Goal: Information Seeking & Learning: Find specific fact

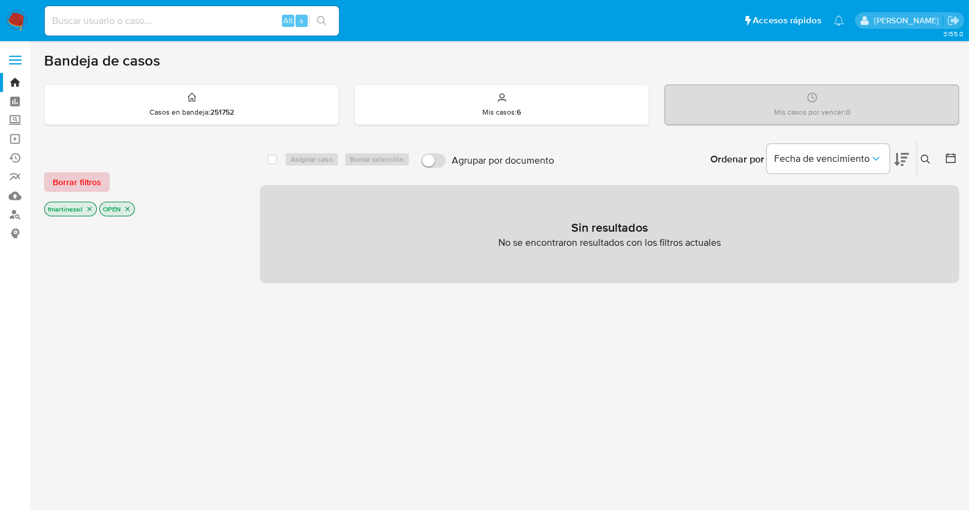
click at [62, 175] on span "Borrar filtros" at bounding box center [77, 181] width 48 height 17
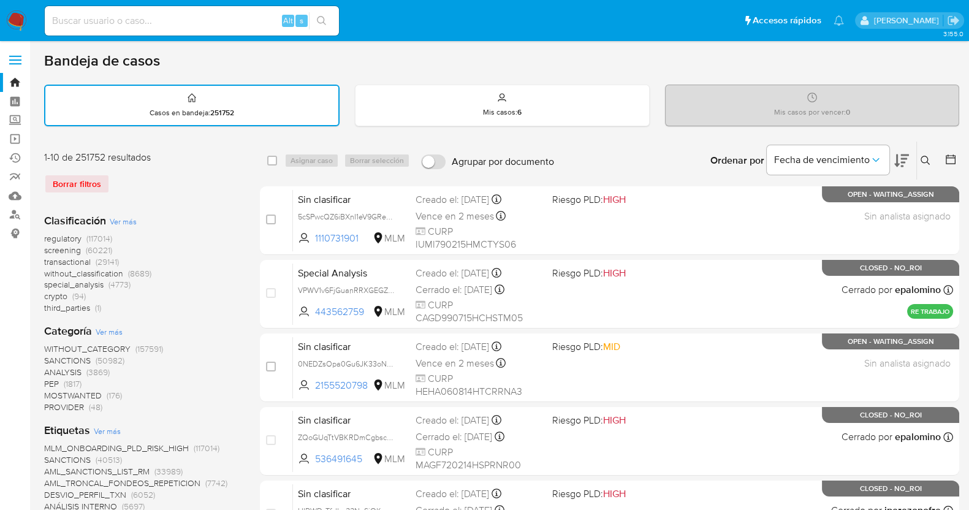
click at [12, 53] on label at bounding box center [15, 60] width 31 height 26
click at [0, 0] on input "checkbox" at bounding box center [0, 0] width 0 height 0
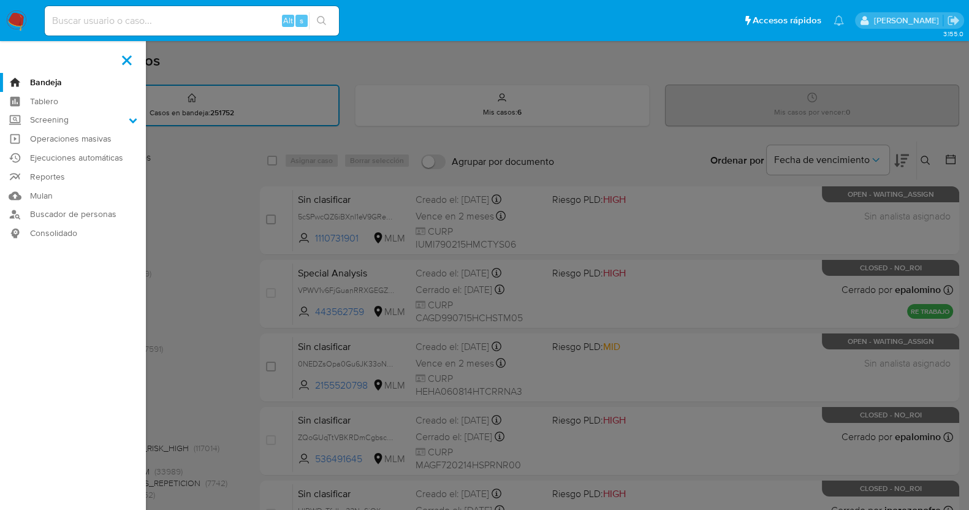
click at [123, 62] on span at bounding box center [127, 60] width 10 height 10
click at [0, 0] on input "checkbox" at bounding box center [0, 0] width 0 height 0
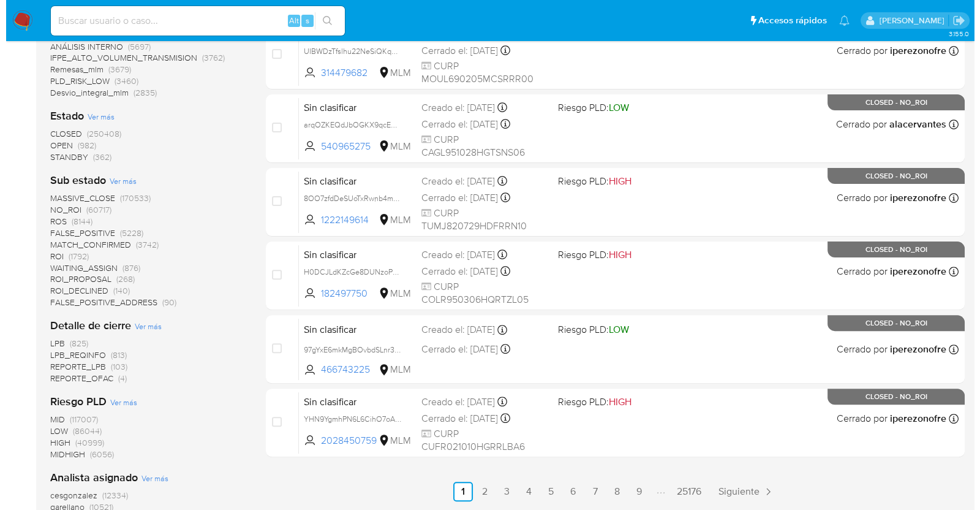
scroll to position [662, 0]
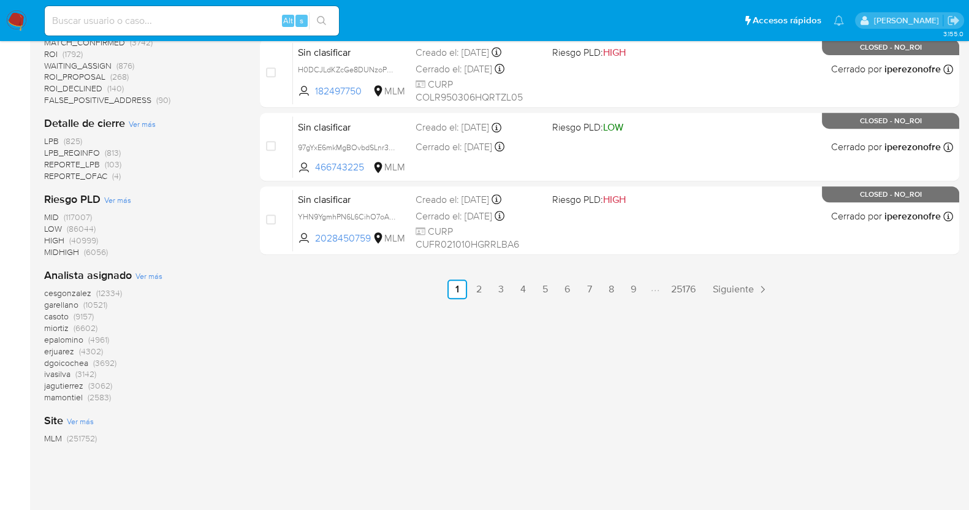
click at [149, 272] on span "Ver más" at bounding box center [148, 275] width 27 height 11
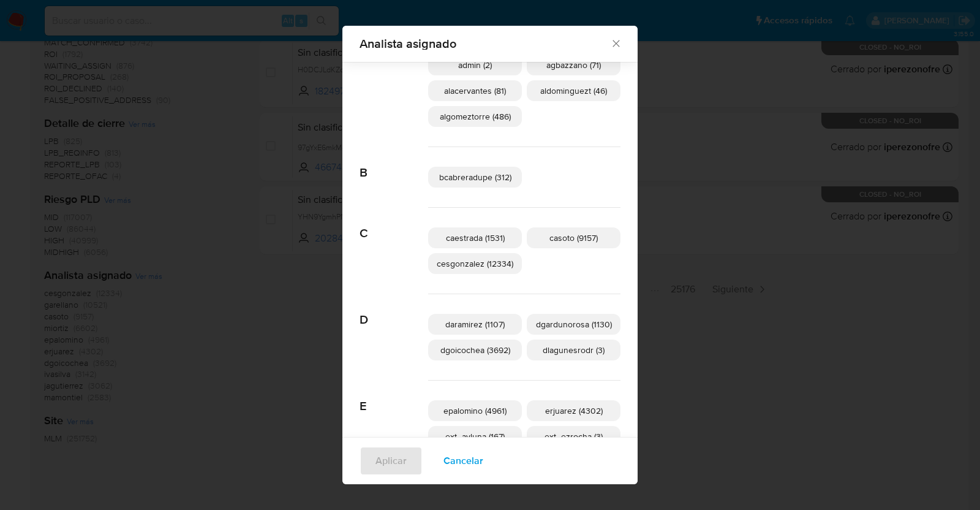
scroll to position [297, 0]
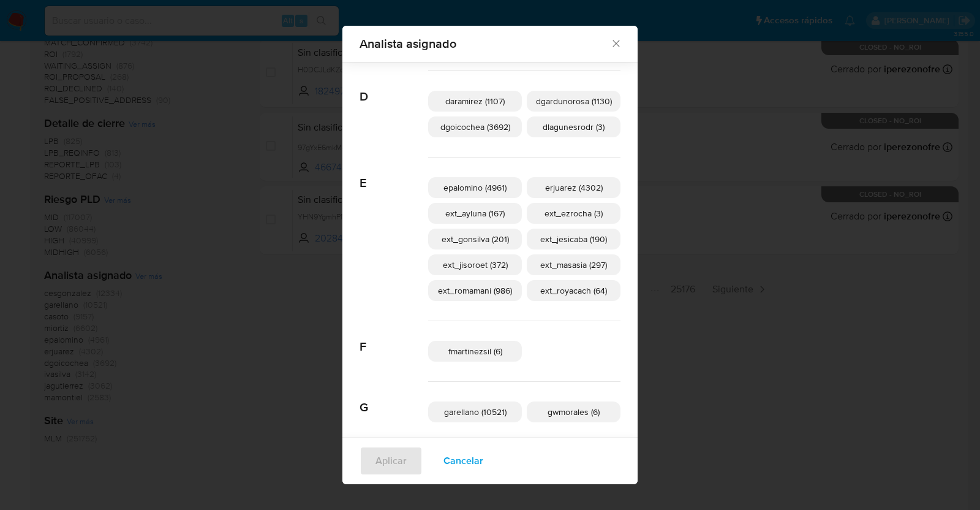
click at [472, 350] on span "fmartinezsil (6)" at bounding box center [476, 351] width 54 height 12
click at [391, 466] on span "Aplicar" at bounding box center [391, 460] width 31 height 27
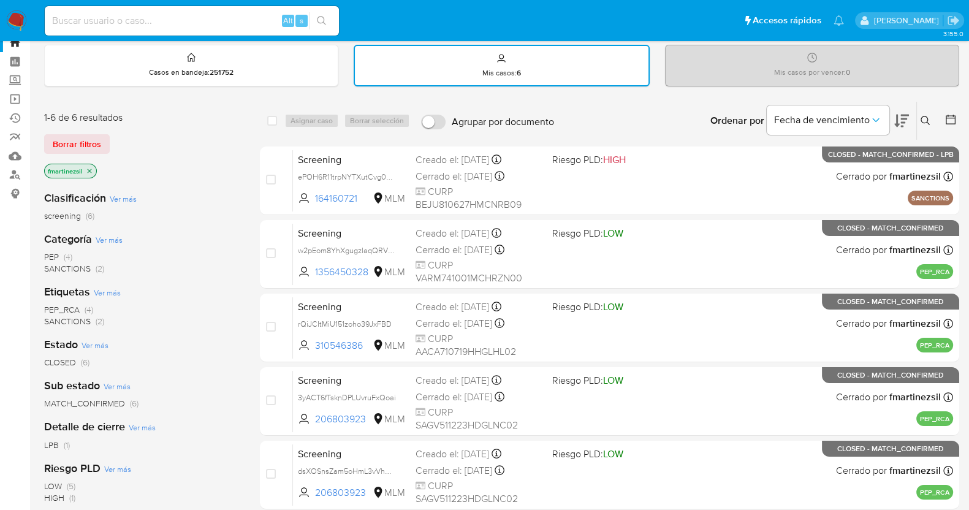
scroll to position [40, 0]
click at [83, 145] on span "Borrar filtros" at bounding box center [77, 143] width 48 height 17
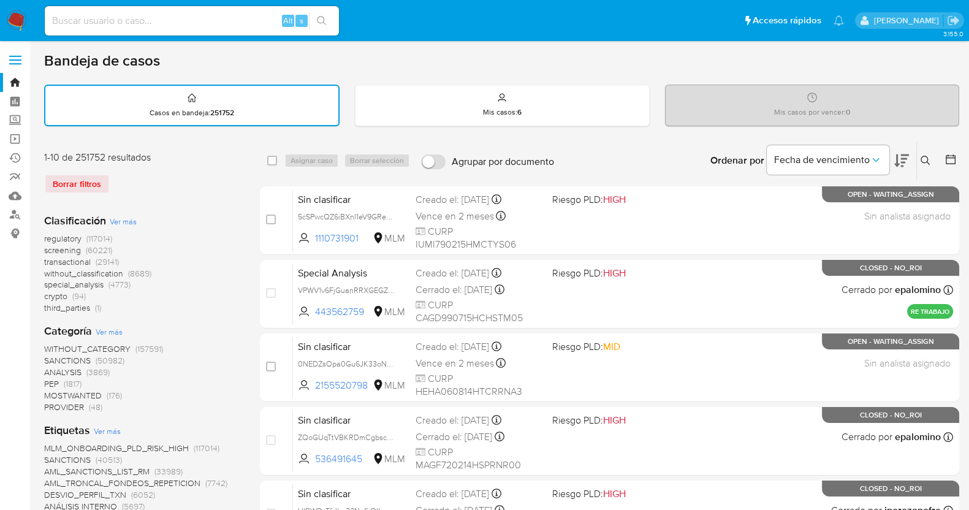
click at [17, 51] on label at bounding box center [15, 60] width 31 height 26
click at [0, 0] on input "checkbox" at bounding box center [0, 0] width 0 height 0
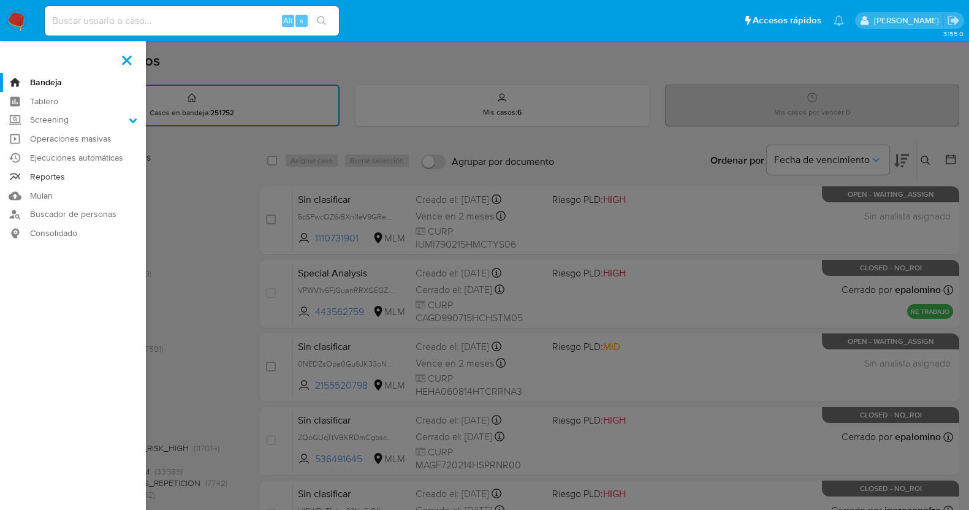
click at [59, 174] on link "Reportes" at bounding box center [73, 176] width 146 height 19
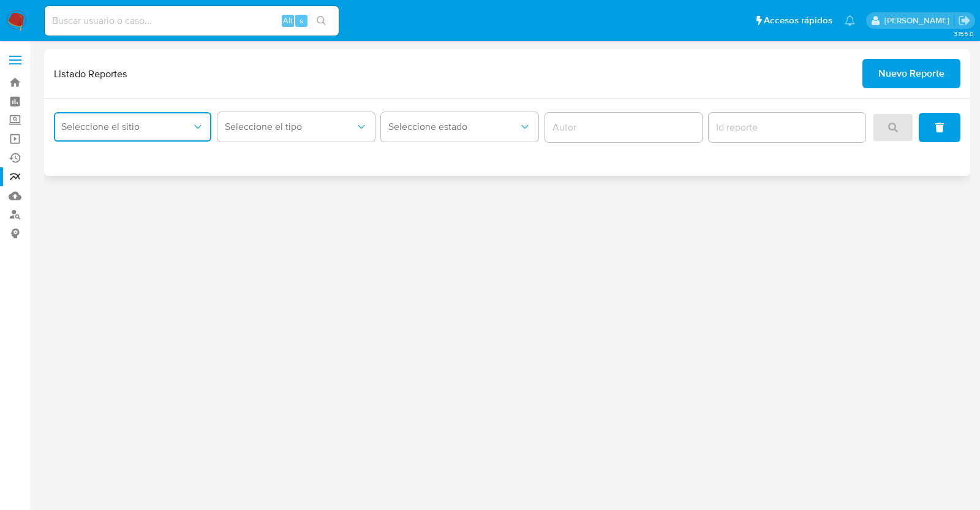
click at [129, 125] on span "Seleccione el sitio" at bounding box center [126, 127] width 131 height 12
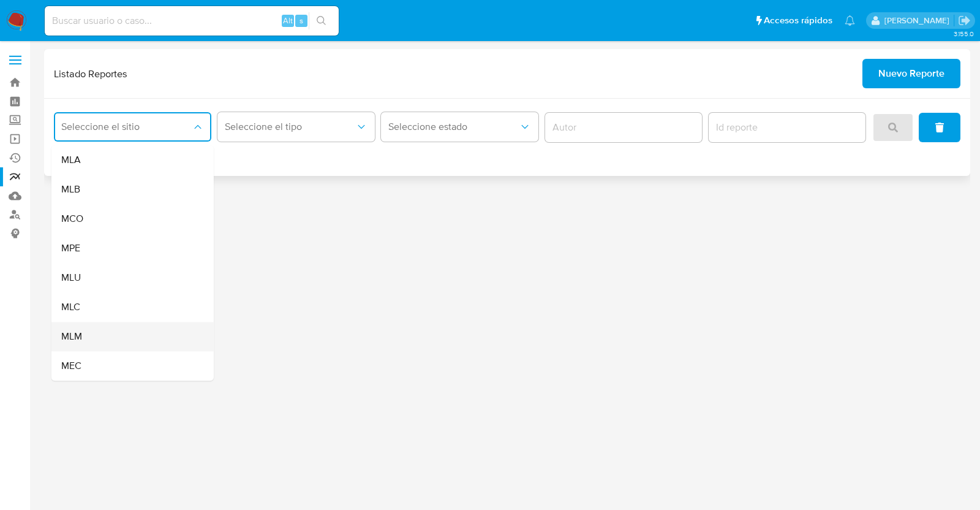
click at [89, 324] on div "MLM" at bounding box center [128, 336] width 135 height 29
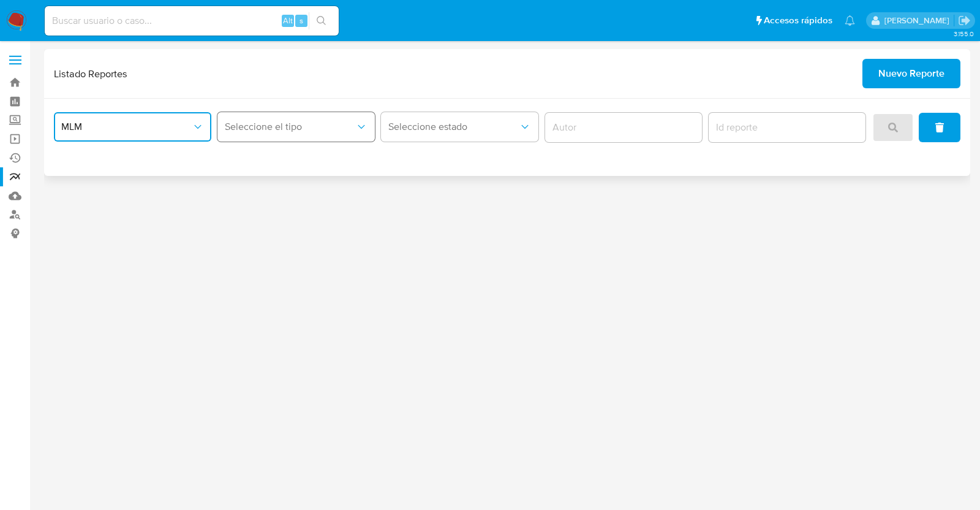
click at [278, 125] on span "Seleccione el tipo" at bounding box center [290, 127] width 131 height 12
click at [306, 184] on div "LEGAJO UNICO" at bounding box center [292, 189] width 135 height 29
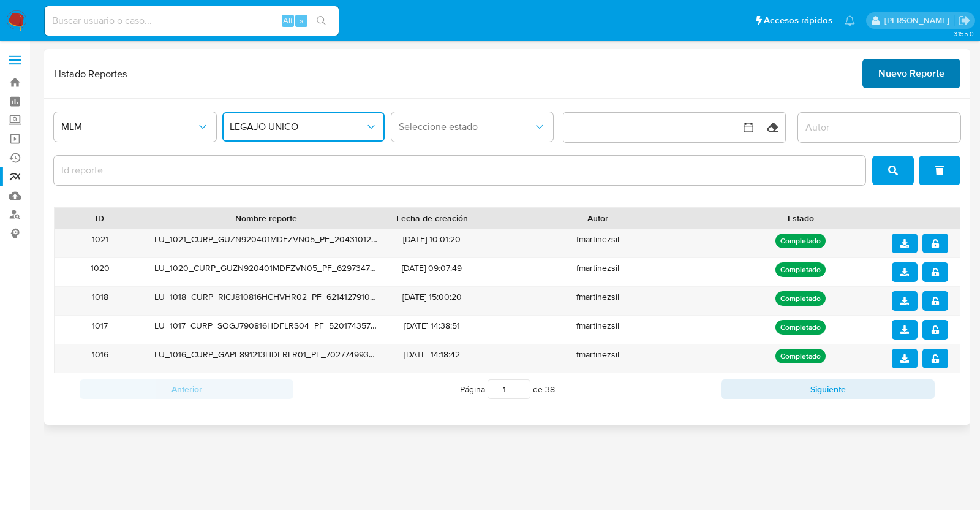
click at [920, 67] on span "Nuevo Reporte" at bounding box center [912, 73] width 66 height 27
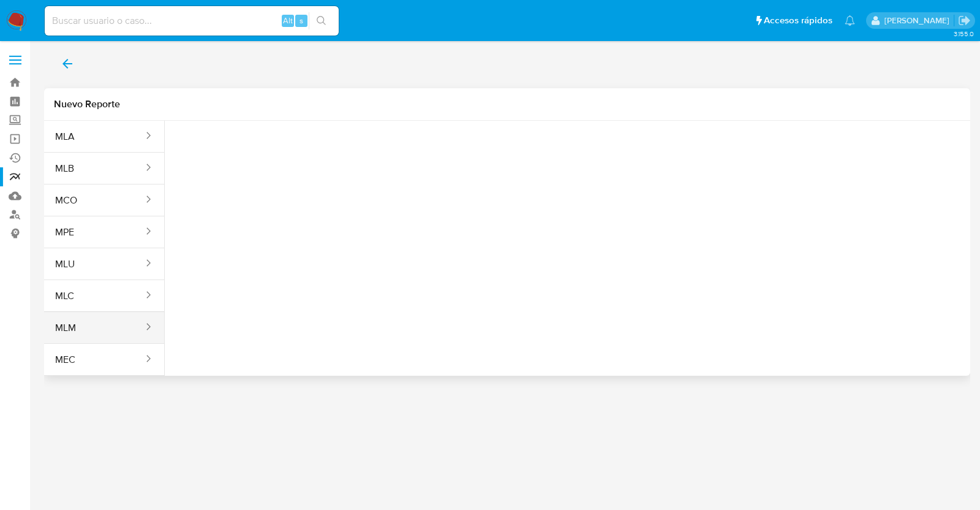
click at [119, 316] on button "MLM" at bounding box center [94, 327] width 100 height 29
click at [250, 140] on button "Seleccione una opcion" at bounding box center [242, 152] width 135 height 29
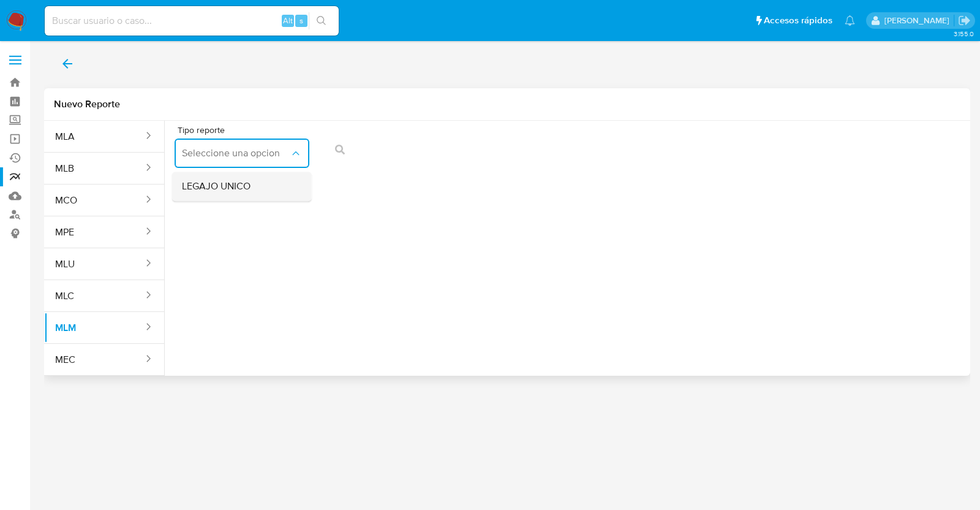
click at [227, 191] on span "LEGAJO UNICO" at bounding box center [216, 186] width 69 height 12
click at [366, 153] on span "RFC" at bounding box center [381, 153] width 108 height 12
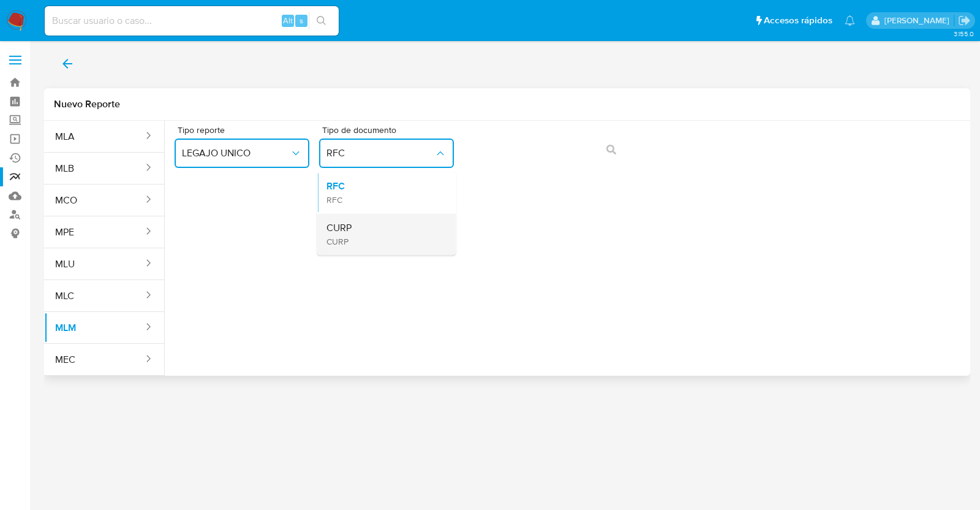
click at [349, 231] on span "CURP" at bounding box center [339, 228] width 25 height 12
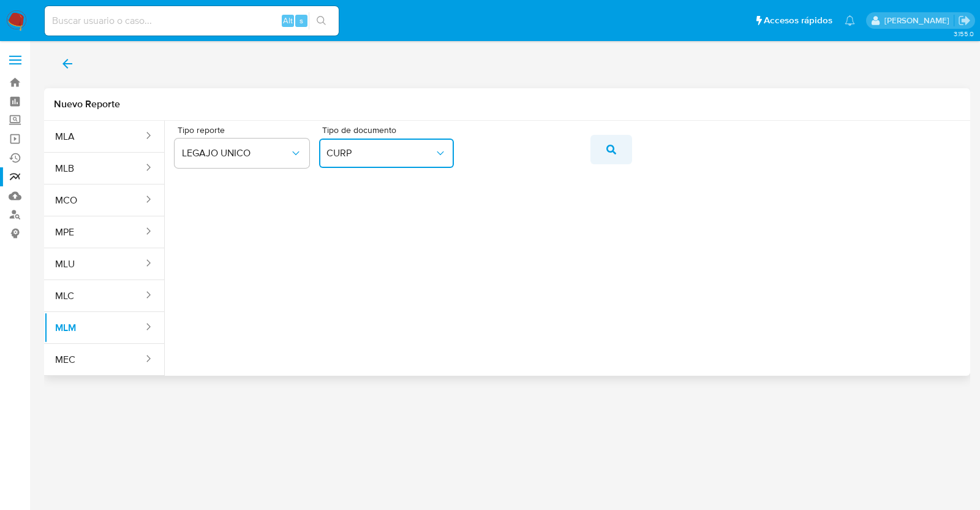
click at [599, 150] on button "action-search" at bounding box center [612, 149] width 42 height 29
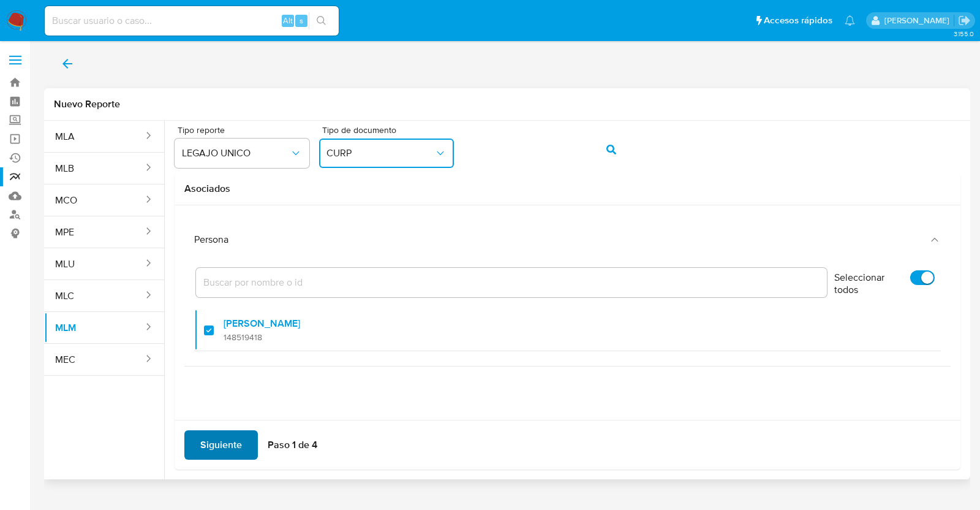
click at [218, 449] on span "Siguiente" at bounding box center [221, 444] width 42 height 27
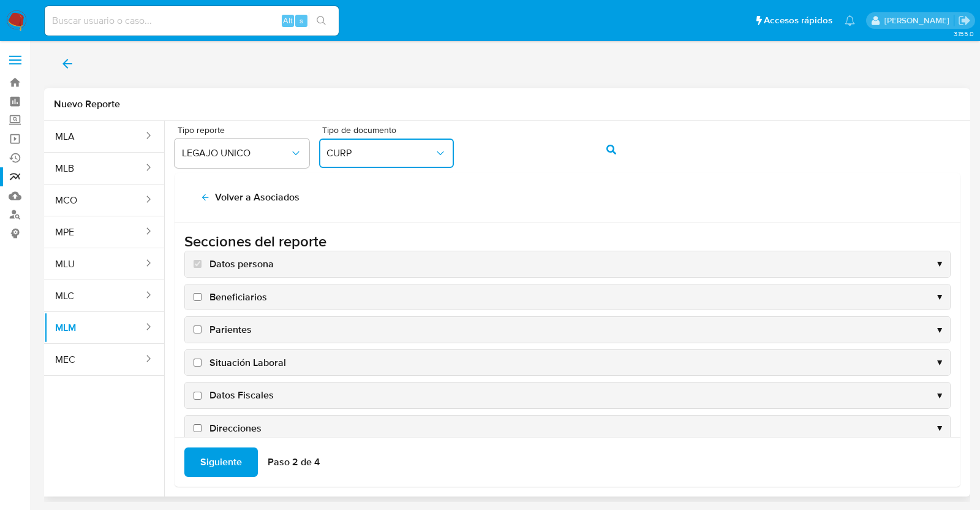
click at [205, 294] on label "Beneficiarios" at bounding box center [229, 296] width 76 height 13
click at [202, 294] on input "Beneficiarios" at bounding box center [198, 297] width 8 height 8
checkbox input "true"
click at [205, 323] on label "Parientes" at bounding box center [221, 329] width 61 height 13
click at [202, 325] on input "Parientes" at bounding box center [198, 329] width 8 height 8
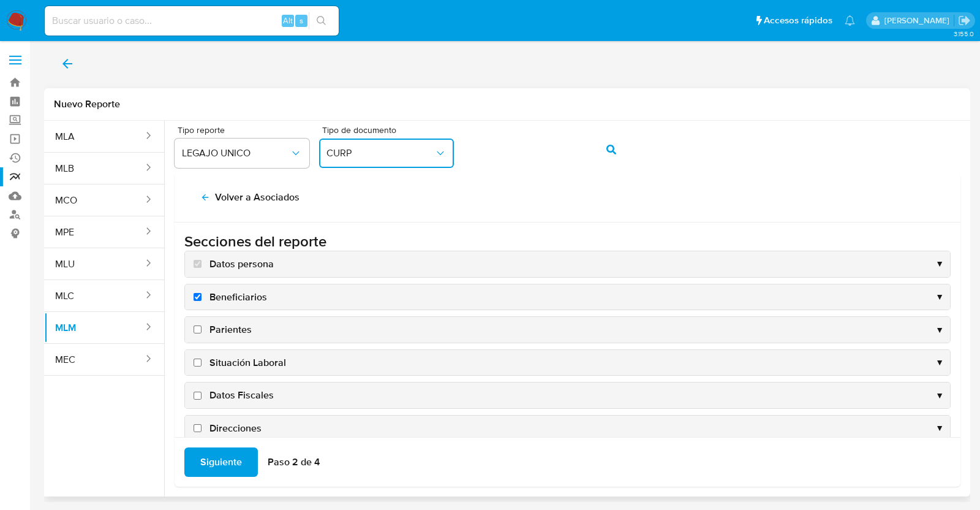
checkbox input "true"
click at [206, 356] on label "Situación Laboral" at bounding box center [238, 362] width 95 height 13
click at [202, 358] on input "Situación Laboral" at bounding box center [198, 362] width 8 height 8
checkbox input "true"
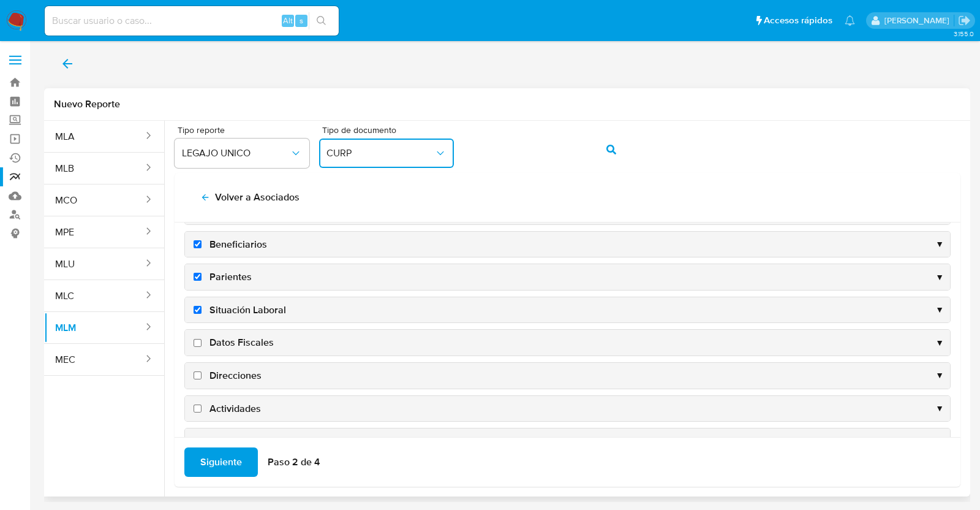
scroll to position [76, 0]
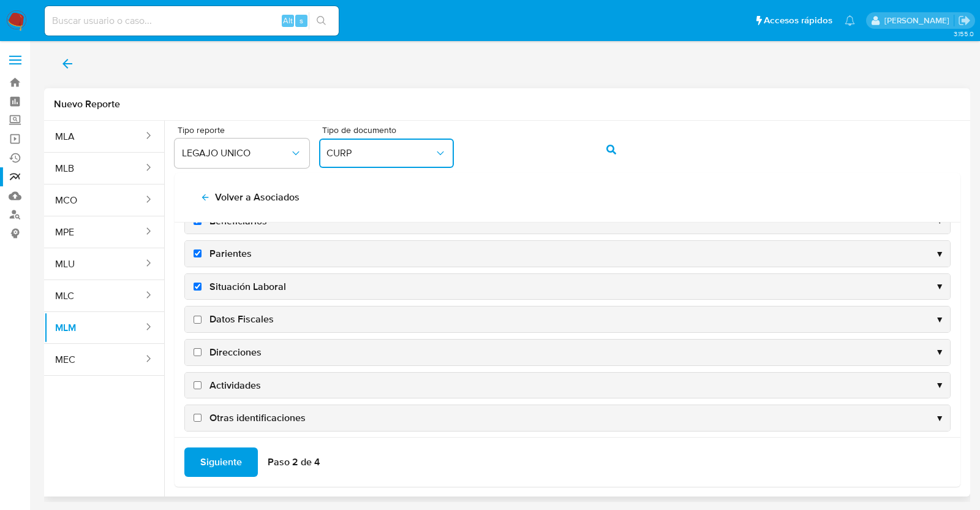
click at [211, 318] on span "Datos Fiscales" at bounding box center [242, 318] width 64 height 13
click at [202, 318] on input "Datos Fiscales" at bounding box center [198, 320] width 8 height 8
checkbox input "true"
click at [211, 346] on span "Direcciones" at bounding box center [236, 352] width 52 height 13
click at [202, 348] on input "Direcciones" at bounding box center [198, 352] width 8 height 8
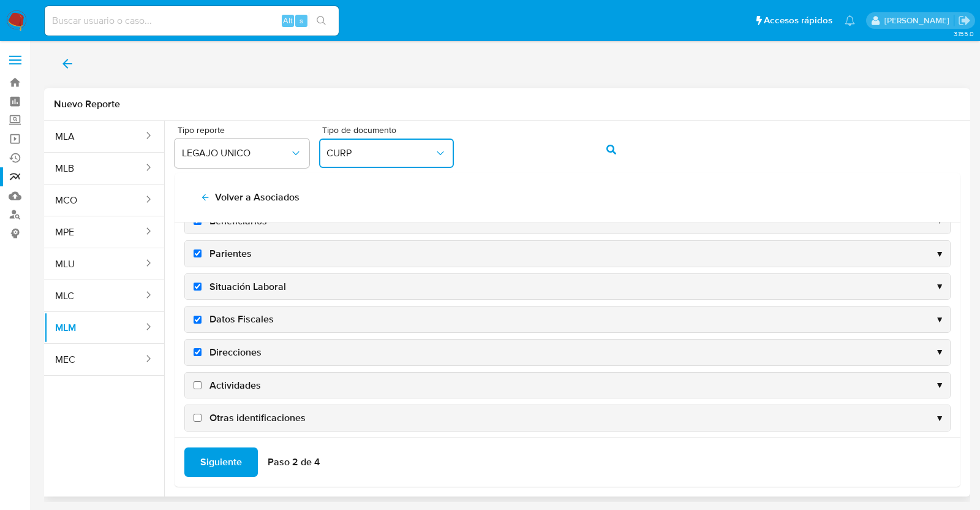
checkbox input "true"
click at [227, 379] on span "Actividades" at bounding box center [235, 385] width 51 height 13
click at [202, 381] on input "Actividades" at bounding box center [198, 385] width 8 height 8
checkbox input "true"
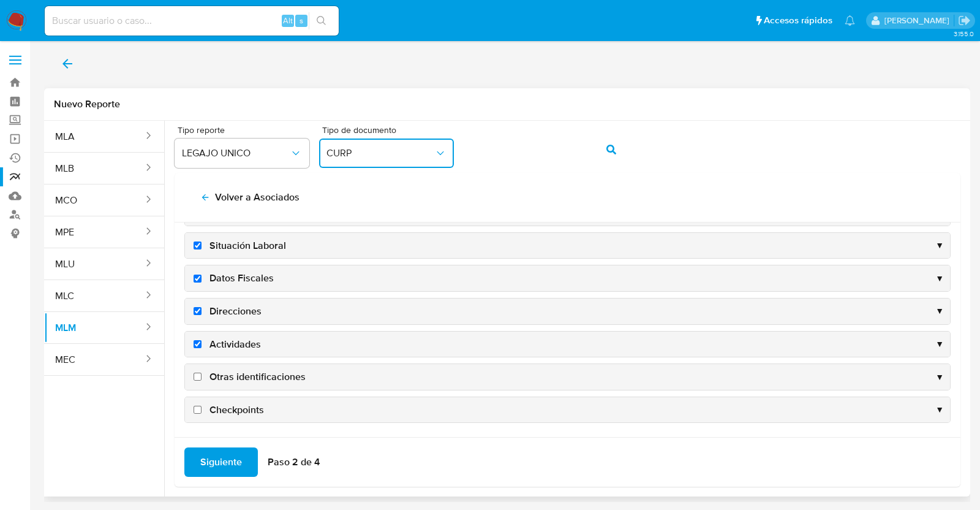
click at [230, 370] on span "Otras identificaciones" at bounding box center [258, 376] width 96 height 13
click at [202, 373] on input "Otras identificaciones" at bounding box center [198, 377] width 8 height 8
checkbox input "true"
click at [241, 412] on span "Checkpoints" at bounding box center [237, 409] width 55 height 13
click at [202, 412] on input "Checkpoints" at bounding box center [198, 410] width 8 height 8
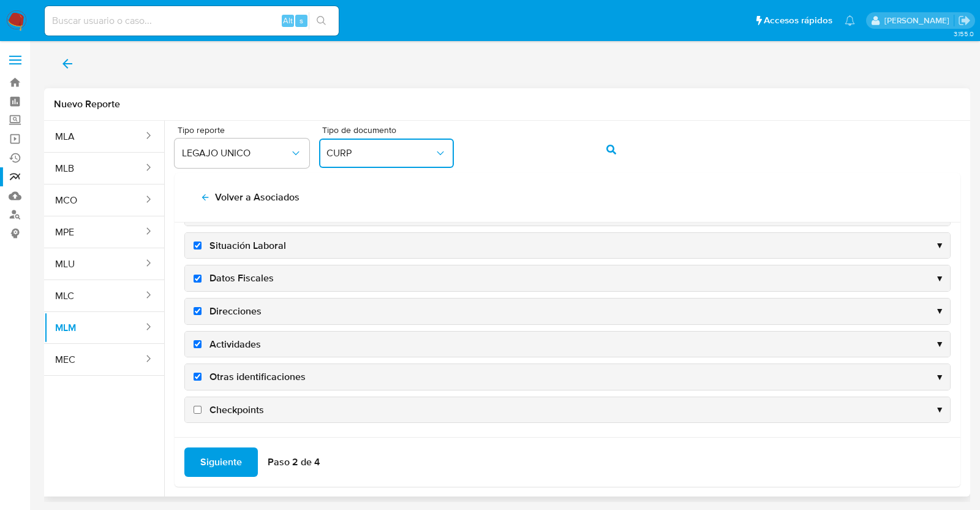
checkbox input "true"
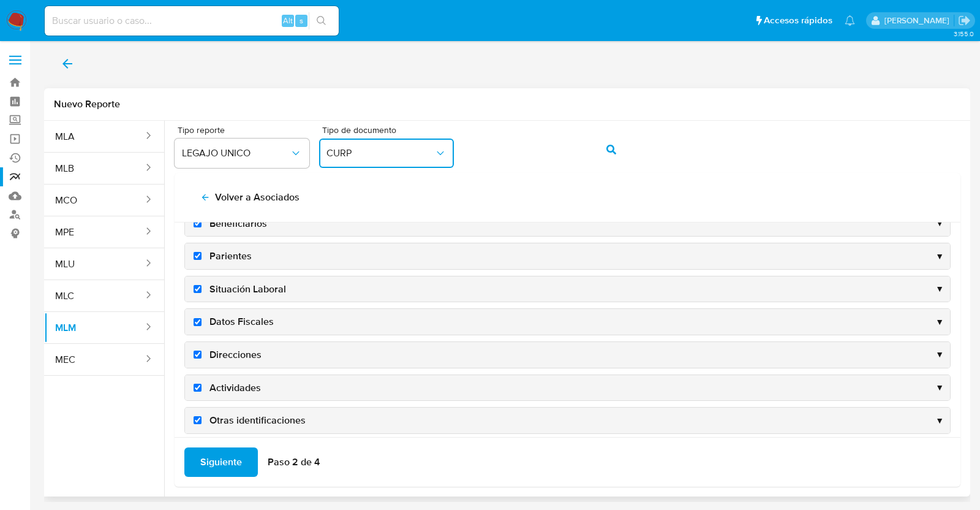
scroll to position [0, 0]
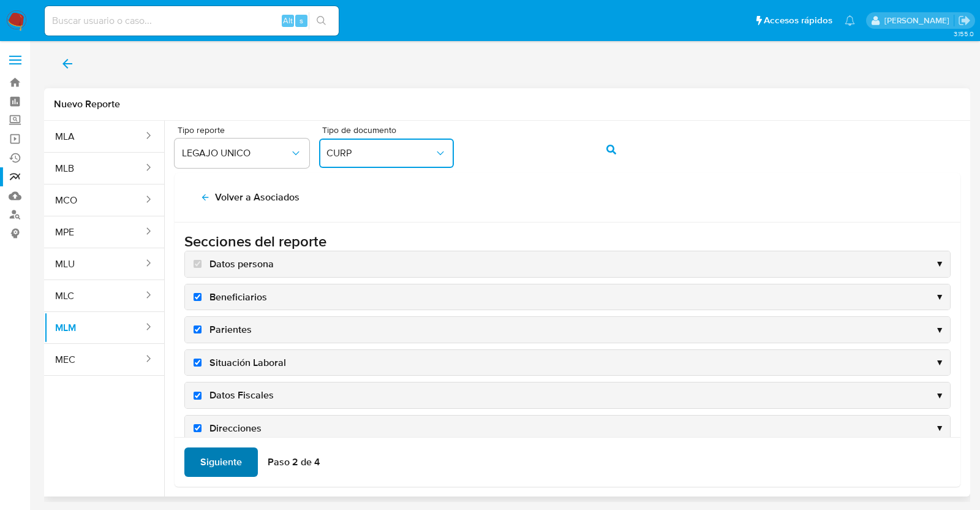
click at [219, 469] on span "Siguiente" at bounding box center [221, 462] width 42 height 27
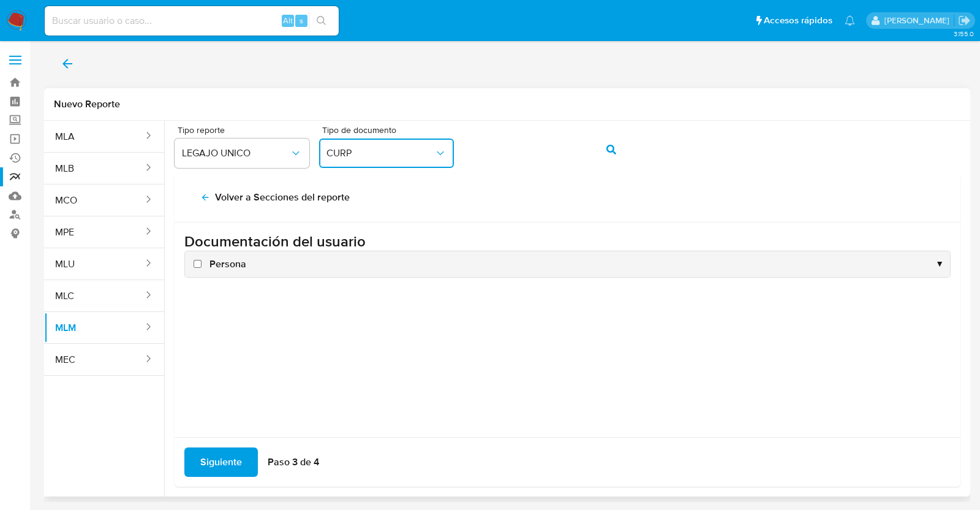
click at [208, 259] on label "Persona" at bounding box center [218, 263] width 55 height 13
click at [202, 260] on input "Persona" at bounding box center [198, 264] width 8 height 8
checkbox input "true"
click at [227, 460] on span "Siguiente" at bounding box center [221, 462] width 42 height 27
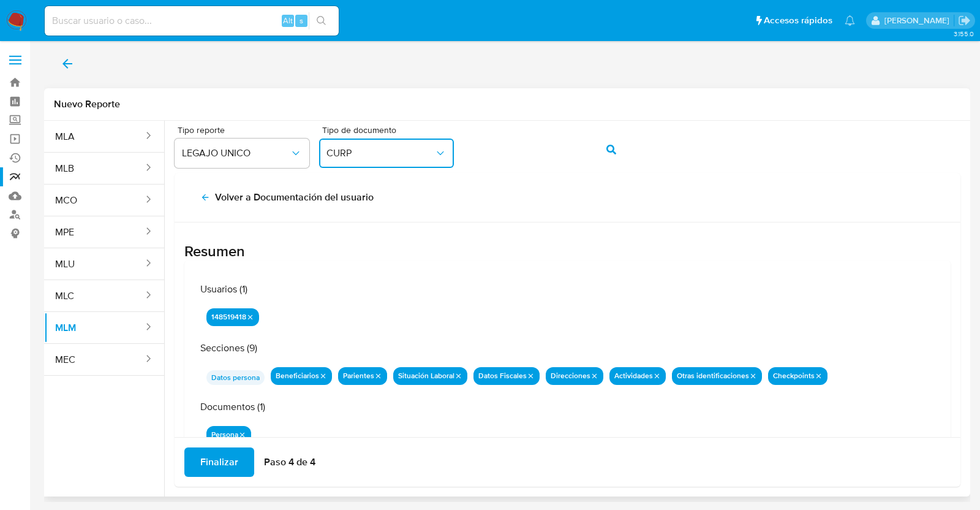
scroll to position [40, 0]
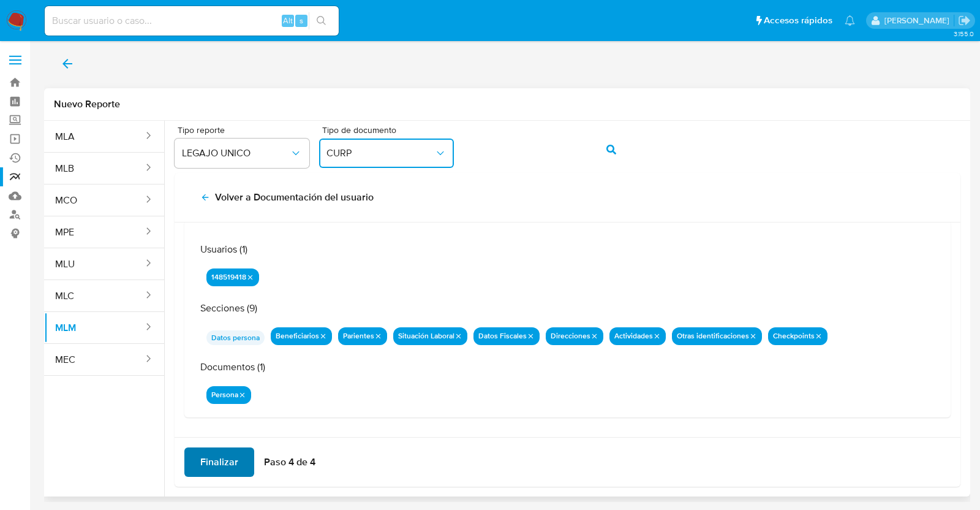
click at [222, 461] on span "Finalizar" at bounding box center [219, 462] width 38 height 27
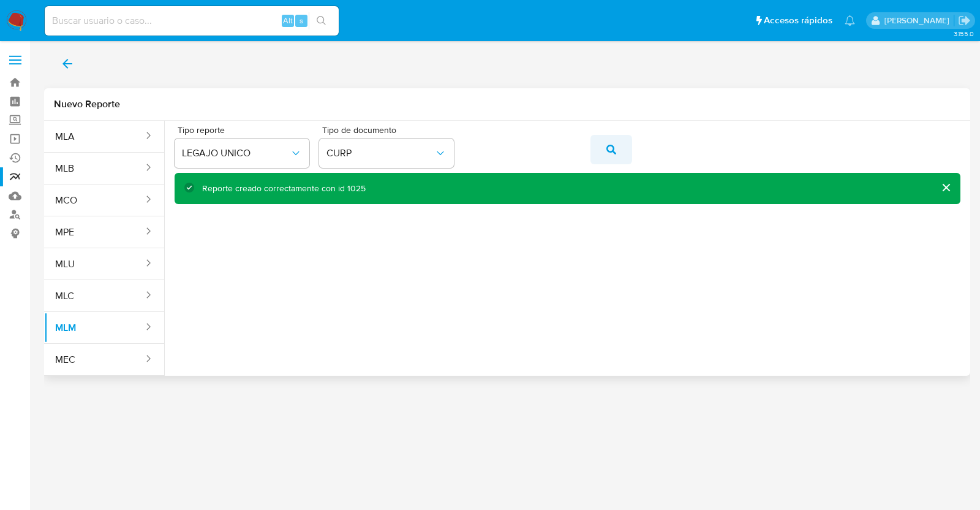
click at [607, 146] on icon "action-search" at bounding box center [612, 150] width 10 height 10
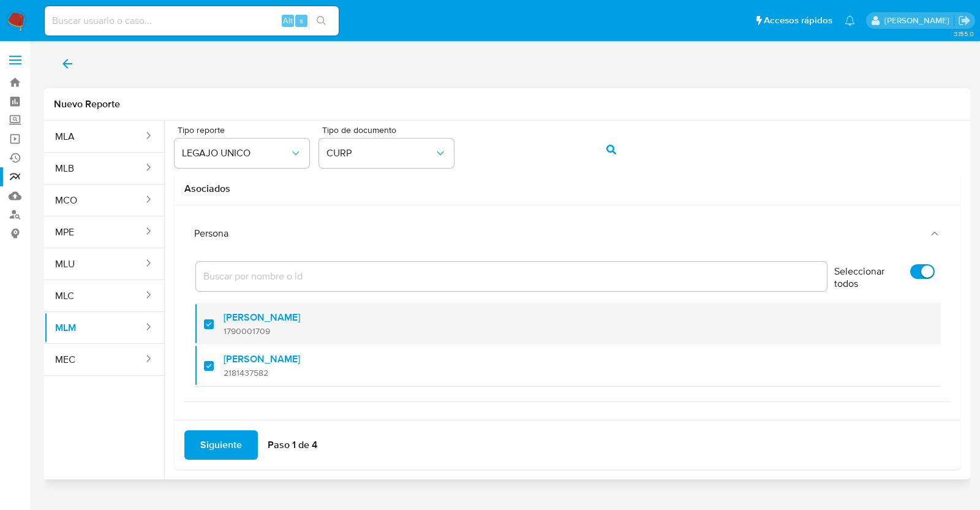
scroll to position [7, 0]
click at [211, 318] on div at bounding box center [214, 322] width 20 height 29
checkbox input "false"
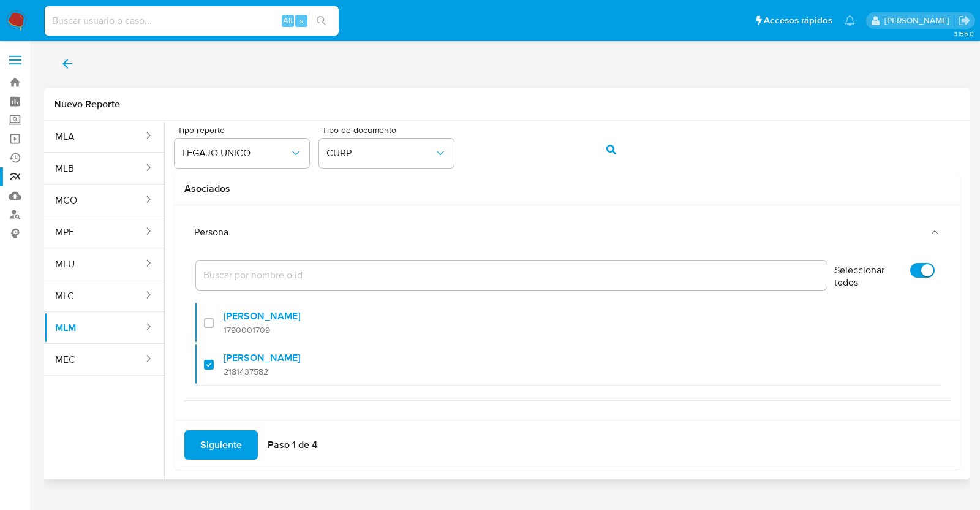
click at [229, 445] on span "Siguiente" at bounding box center [221, 444] width 42 height 27
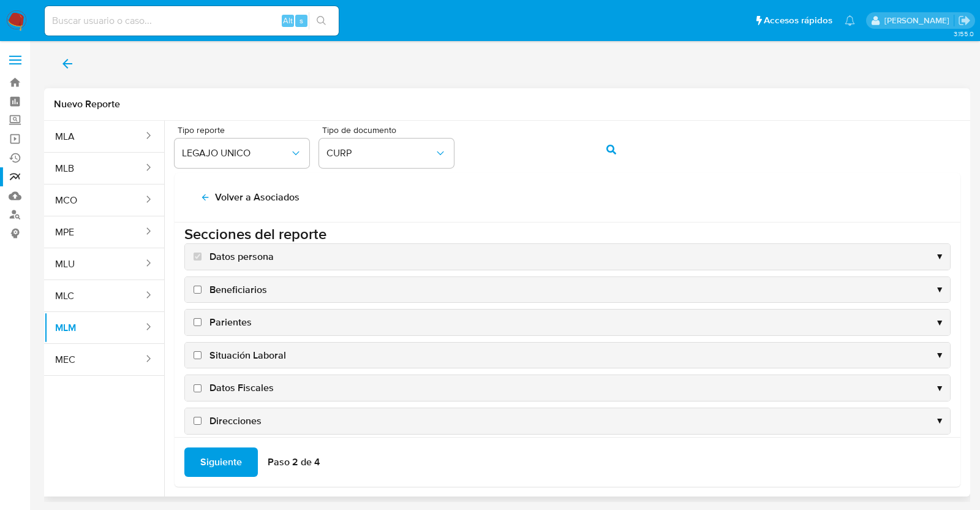
click at [211, 286] on span "Beneficiarios" at bounding box center [239, 289] width 58 height 13
click at [202, 286] on input "Beneficiarios" at bounding box center [198, 290] width 8 height 8
checkbox input "true"
click at [227, 319] on span "Parientes" at bounding box center [231, 322] width 42 height 13
click at [202, 319] on input "Parientes" at bounding box center [198, 322] width 8 height 8
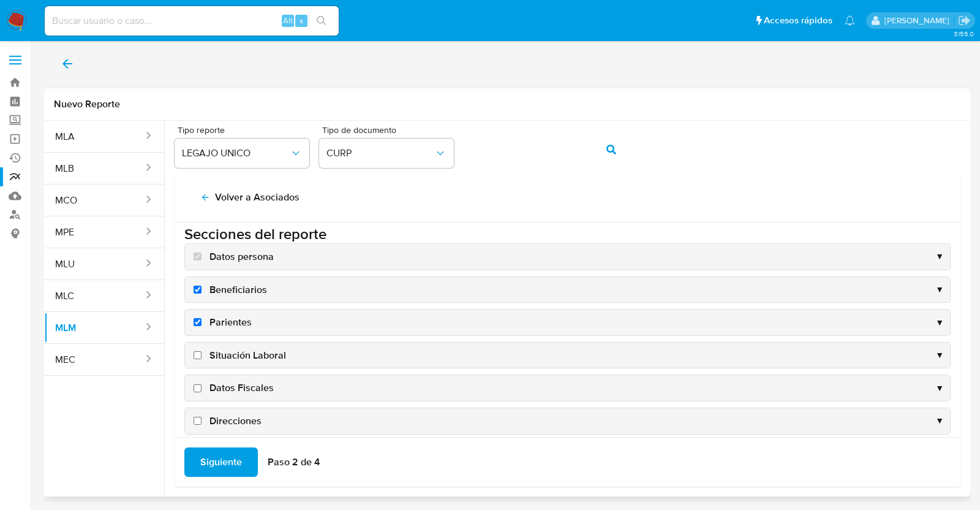
checkbox input "true"
click at [278, 356] on span "Situación Laboral" at bounding box center [248, 355] width 77 height 13
click at [202, 356] on input "Situación Laboral" at bounding box center [198, 355] width 8 height 8
checkbox input "true"
click at [271, 381] on span "Datos Fiscales" at bounding box center [242, 387] width 64 height 13
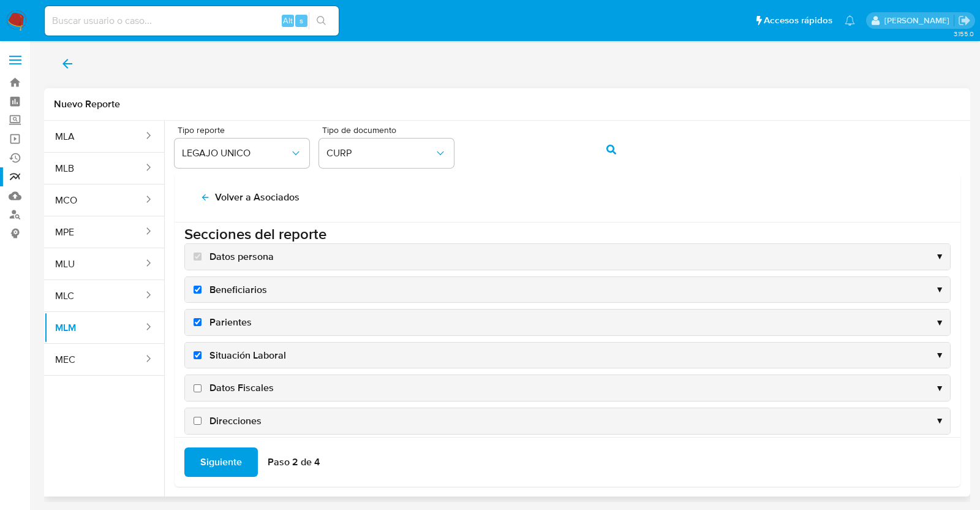
click at [202, 384] on input "Datos Fiscales" at bounding box center [198, 388] width 8 height 8
checkbox input "true"
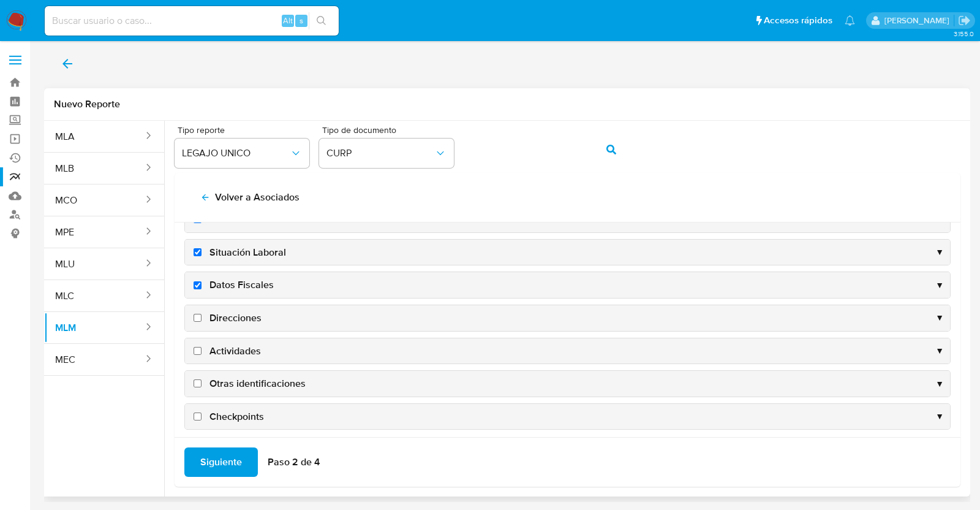
scroll to position [117, 0]
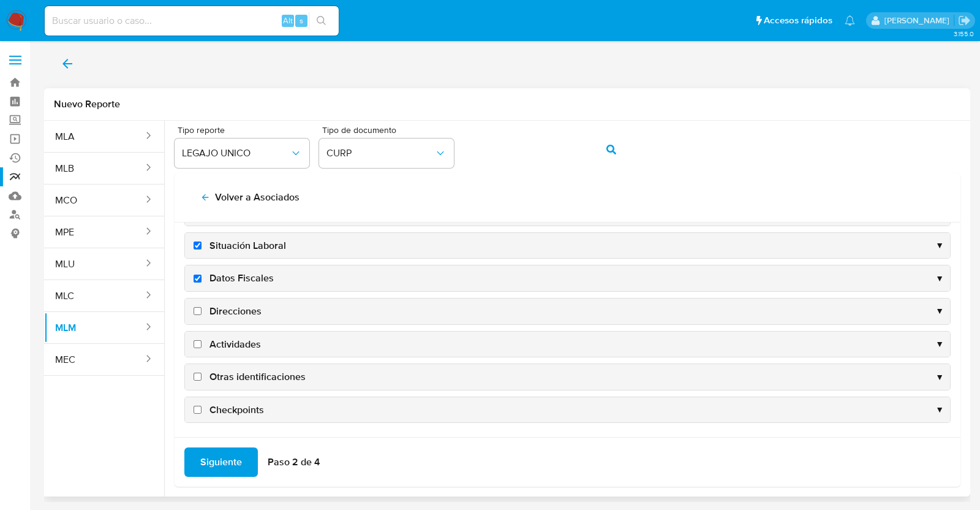
click at [251, 312] on span "Direcciones" at bounding box center [236, 311] width 52 height 13
click at [202, 312] on input "Direcciones" at bounding box center [198, 311] width 8 height 8
checkbox input "true"
click at [254, 338] on span "Actividades" at bounding box center [235, 344] width 51 height 13
click at [202, 340] on input "Actividades" at bounding box center [198, 344] width 8 height 8
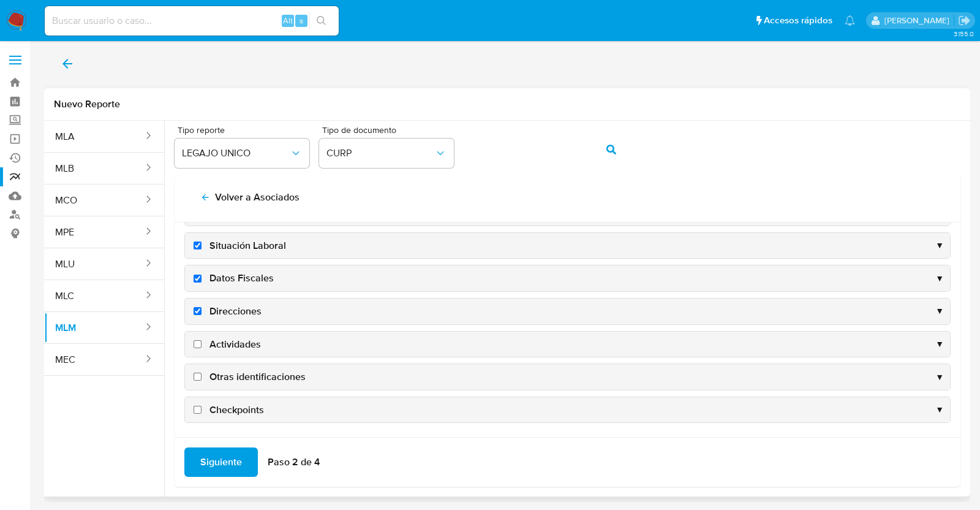
checkbox input "true"
click at [274, 382] on div "Otras identificaciones ▼" at bounding box center [567, 377] width 765 height 26
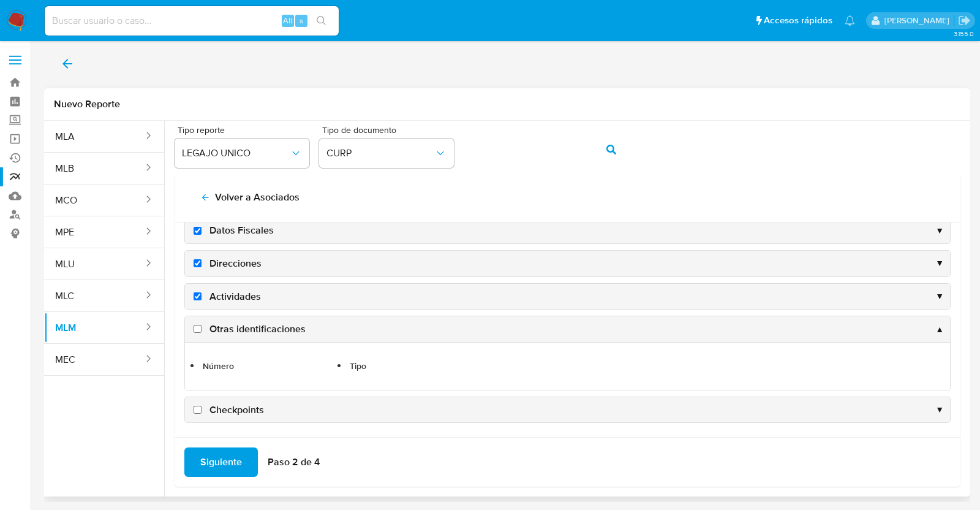
click at [233, 326] on span "Otras identificaciones" at bounding box center [258, 328] width 96 height 13
click at [202, 326] on input "Otras identificaciones" at bounding box center [198, 329] width 8 height 8
checkbox input "true"
click at [214, 403] on span "Checkpoints" at bounding box center [237, 409] width 55 height 13
click at [202, 406] on input "Checkpoints" at bounding box center [198, 410] width 8 height 8
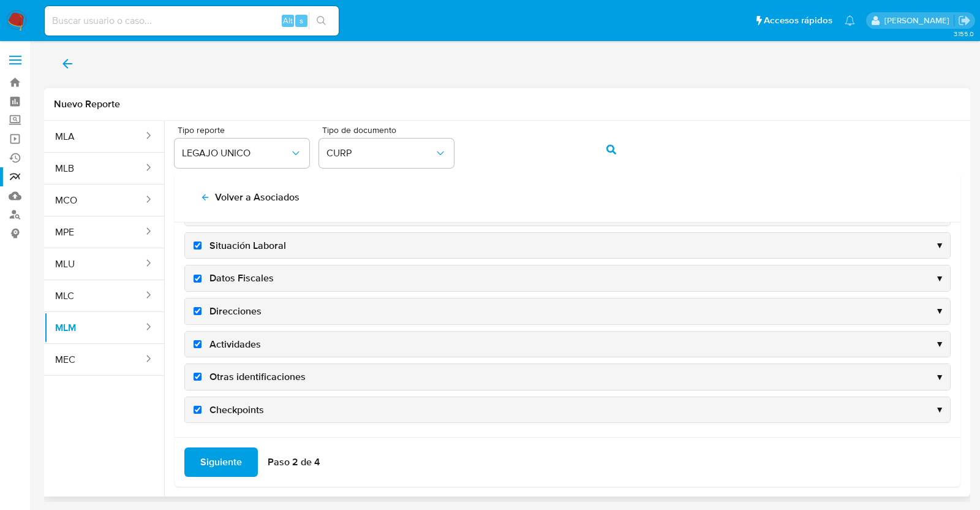
click at [211, 403] on span "Checkpoints" at bounding box center [237, 409] width 55 height 13
click at [202, 406] on input "Checkpoints" at bounding box center [198, 410] width 8 height 8
click at [248, 407] on span "Checkpoints" at bounding box center [237, 409] width 55 height 13
click at [202, 407] on input "Checkpoints" at bounding box center [198, 410] width 8 height 8
checkbox input "true"
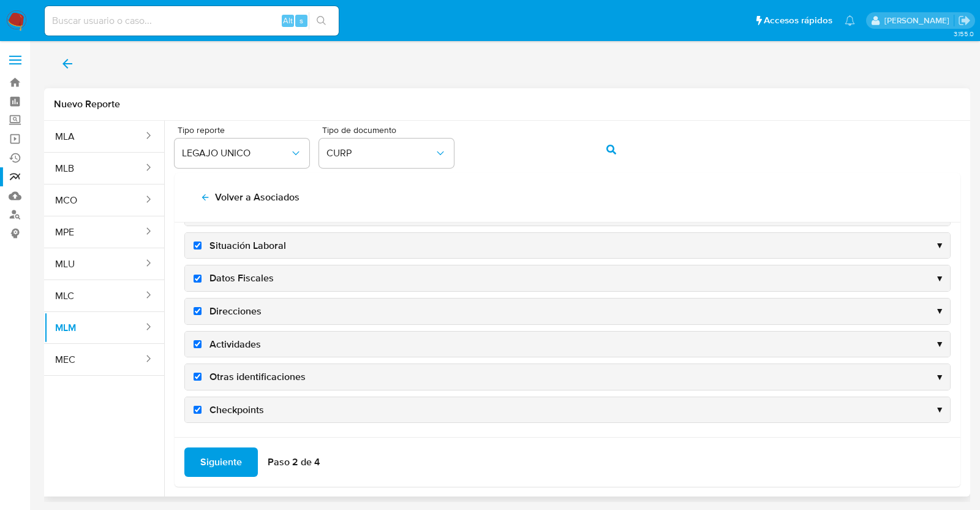
click at [825, 397] on div "Checkpoints ▼" at bounding box center [567, 410] width 765 height 26
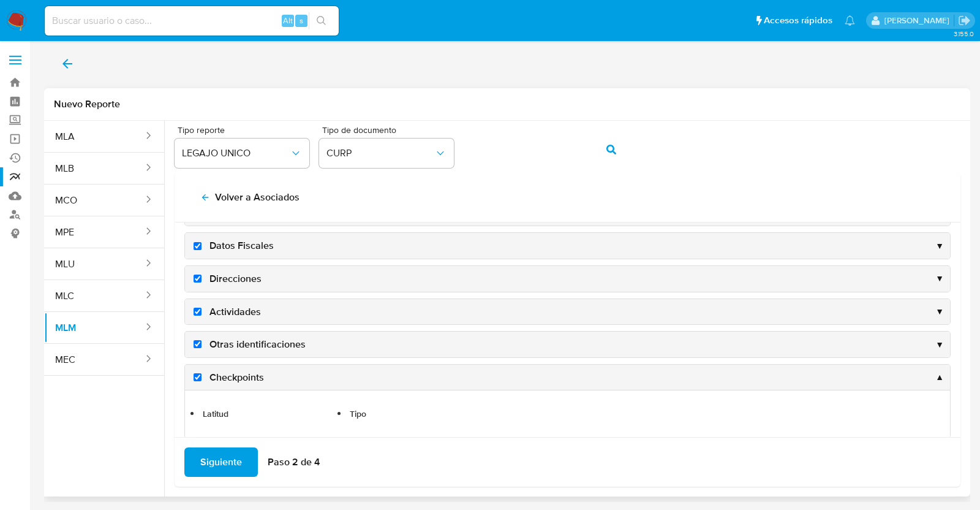
scroll to position [165, 0]
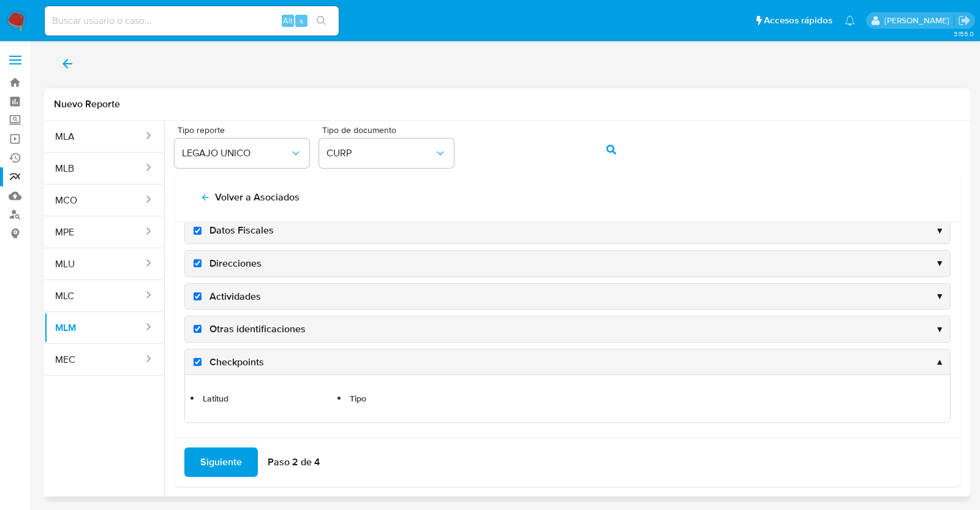
click at [221, 467] on span "Siguiente" at bounding box center [221, 462] width 42 height 27
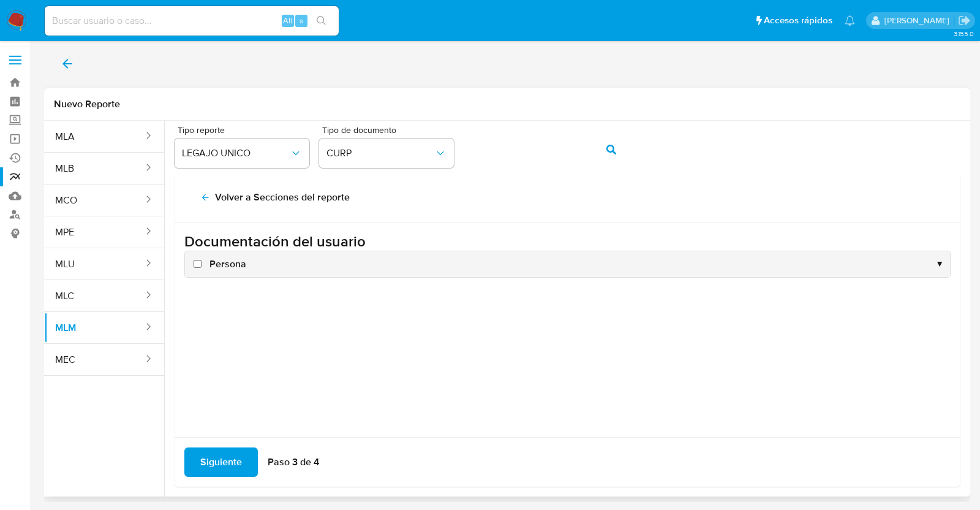
click at [213, 270] on div "Persona ▼" at bounding box center [567, 264] width 765 height 26
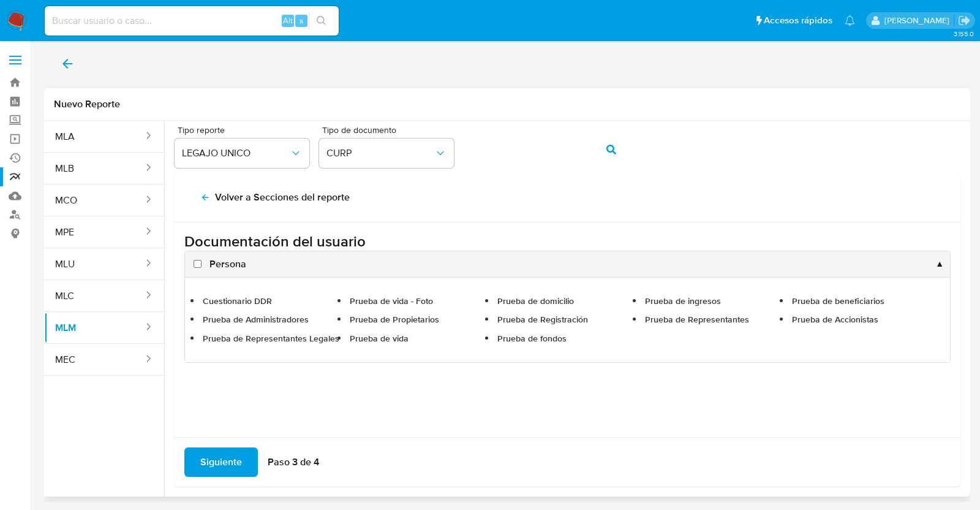
click at [196, 264] on input "Persona" at bounding box center [198, 264] width 8 height 8
checkbox input "true"
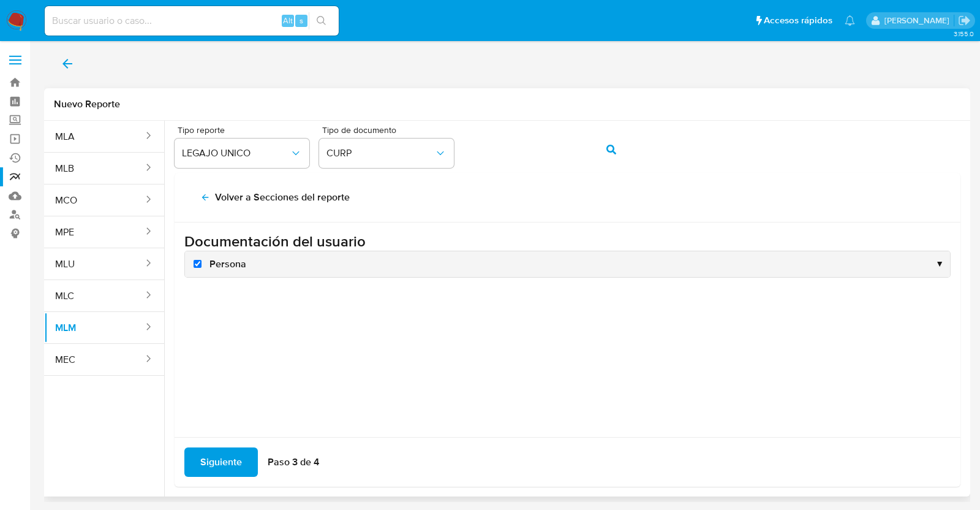
click at [221, 463] on span "Siguiente" at bounding box center [221, 462] width 42 height 27
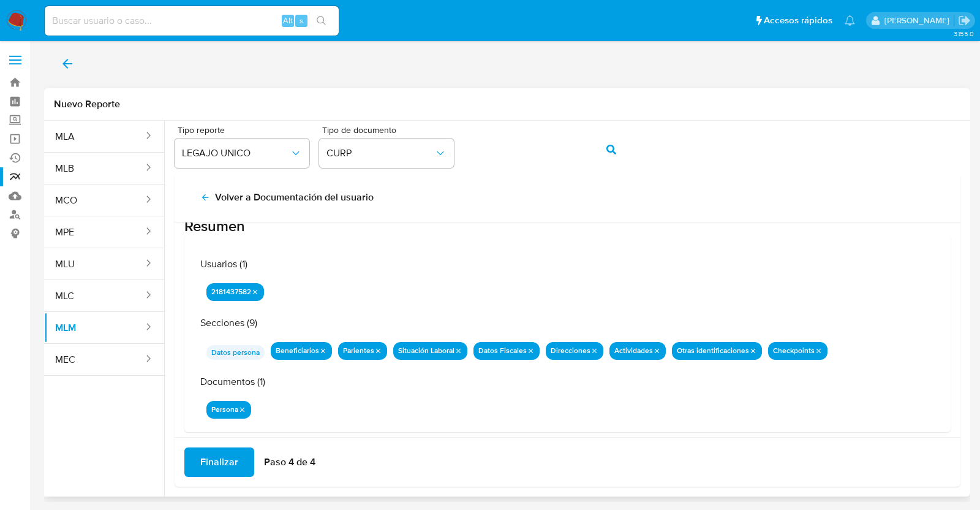
scroll to position [40, 0]
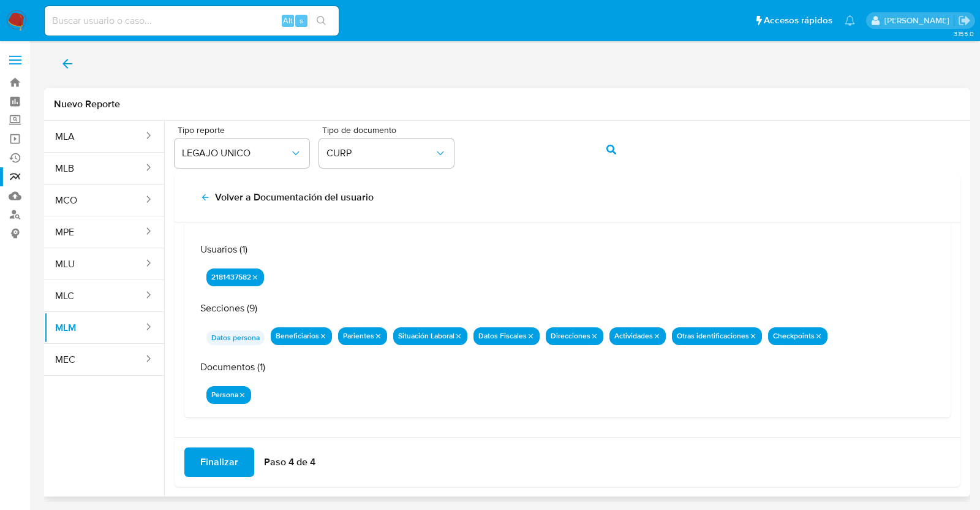
click at [214, 449] on span "Finalizar" at bounding box center [219, 462] width 38 height 27
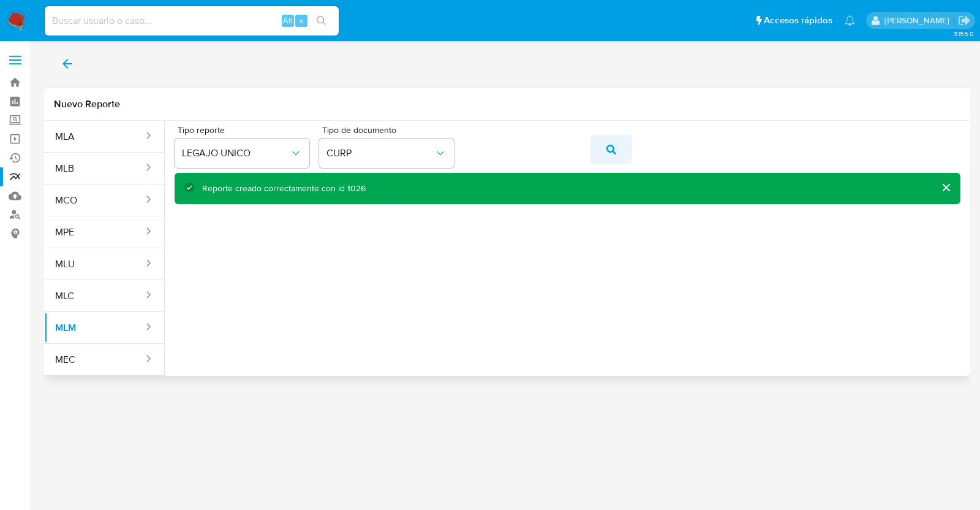
click at [607, 149] on icon "action-search" at bounding box center [612, 150] width 10 height 10
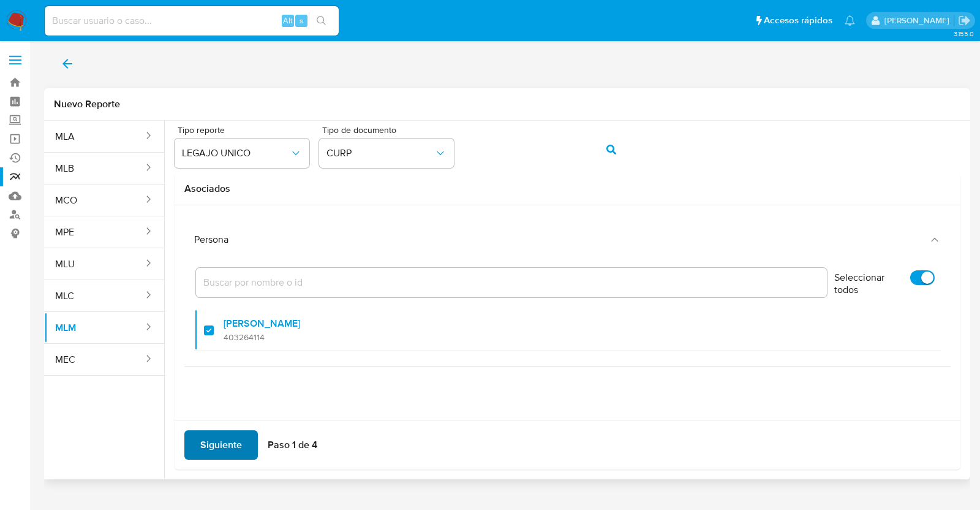
click at [200, 437] on span "Siguiente" at bounding box center [221, 444] width 42 height 27
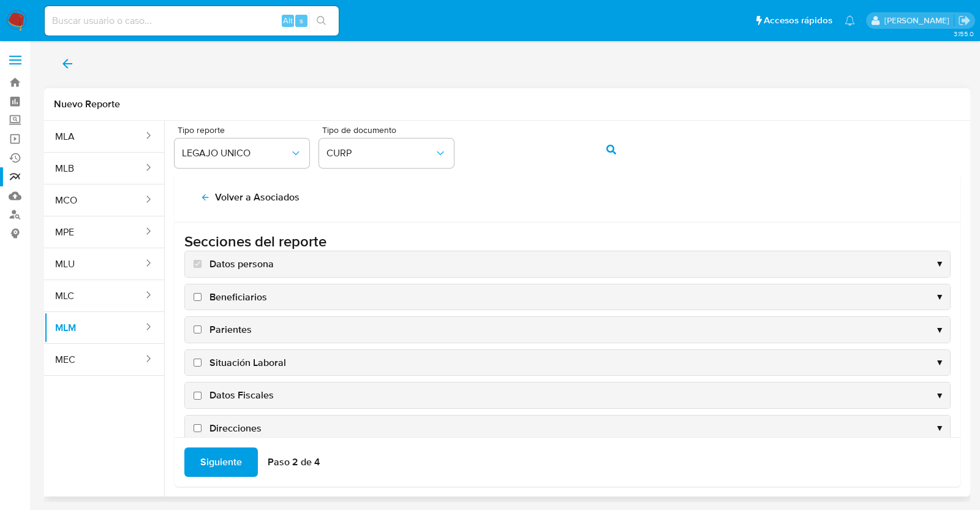
click at [223, 301] on span "Beneficiarios" at bounding box center [239, 296] width 58 height 13
click at [202, 301] on input "Beneficiarios" at bounding box center [198, 297] width 8 height 8
checkbox input "true"
click at [233, 323] on span "Parientes" at bounding box center [231, 329] width 42 height 13
click at [202, 325] on input "Parientes" at bounding box center [198, 329] width 8 height 8
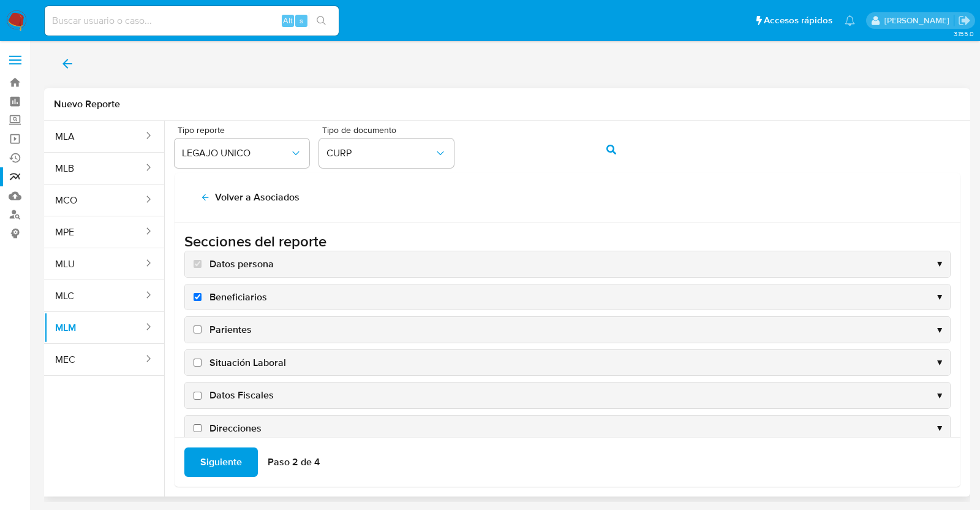
checkbox input "true"
click at [242, 358] on span "Situación Laboral" at bounding box center [248, 362] width 77 height 13
click at [202, 358] on input "Situación Laboral" at bounding box center [198, 362] width 8 height 8
checkbox input "true"
click at [236, 392] on span "Datos Fiscales" at bounding box center [242, 394] width 64 height 13
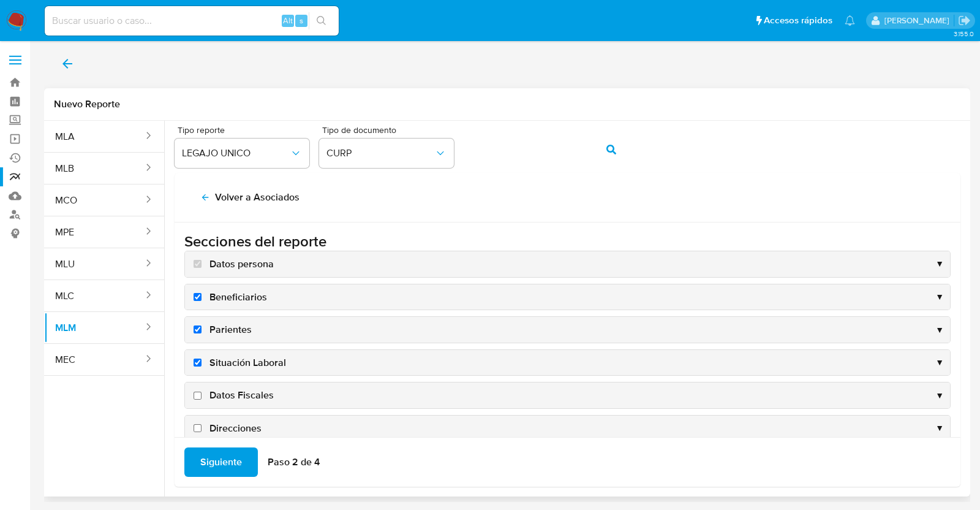
click at [202, 392] on input "Datos Fiscales" at bounding box center [198, 396] width 8 height 8
checkbox input "true"
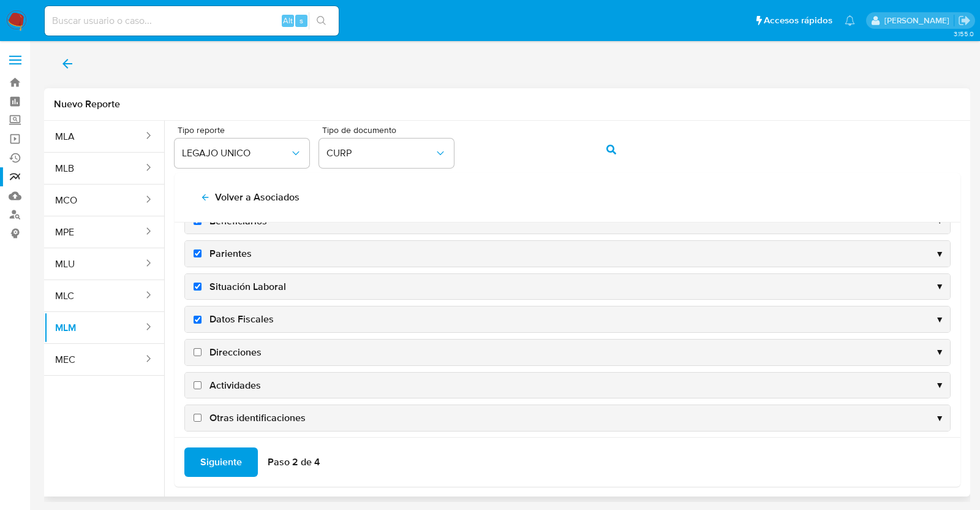
click at [230, 347] on span "Direcciones" at bounding box center [236, 352] width 52 height 13
click at [202, 348] on input "Direcciones" at bounding box center [198, 352] width 8 height 8
checkbox input "true"
click at [240, 379] on span "Actividades" at bounding box center [235, 385] width 51 height 13
click at [202, 381] on input "Actividades" at bounding box center [198, 385] width 8 height 8
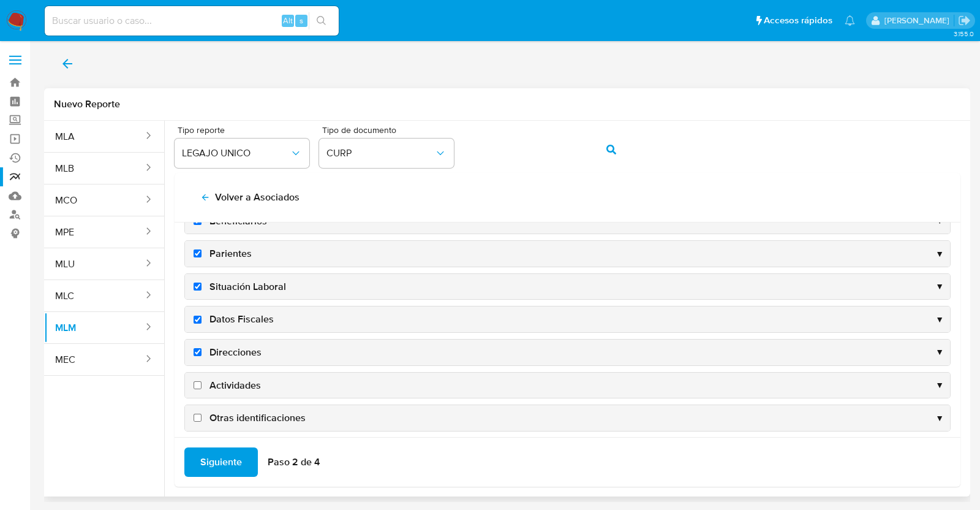
checkbox input "true"
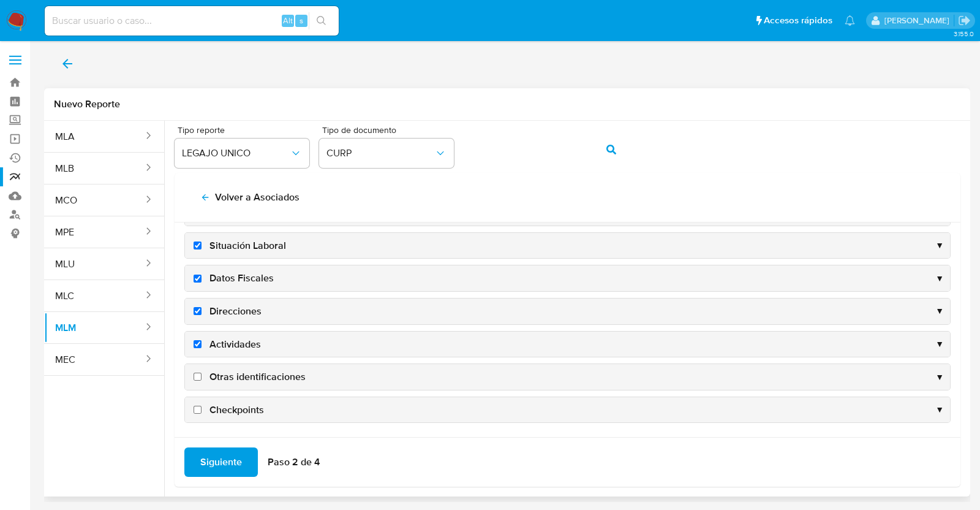
click at [246, 371] on span "Otras identificaciones" at bounding box center [258, 376] width 96 height 13
click at [202, 373] on input "Otras identificaciones" at bounding box center [198, 377] width 8 height 8
checkbox input "true"
click at [233, 406] on span "Checkpoints" at bounding box center [237, 409] width 55 height 13
click at [202, 406] on input "Checkpoints" at bounding box center [198, 410] width 8 height 8
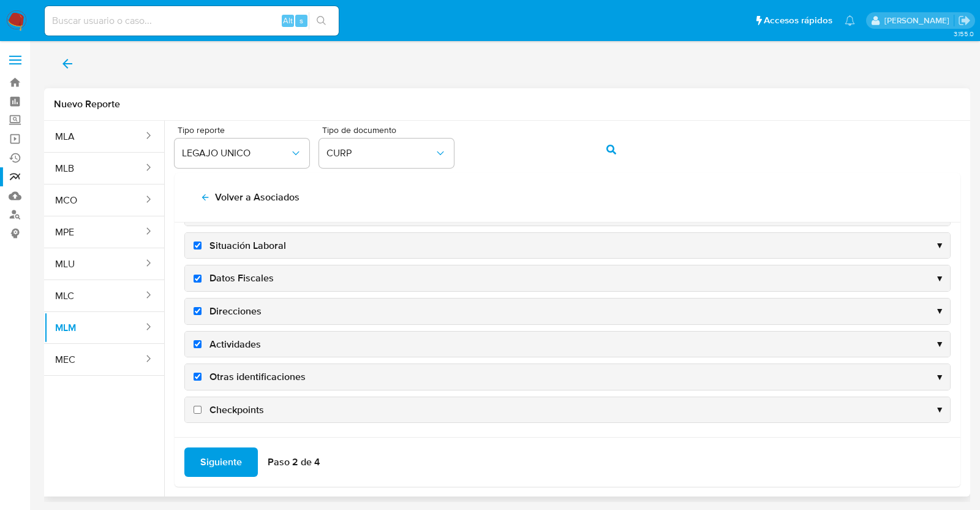
checkbox input "true"
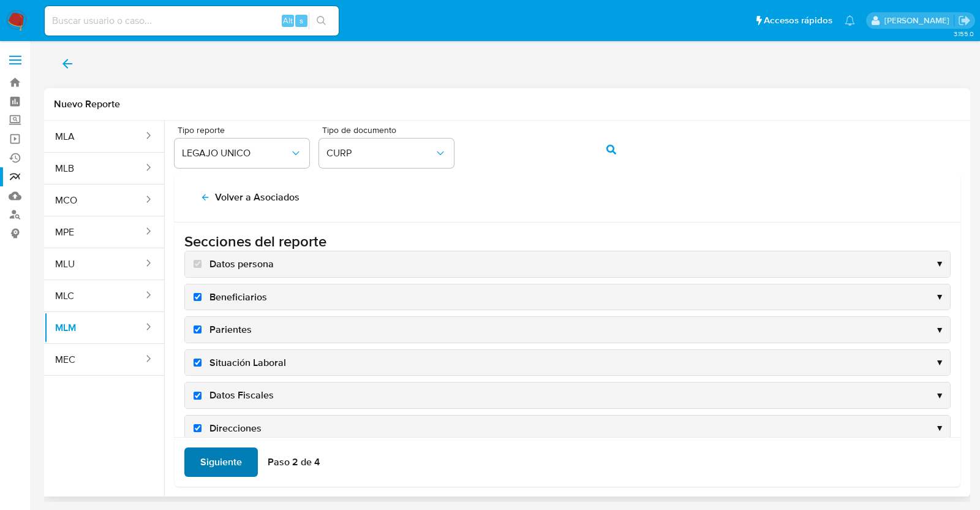
click at [219, 453] on span "Siguiente" at bounding box center [221, 462] width 42 height 27
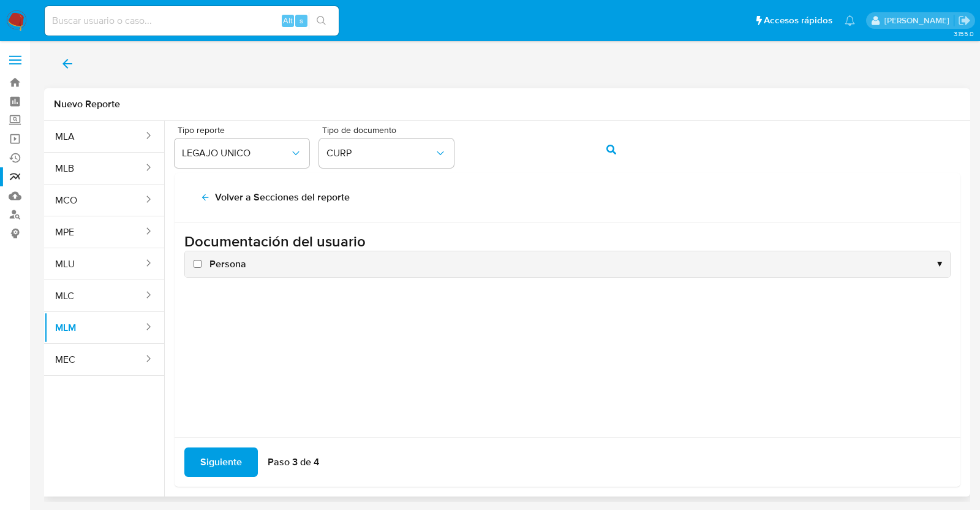
click at [221, 257] on span "Persona" at bounding box center [228, 263] width 37 height 13
click at [202, 260] on input "Persona" at bounding box center [198, 264] width 8 height 8
checkbox input "true"
click at [218, 469] on span "Siguiente" at bounding box center [221, 462] width 42 height 27
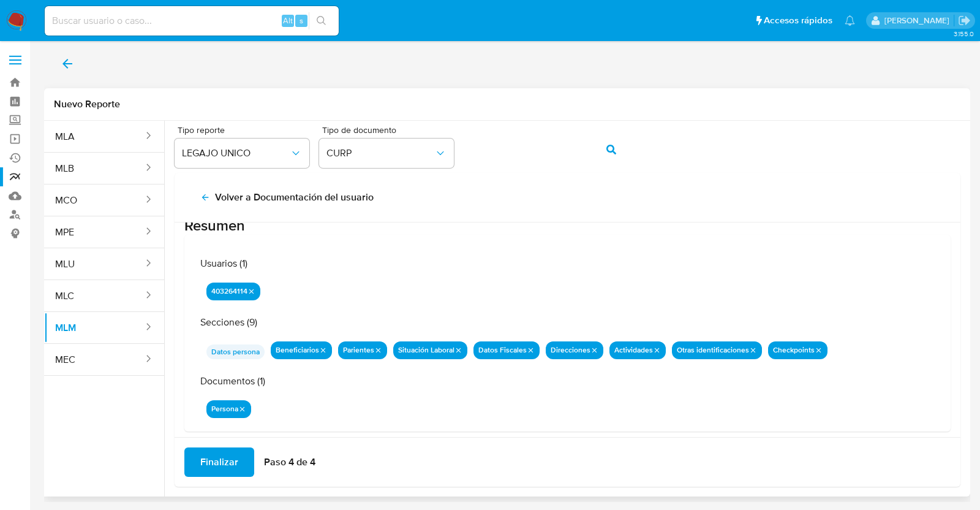
scroll to position [40, 0]
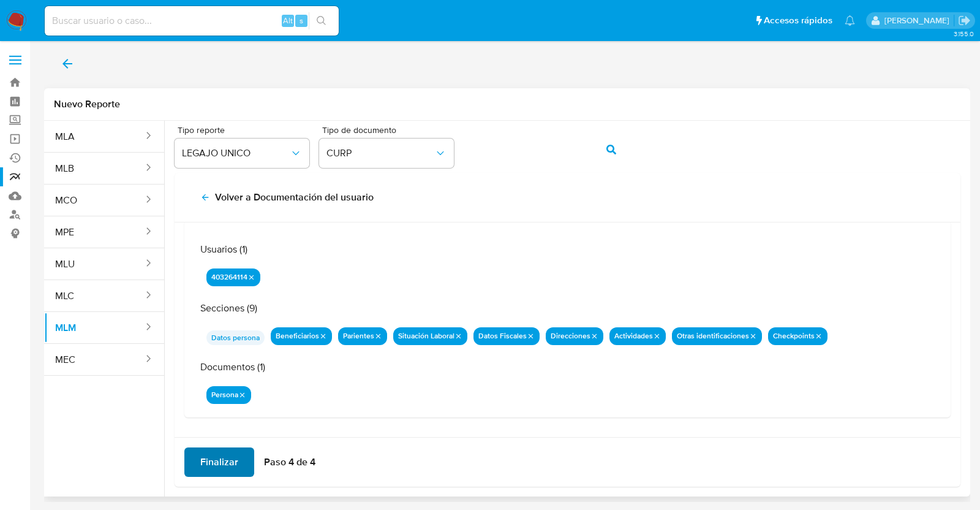
click at [227, 458] on span "Finalizar" at bounding box center [219, 462] width 38 height 27
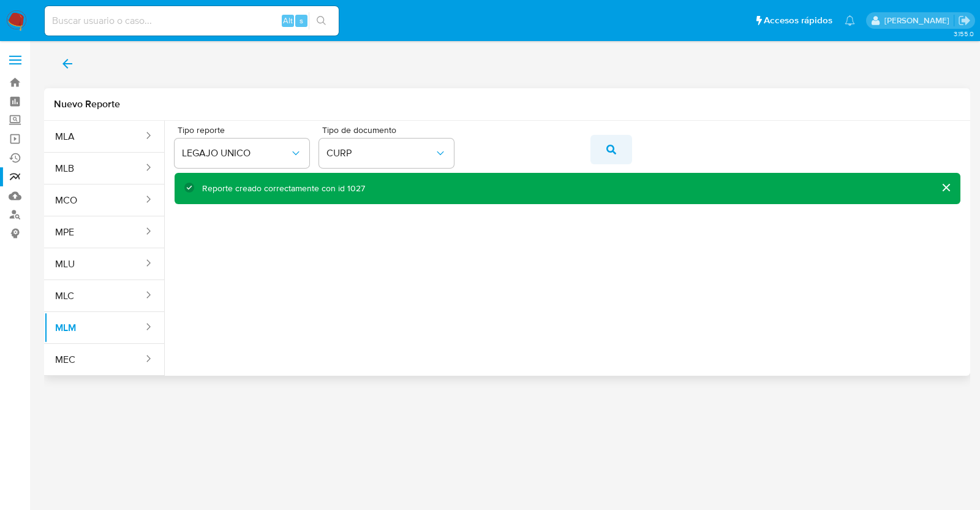
click at [597, 151] on button "action-search" at bounding box center [612, 149] width 42 height 29
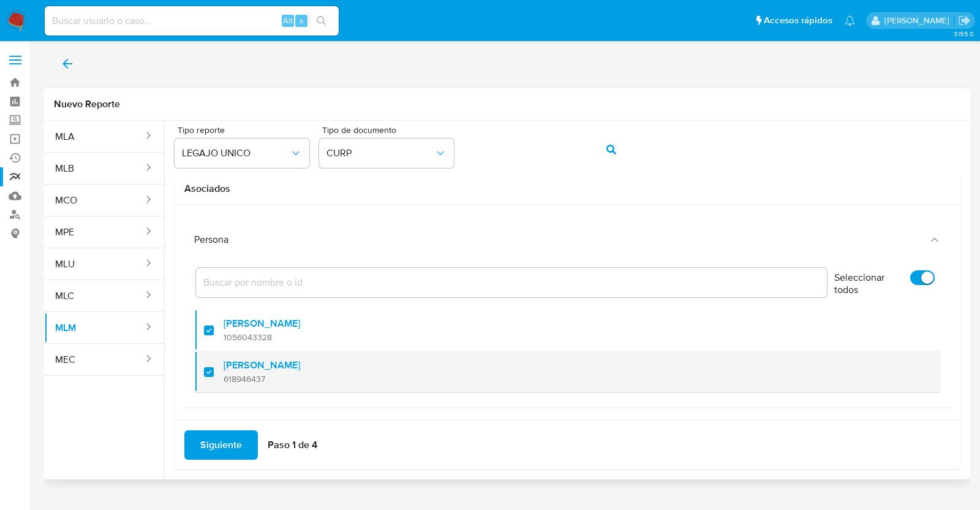
click at [321, 381] on div "Elizabeth Reyes Leon 618946437" at bounding box center [574, 371] width 700 height 42
checkbox input "false"
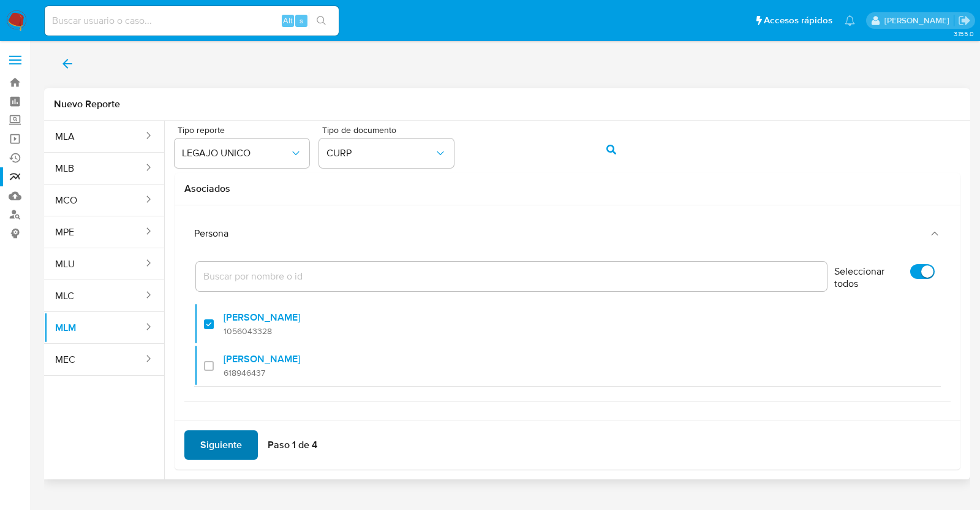
scroll to position [7, 0]
click at [229, 445] on span "Siguiente" at bounding box center [221, 444] width 42 height 27
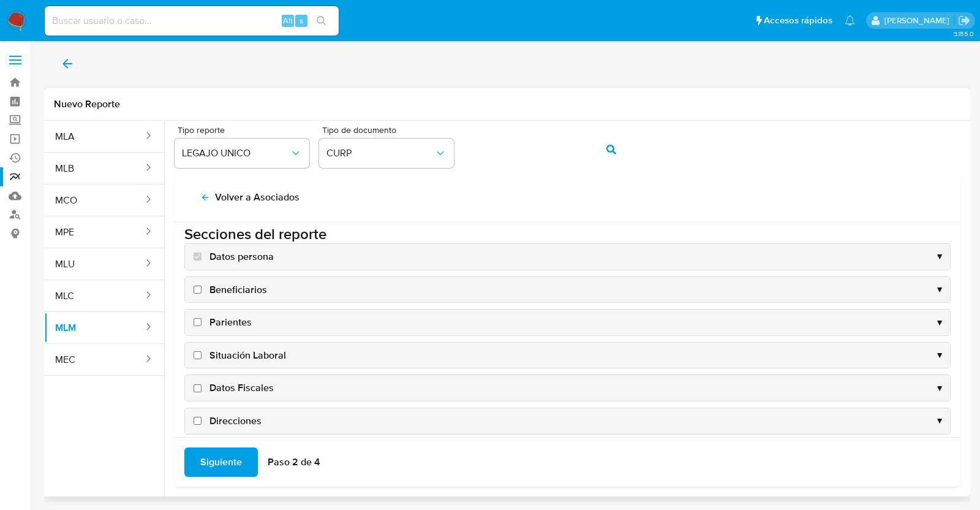
click at [253, 295] on span "Beneficiarios" at bounding box center [239, 289] width 58 height 13
click at [202, 293] on input "Beneficiarios" at bounding box center [198, 290] width 8 height 8
checkbox input "true"
click at [250, 320] on span "Parientes" at bounding box center [231, 322] width 42 height 13
click at [202, 320] on input "Parientes" at bounding box center [198, 322] width 8 height 8
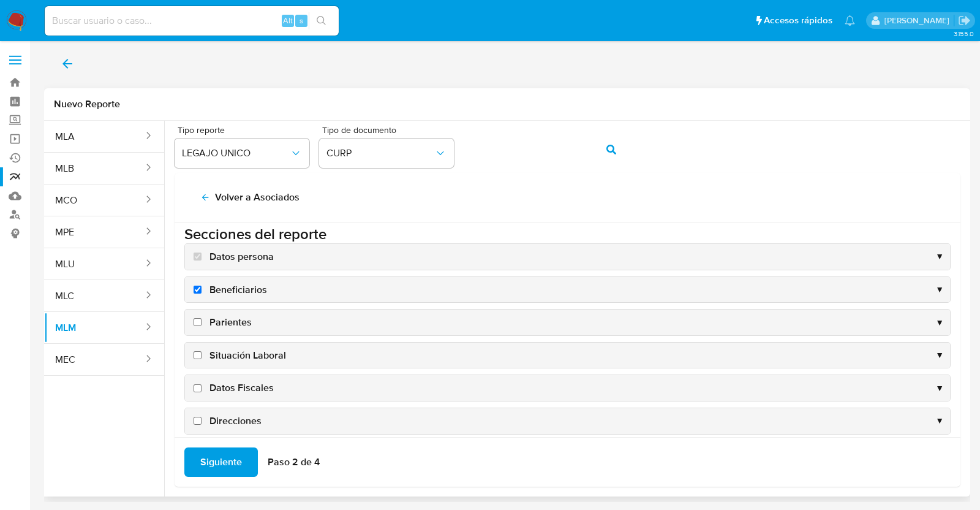
checkbox input "true"
click at [246, 349] on span "Situación Laboral" at bounding box center [248, 355] width 77 height 13
click at [202, 351] on input "Situación Laboral" at bounding box center [198, 355] width 8 height 8
checkbox input "true"
click at [255, 381] on span "Datos Fiscales" at bounding box center [242, 387] width 64 height 13
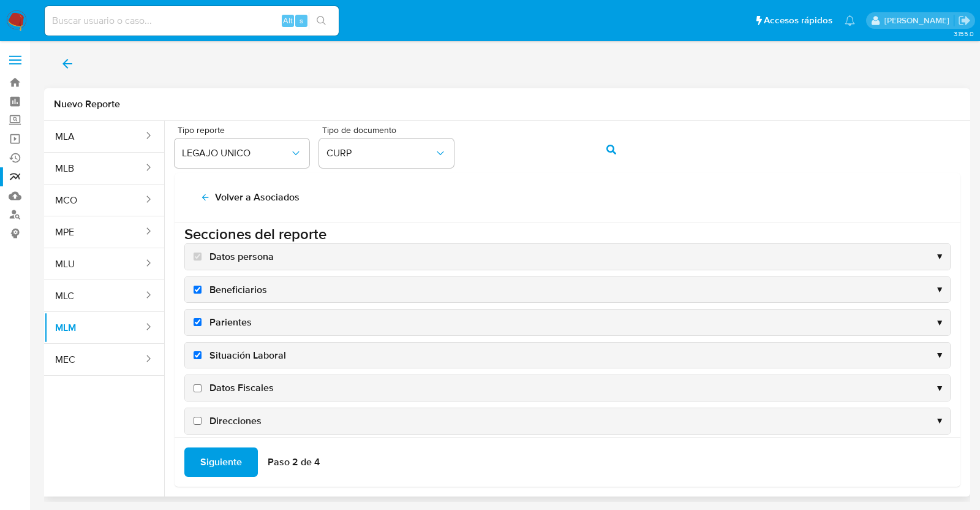
click at [202, 384] on input "Datos Fiscales" at bounding box center [198, 388] width 8 height 8
checkbox input "true"
click at [230, 420] on span "Direcciones" at bounding box center [236, 420] width 52 height 13
click at [202, 420] on input "Direcciones" at bounding box center [198, 421] width 8 height 8
checkbox input "true"
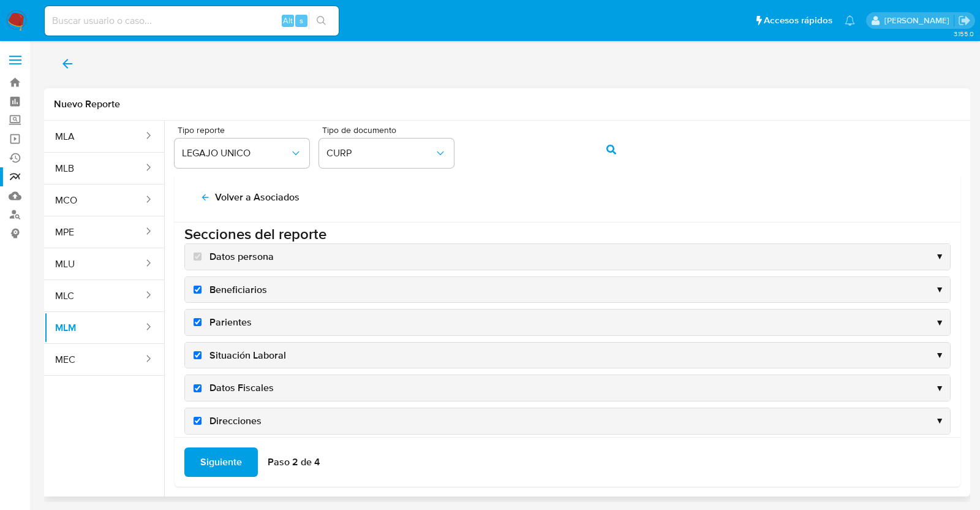
scroll to position [117, 0]
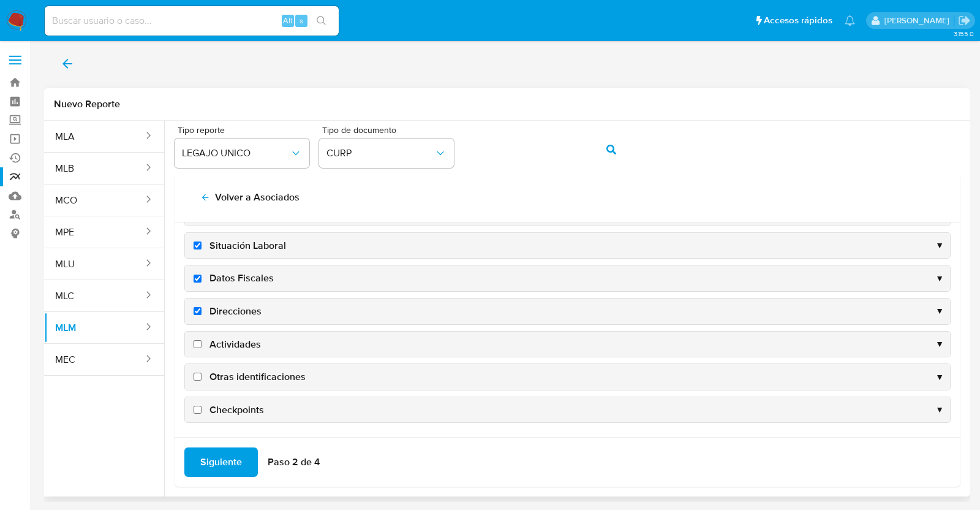
click at [230, 345] on span "Actividades" at bounding box center [235, 344] width 51 height 13
click at [202, 345] on input "Actividades" at bounding box center [198, 344] width 8 height 8
checkbox input "true"
click at [248, 380] on span "Otras identificaciones" at bounding box center [258, 376] width 96 height 13
click at [202, 380] on input "Otras identificaciones" at bounding box center [198, 377] width 8 height 8
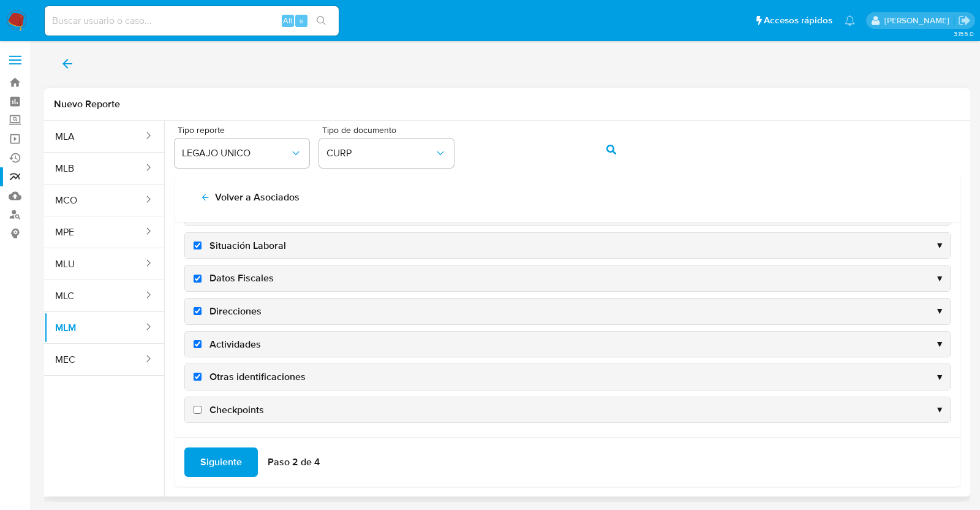
checkbox input "true"
click at [252, 415] on div "Checkpoints ▼" at bounding box center [567, 410] width 765 height 26
click at [238, 403] on span "Checkpoints" at bounding box center [237, 409] width 55 height 13
click at [202, 406] on input "Checkpoints" at bounding box center [198, 410] width 8 height 8
checkbox input "true"
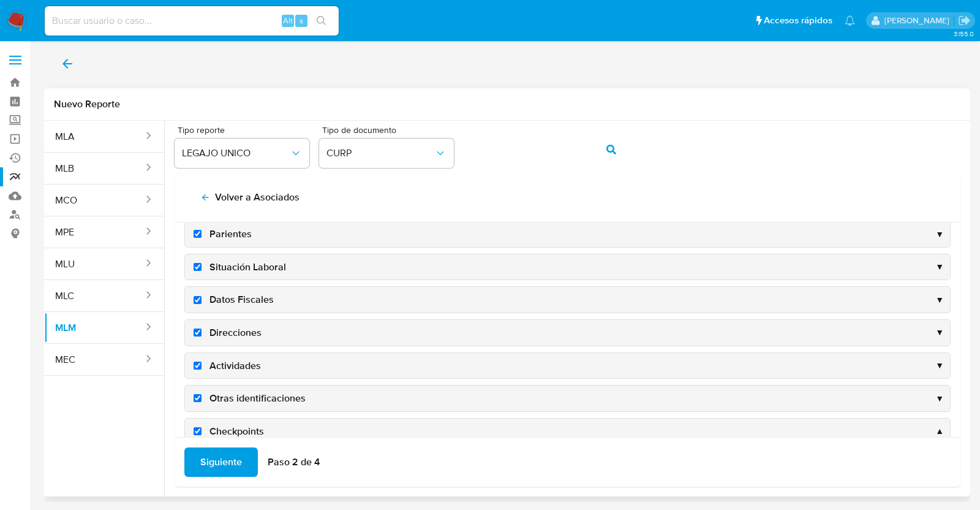
scroll to position [165, 0]
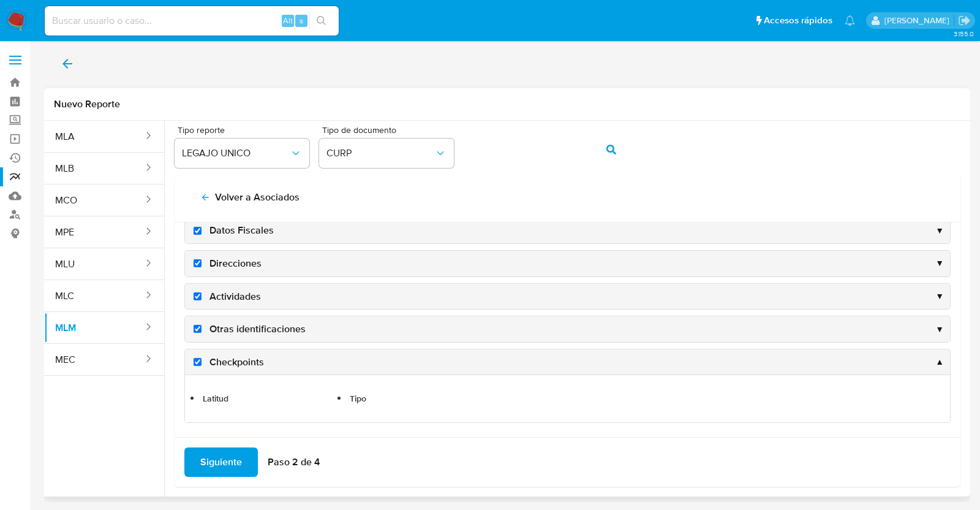
click at [211, 464] on span "Siguiente" at bounding box center [221, 462] width 42 height 27
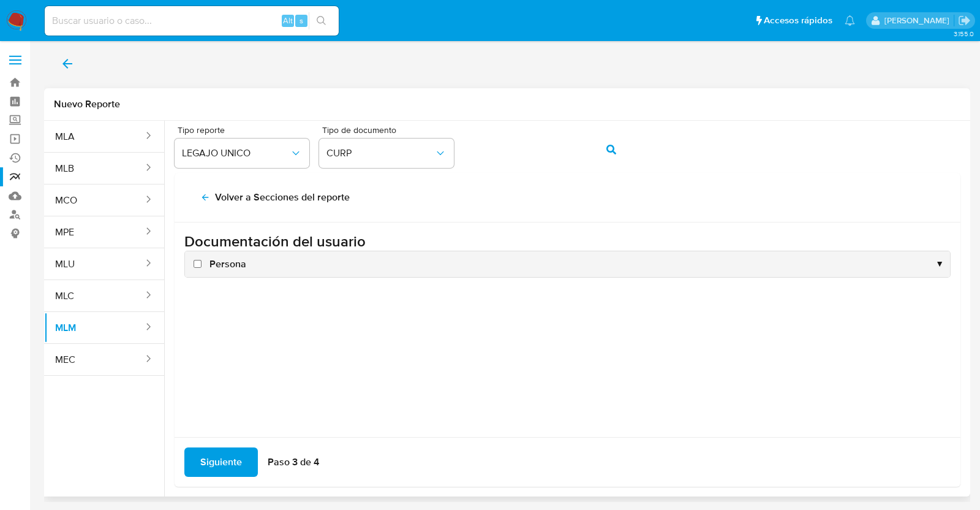
scroll to position [0, 0]
click at [224, 259] on span "Persona" at bounding box center [228, 263] width 37 height 13
click at [202, 260] on input "Persona" at bounding box center [198, 264] width 8 height 8
checkbox input "true"
click at [214, 456] on span "Siguiente" at bounding box center [221, 462] width 42 height 27
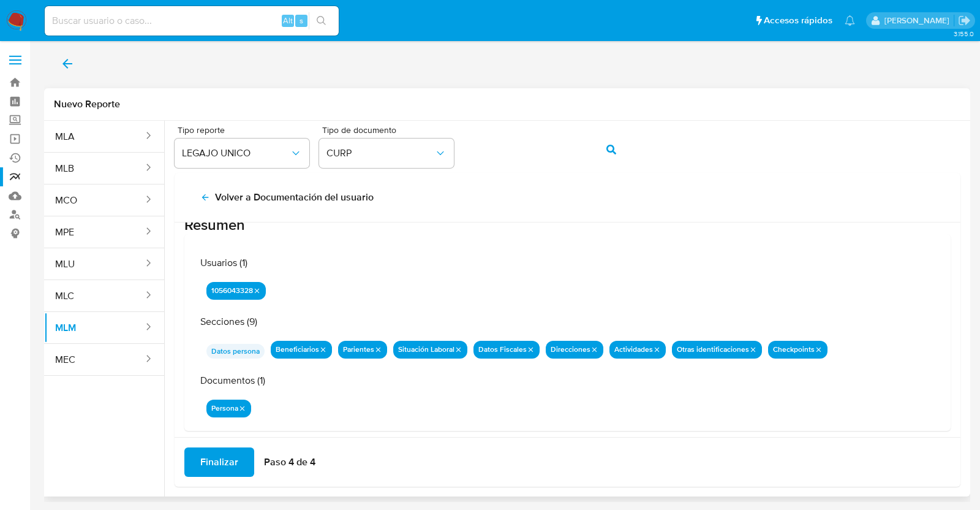
scroll to position [40, 0]
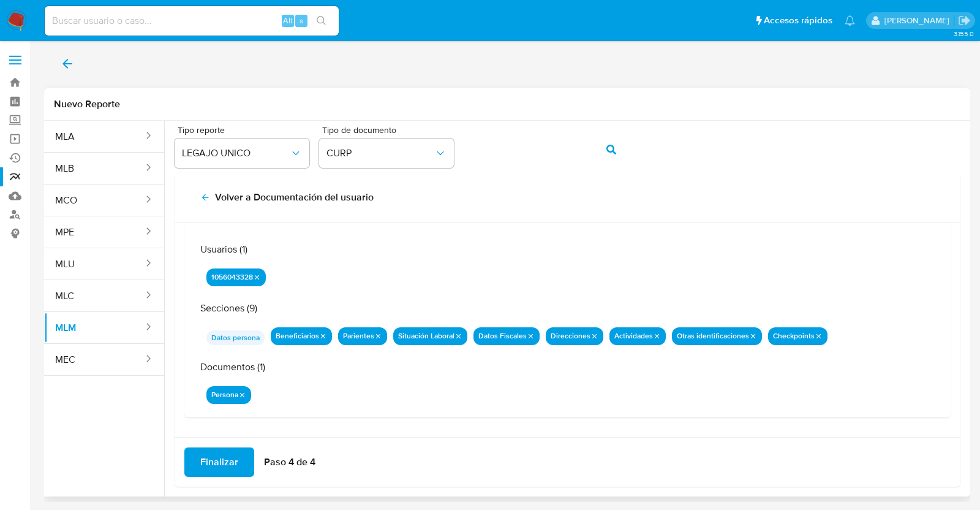
click at [225, 466] on span "Finalizar" at bounding box center [219, 462] width 38 height 27
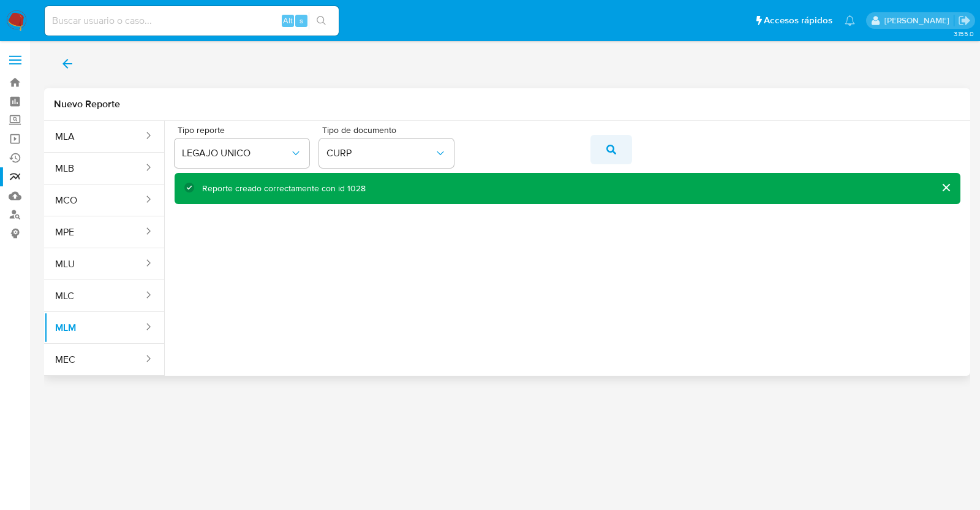
click at [610, 145] on icon "action-search" at bounding box center [612, 150] width 10 height 10
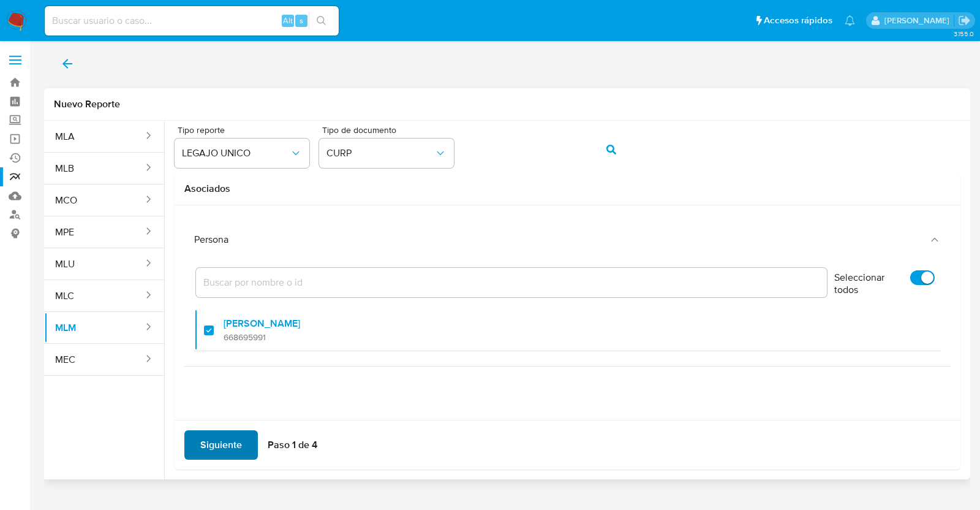
click at [216, 449] on span "Siguiente" at bounding box center [221, 444] width 42 height 27
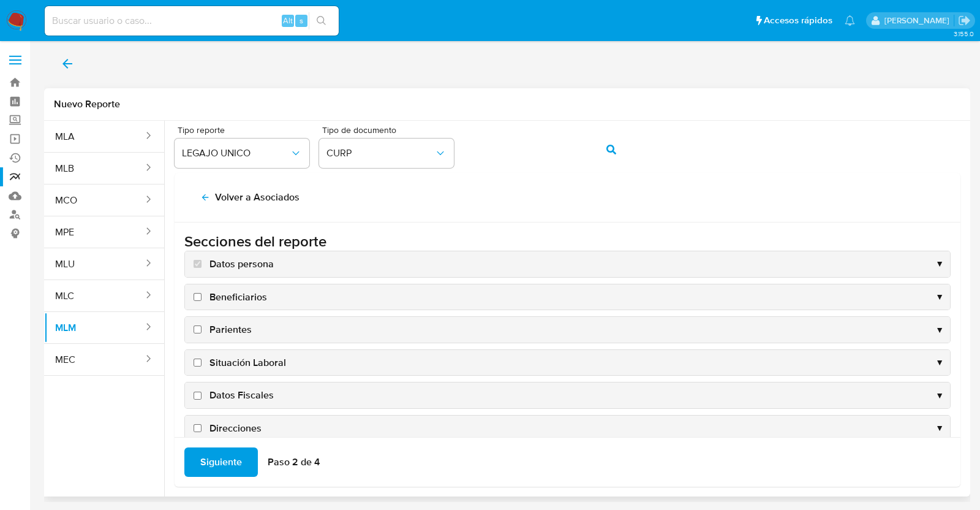
click at [206, 303] on div "Beneficiarios ▼" at bounding box center [567, 297] width 765 height 26
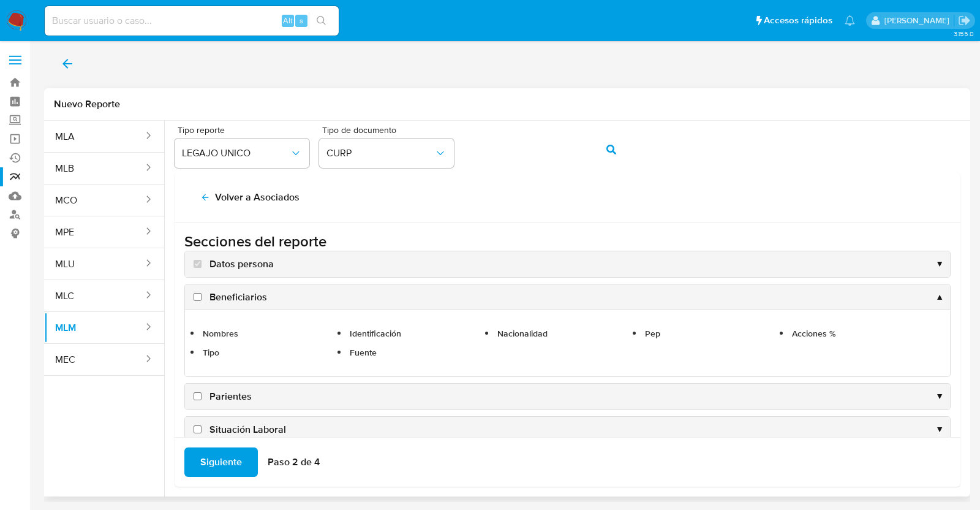
click at [232, 298] on span "Beneficiarios" at bounding box center [239, 296] width 58 height 13
click at [202, 298] on input "Beneficiarios" at bounding box center [198, 297] width 8 height 8
checkbox input "true"
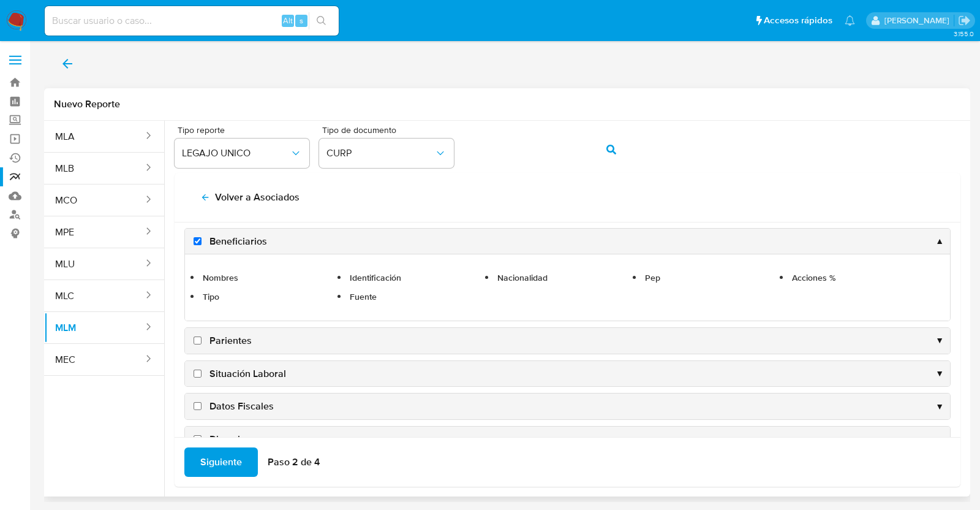
scroll to position [76, 0]
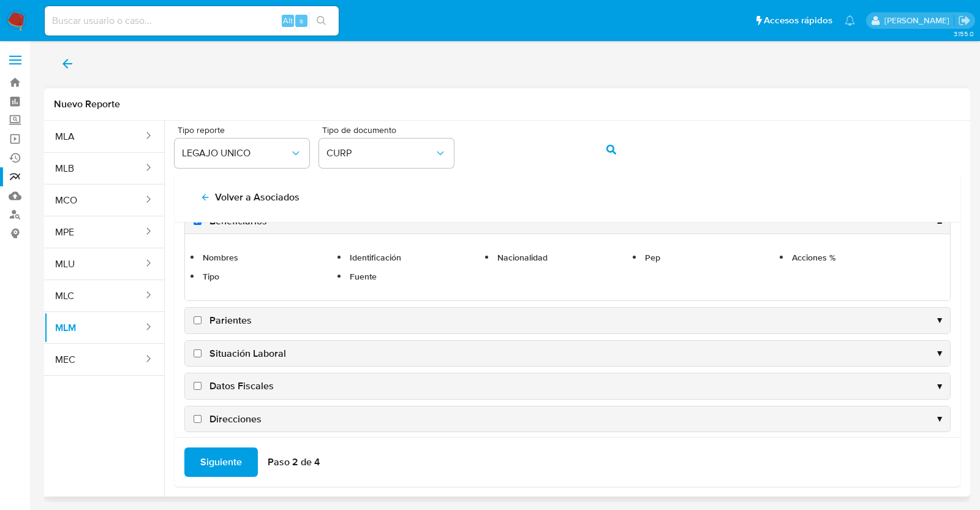
click at [233, 314] on span "Parientes" at bounding box center [231, 320] width 42 height 13
click at [202, 316] on input "Parientes" at bounding box center [198, 320] width 8 height 8
checkbox input "true"
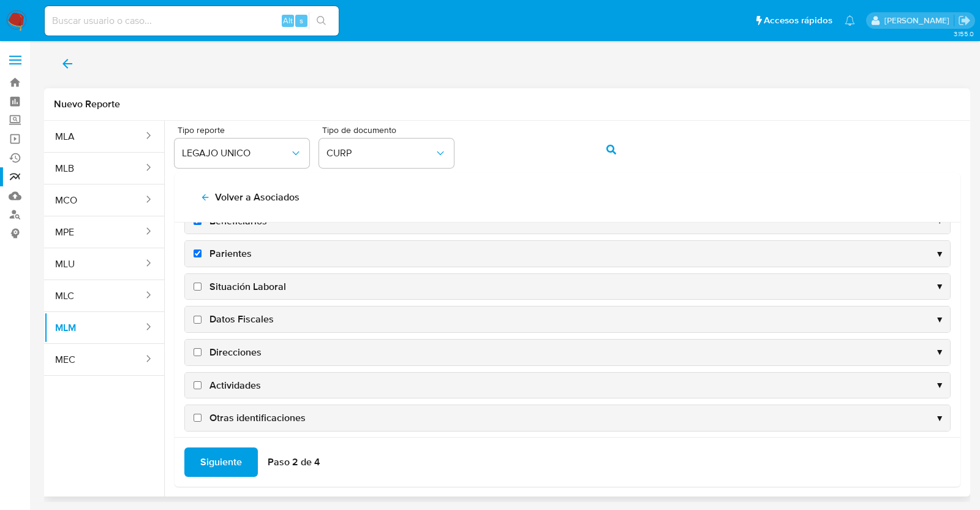
click at [263, 284] on span "Situación Laboral" at bounding box center [248, 286] width 77 height 13
click at [202, 284] on input "Situación Laboral" at bounding box center [198, 286] width 8 height 8
checkbox input "true"
click at [272, 322] on span "Datos Fiscales" at bounding box center [242, 318] width 64 height 13
click at [202, 322] on input "Datos Fiscales" at bounding box center [198, 320] width 8 height 8
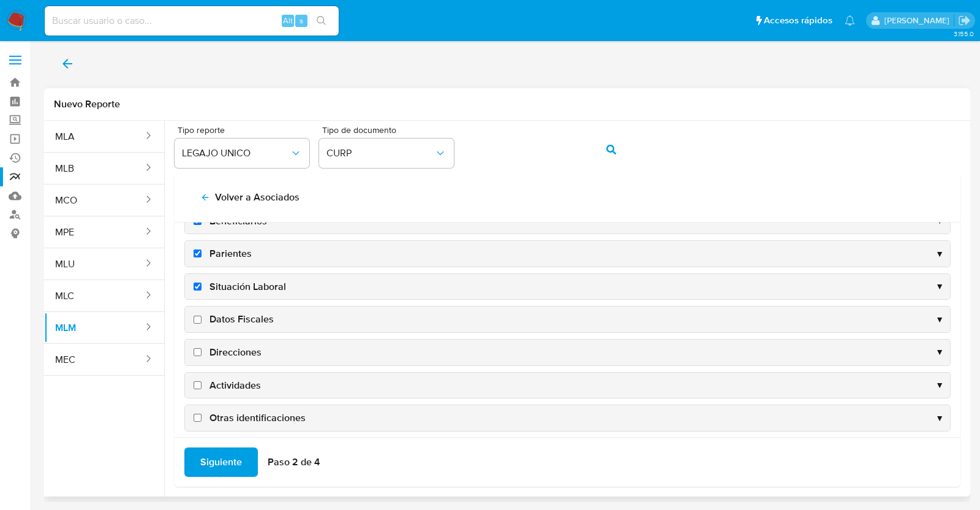
checkbox input "true"
click at [254, 356] on span "Direcciones" at bounding box center [236, 352] width 52 height 13
click at [202, 356] on input "Direcciones" at bounding box center [198, 352] width 8 height 8
checkbox input "true"
click at [251, 381] on span "Actividades" at bounding box center [235, 385] width 51 height 13
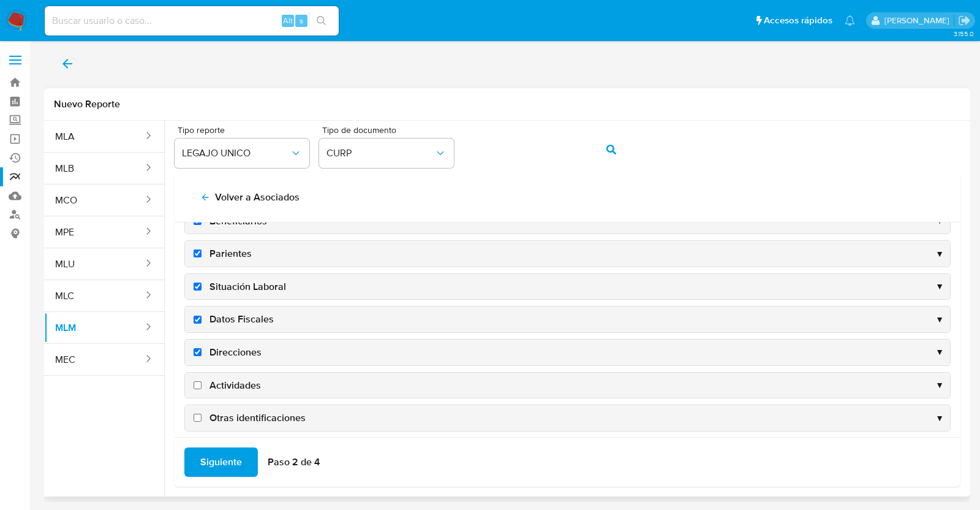
click at [202, 381] on input "Actividades" at bounding box center [198, 385] width 8 height 8
checkbox input "true"
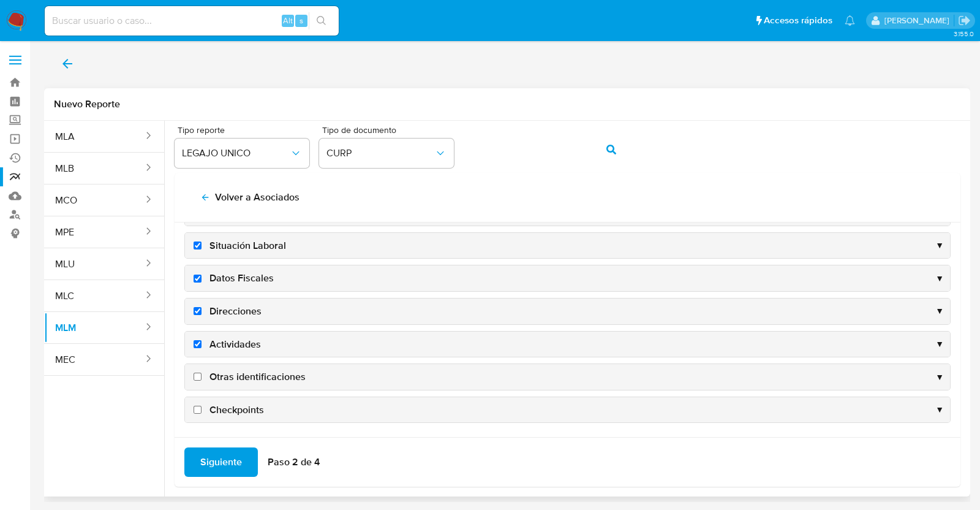
click at [259, 370] on span "Otras identificaciones" at bounding box center [258, 376] width 96 height 13
click at [202, 373] on input "Otras identificaciones" at bounding box center [198, 377] width 8 height 8
checkbox input "true"
click at [234, 412] on span "Checkpoints" at bounding box center [237, 409] width 55 height 13
click at [202, 412] on input "Checkpoints" at bounding box center [198, 410] width 8 height 8
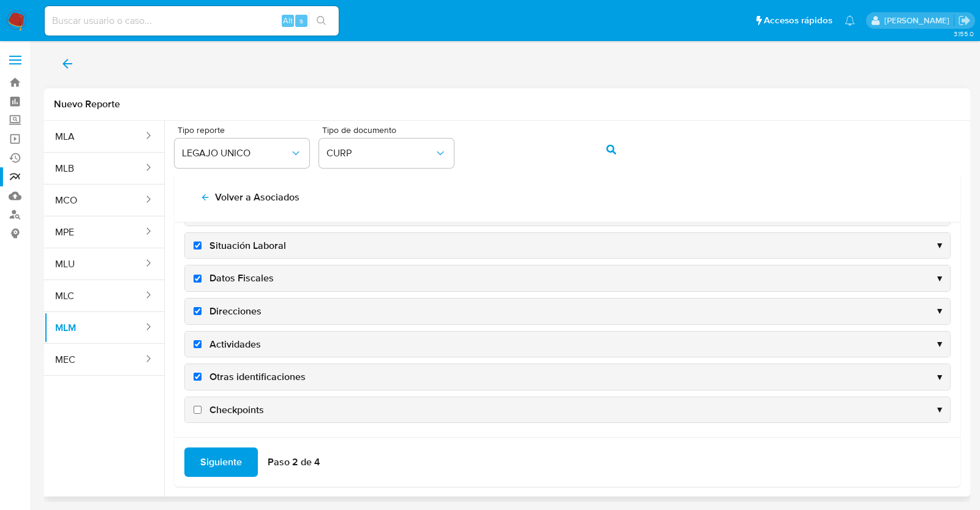
checkbox input "true"
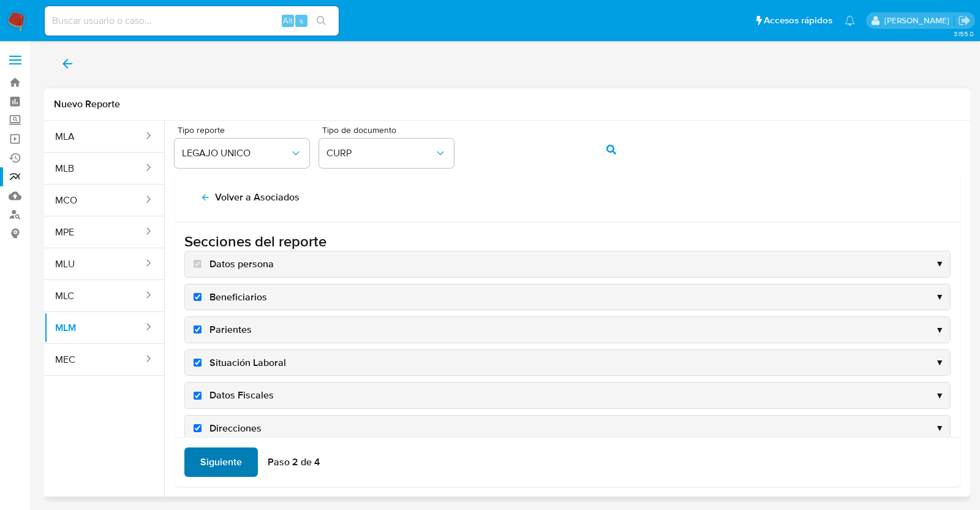
click at [222, 463] on span "Siguiente" at bounding box center [221, 462] width 42 height 27
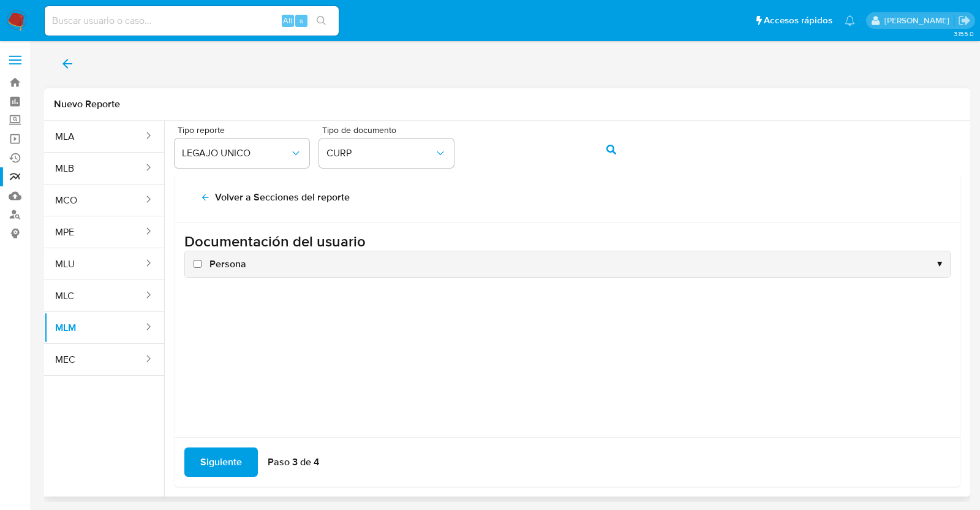
click at [235, 263] on span "Persona" at bounding box center [228, 263] width 37 height 13
click at [202, 263] on input "Persona" at bounding box center [198, 264] width 8 height 8
checkbox input "true"
click at [219, 459] on span "Siguiente" at bounding box center [221, 462] width 42 height 27
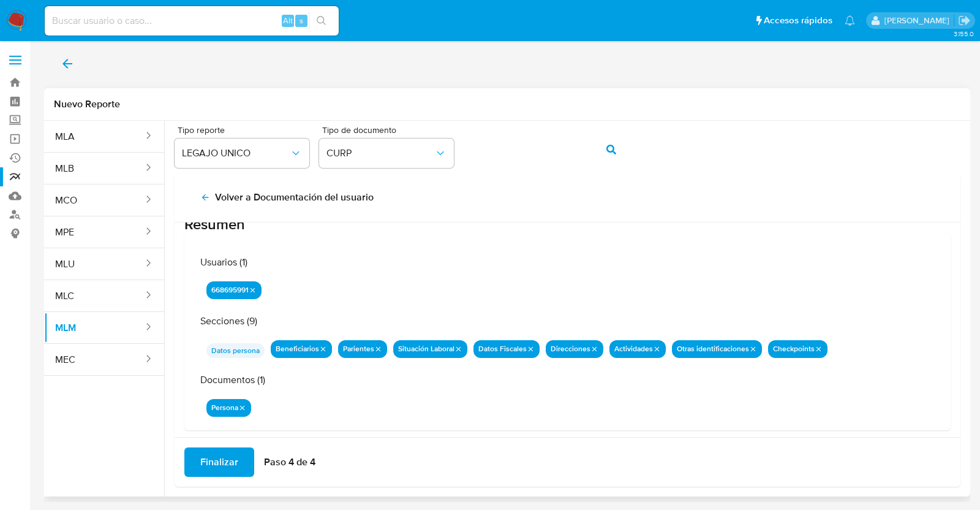
scroll to position [40, 0]
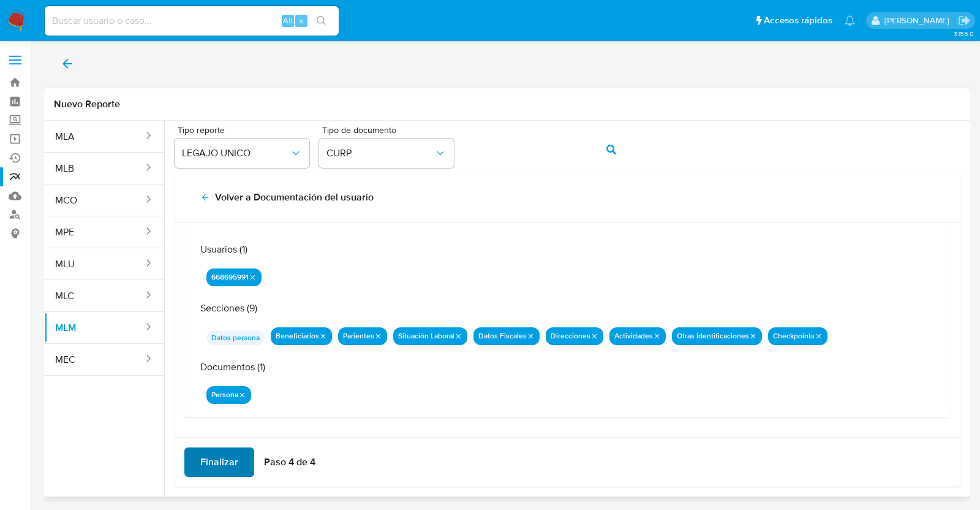
click at [218, 457] on span "Finalizar" at bounding box center [219, 462] width 38 height 27
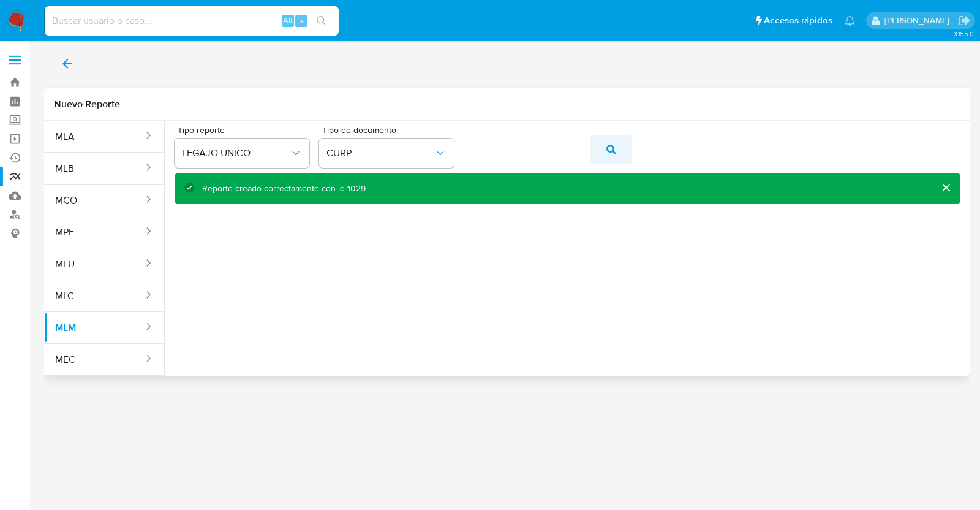
click at [602, 150] on button "action-search" at bounding box center [612, 149] width 42 height 29
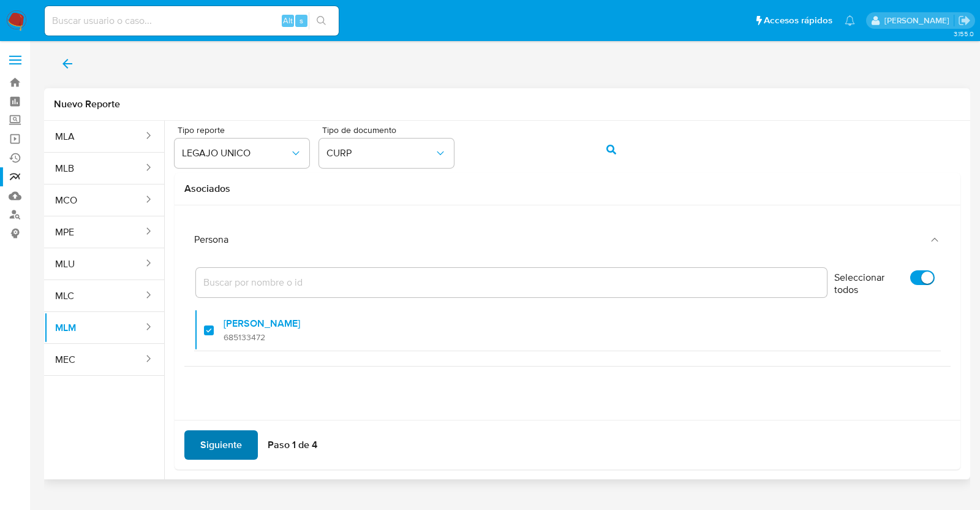
click at [213, 439] on span "Siguiente" at bounding box center [221, 444] width 42 height 27
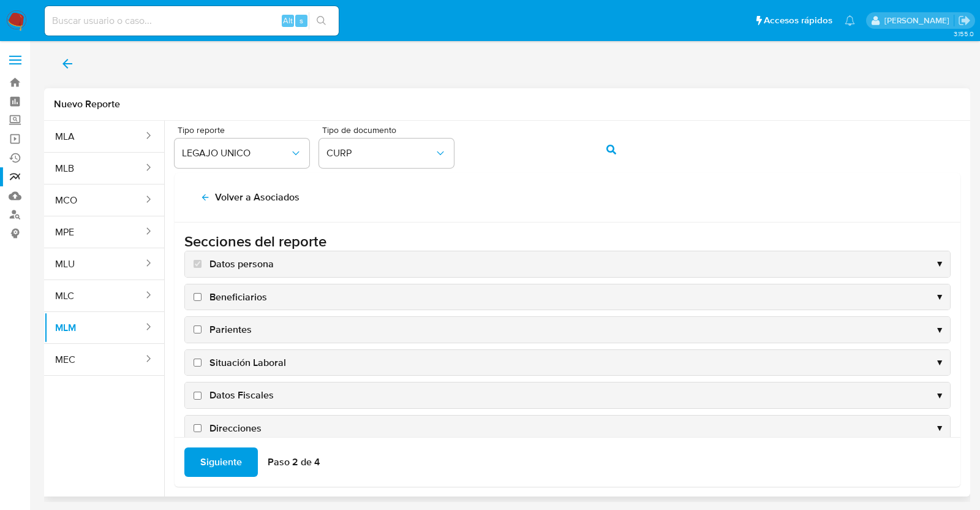
click at [239, 299] on span "Beneficiarios" at bounding box center [239, 296] width 58 height 13
click at [202, 299] on input "Beneficiarios" at bounding box center [198, 297] width 8 height 8
checkbox input "true"
click at [238, 325] on span "Parientes" at bounding box center [231, 329] width 42 height 13
click at [202, 325] on input "Parientes" at bounding box center [198, 329] width 8 height 8
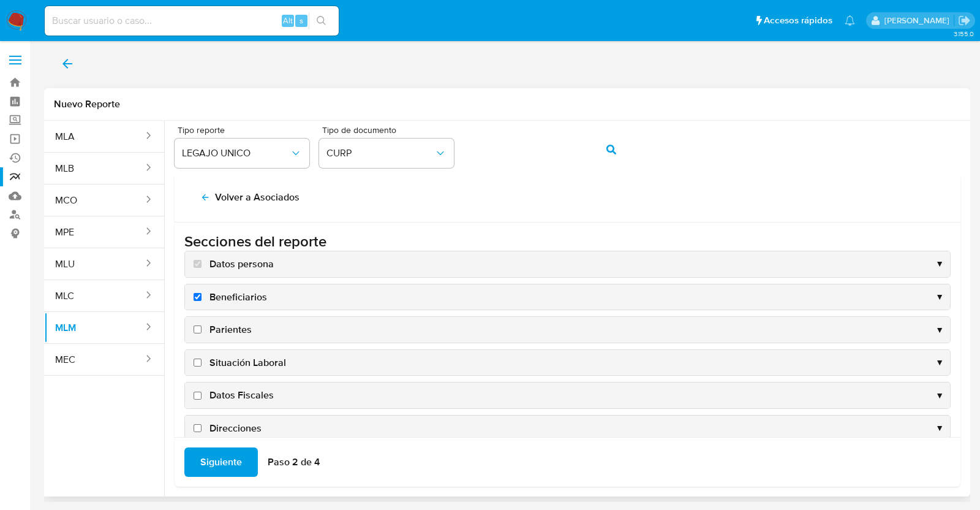
checkbox input "true"
click at [254, 369] on div "Situación Laboral ▼" at bounding box center [567, 363] width 765 height 26
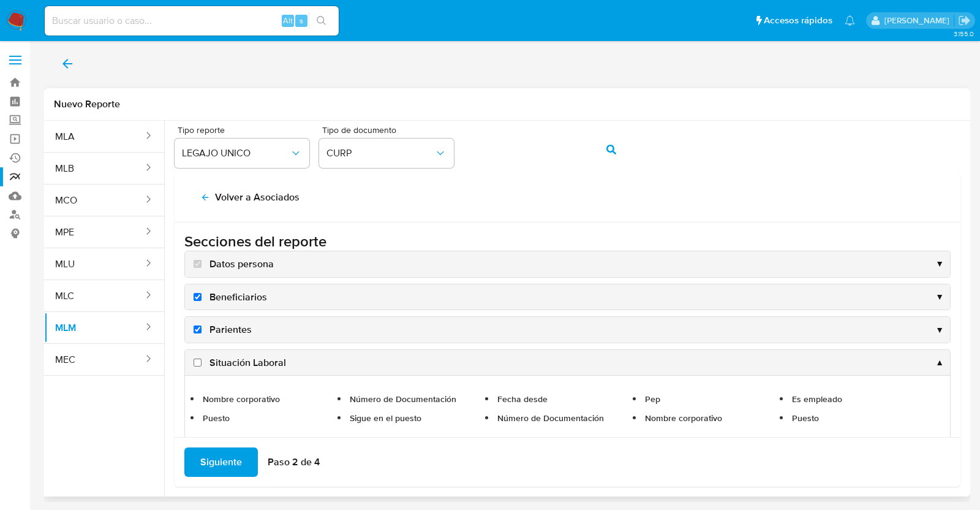
click at [246, 357] on span "Situación Laboral" at bounding box center [248, 362] width 77 height 13
click at [202, 358] on input "Situación Laboral" at bounding box center [198, 362] width 8 height 8
checkbox input "true"
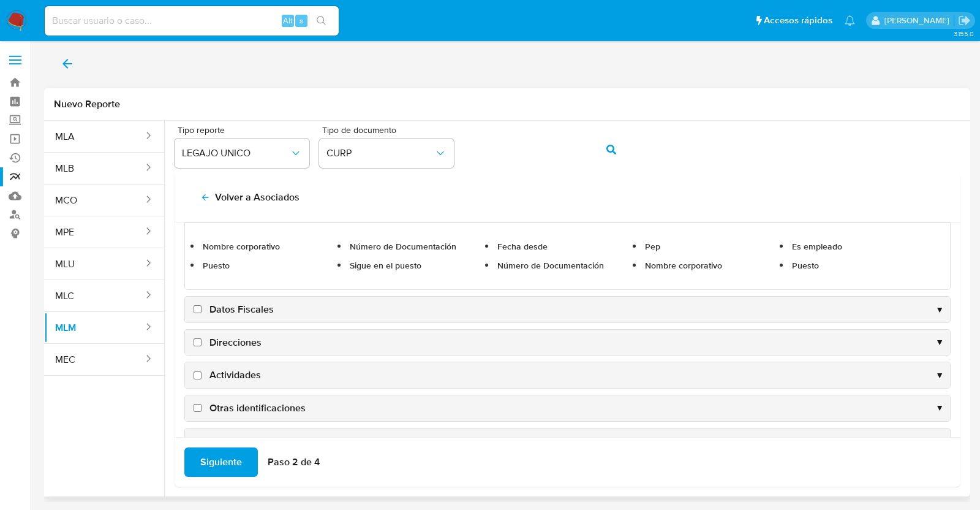
click at [251, 308] on span "Datos Fiscales" at bounding box center [242, 309] width 64 height 13
click at [202, 308] on input "Datos Fiscales" at bounding box center [198, 309] width 8 height 8
checkbox input "true"
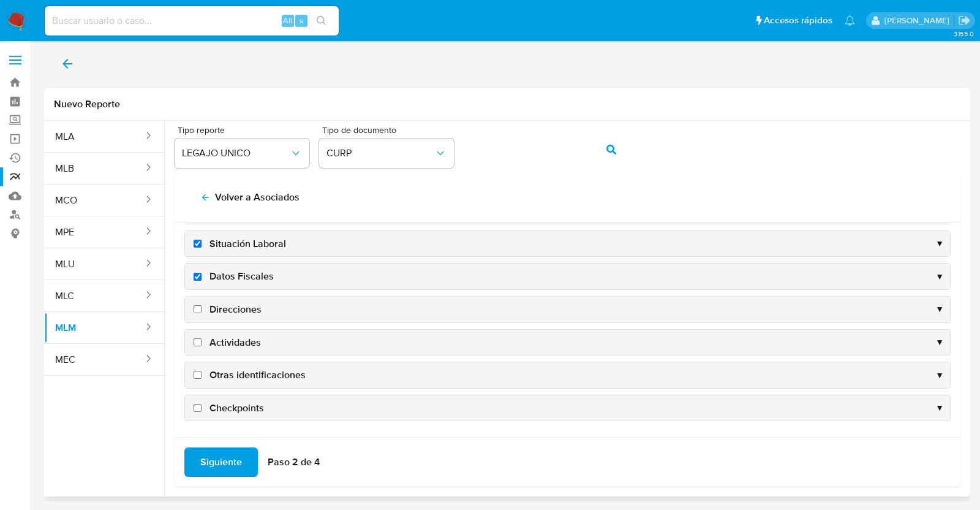
scroll to position [117, 0]
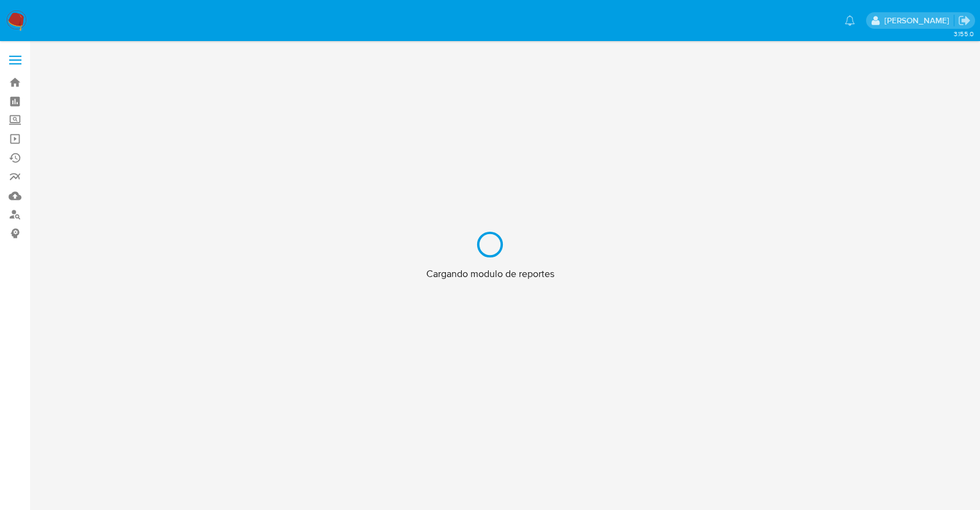
click at [18, 21] on div "Cargando modulo de reportes" at bounding box center [490, 255] width 980 height 510
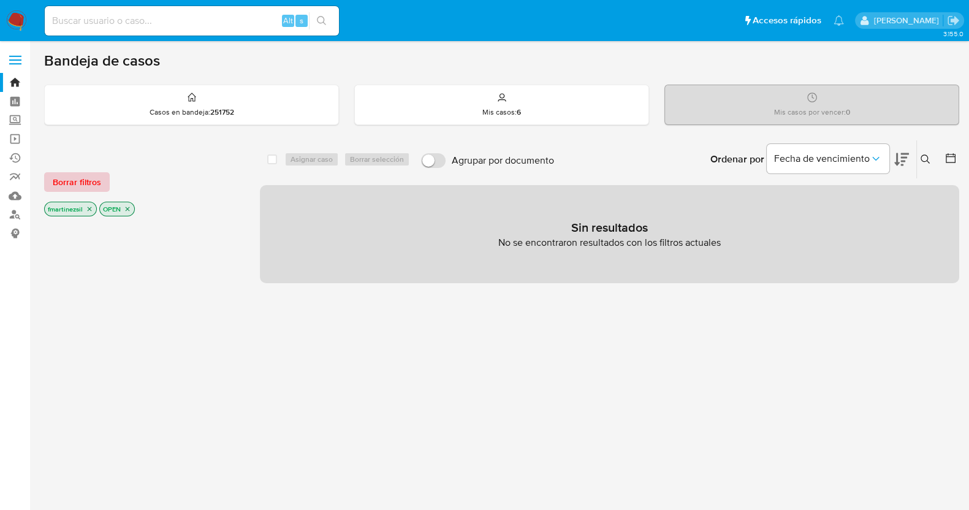
click at [90, 179] on span "Borrar filtros" at bounding box center [77, 181] width 48 height 17
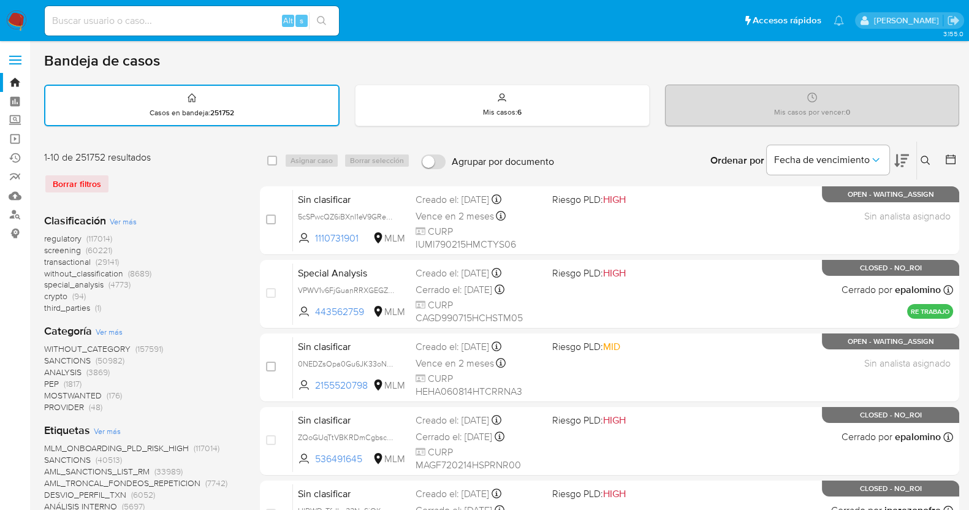
click at [17, 62] on label at bounding box center [15, 60] width 31 height 26
click at [0, 0] on input "checkbox" at bounding box center [0, 0] width 0 height 0
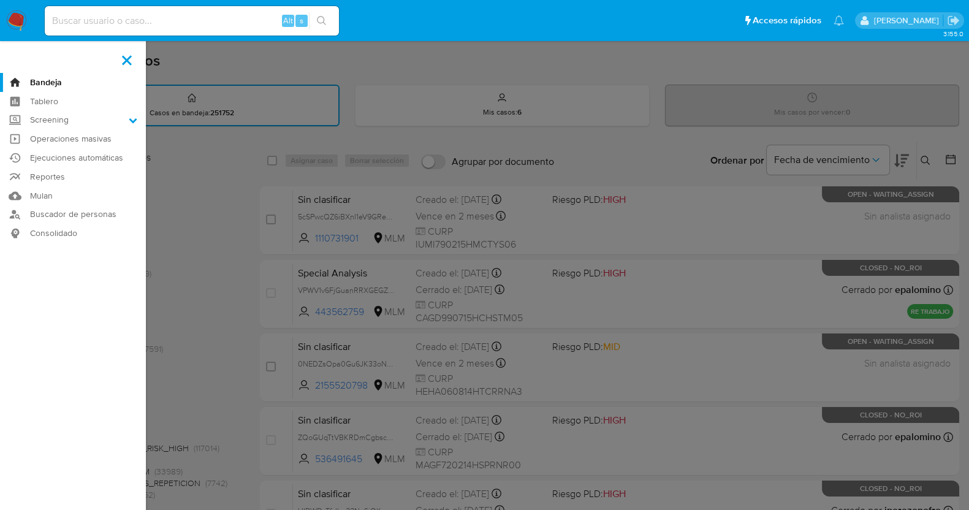
click at [256, 67] on label at bounding box center [484, 255] width 969 height 510
click at [0, 0] on input "checkbox" at bounding box center [0, 0] width 0 height 0
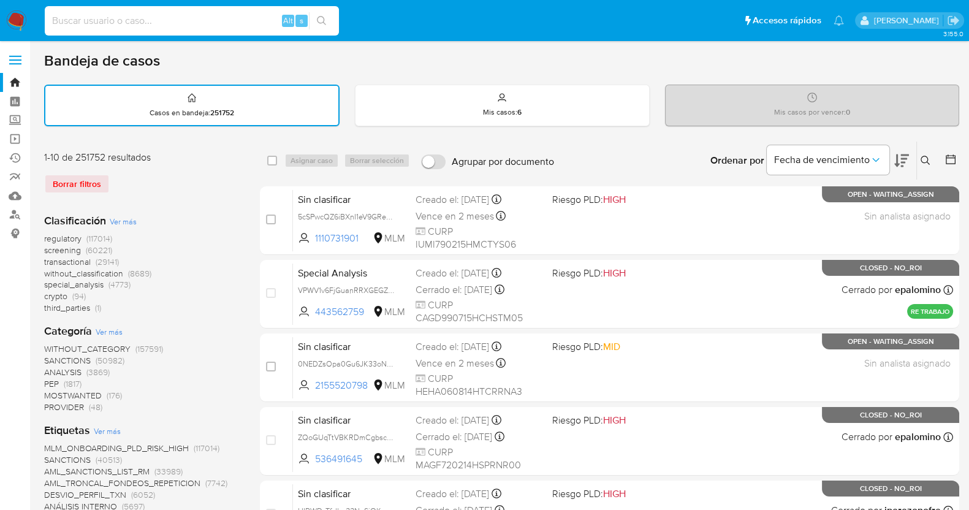
paste input "148519418"
type input "148519418"
click at [321, 26] on button "search-icon" at bounding box center [321, 20] width 25 height 17
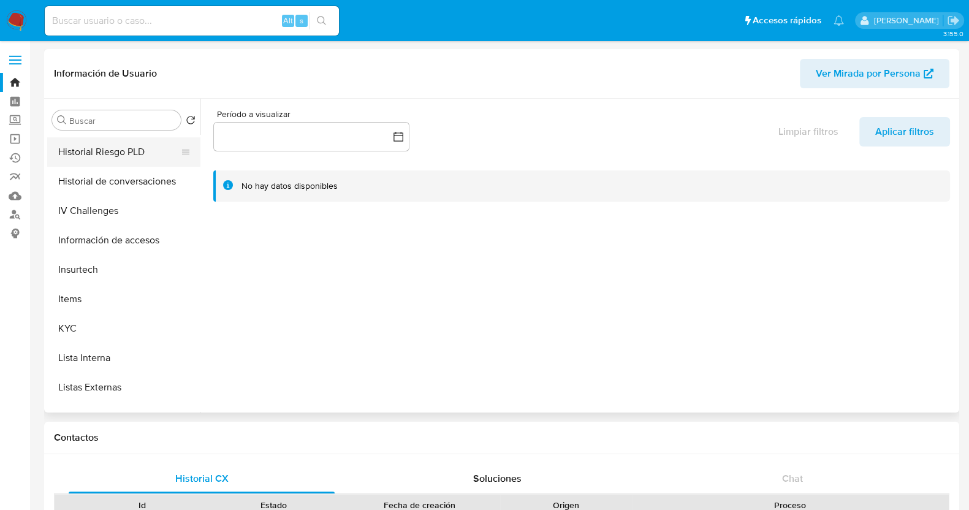
scroll to position [383, 0]
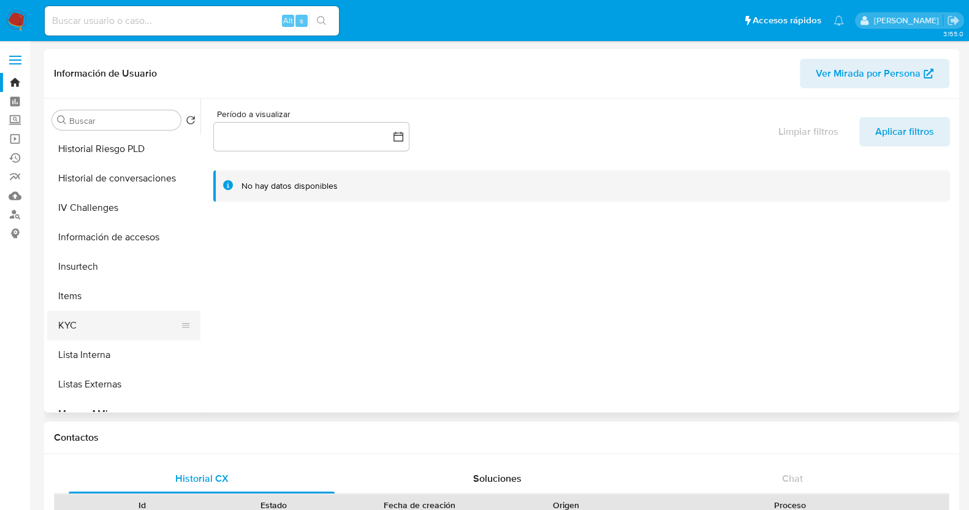
select select "10"
click at [108, 329] on button "KYC" at bounding box center [118, 325] width 143 height 29
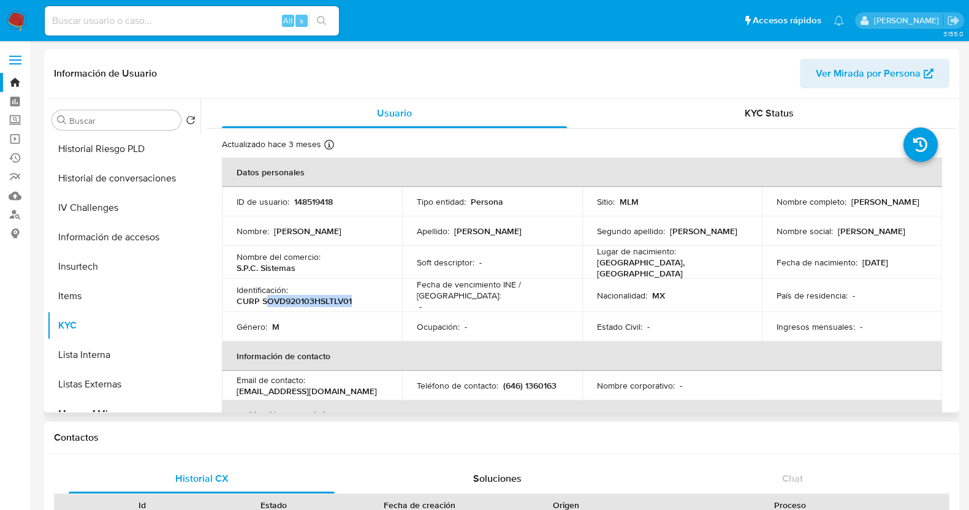
drag, startPoint x: 365, startPoint y: 298, endPoint x: 263, endPoint y: 295, distance: 101.1
click at [263, 295] on div "Identificación : CURP SOVD920103HSLTLV01" at bounding box center [312, 295] width 151 height 22
click at [271, 298] on p "CURP SOVD920103HSLTLV01" at bounding box center [294, 300] width 115 height 11
drag, startPoint x: 262, startPoint y: 295, endPoint x: 358, endPoint y: 297, distance: 95.6
click at [358, 297] on div "Identificación : CURP SOVD920103HSLTLV01" at bounding box center [312, 295] width 151 height 22
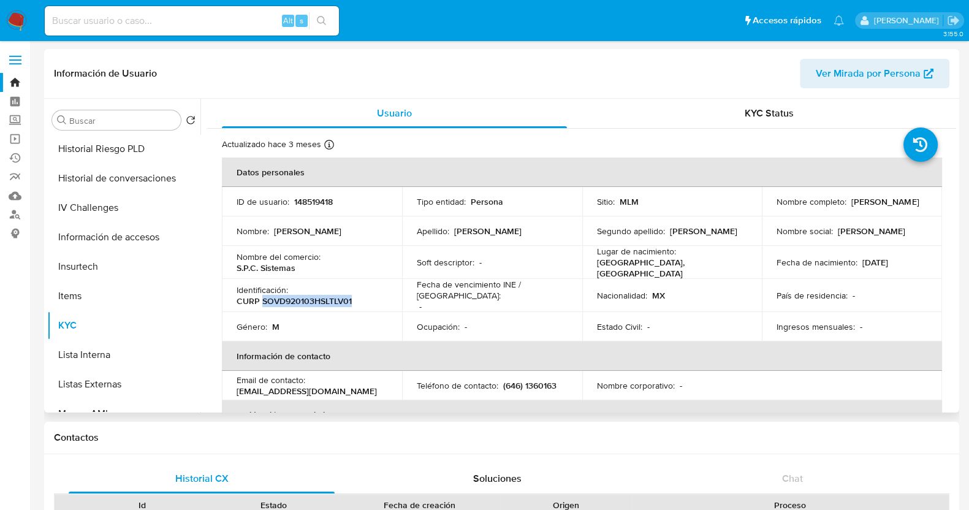
copy p "SOVD920103HSLTLV01"
click at [194, 11] on div "Alt s" at bounding box center [192, 20] width 294 height 29
click at [196, 21] on input at bounding box center [192, 21] width 294 height 16
paste input "2181437582"
type input "2181437582"
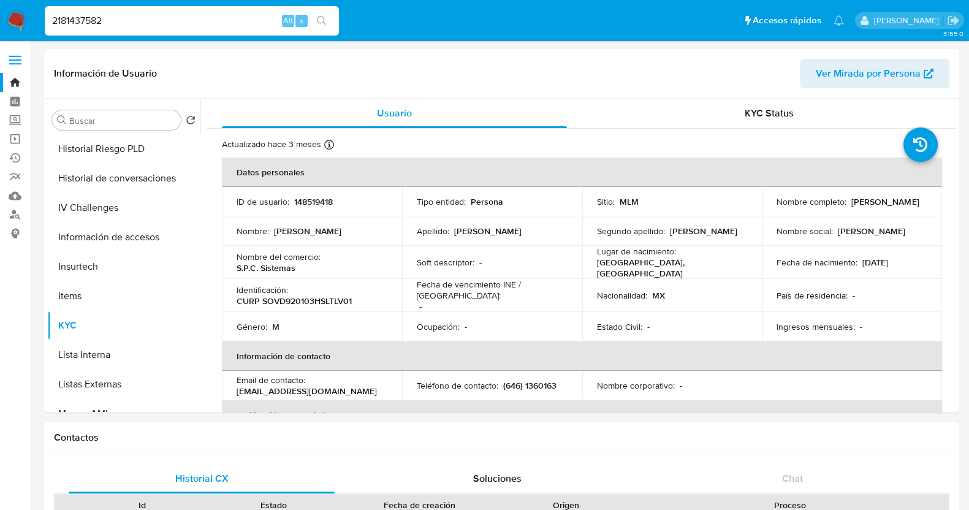
click at [319, 17] on icon "search-icon" at bounding box center [321, 20] width 9 height 9
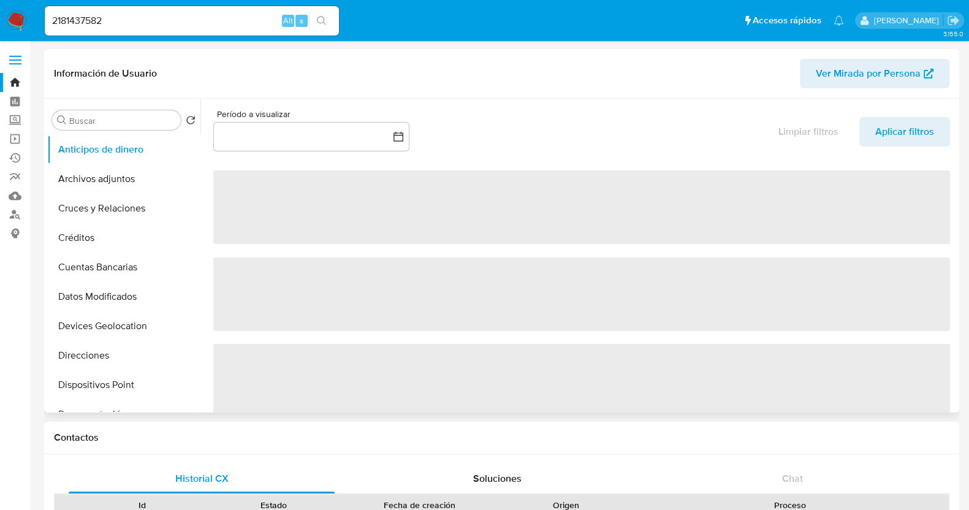
select select "10"
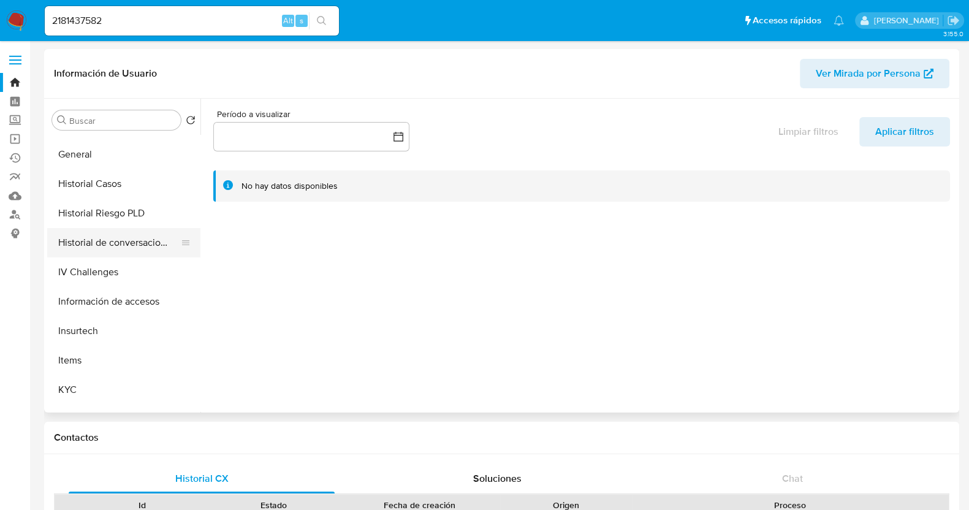
scroll to position [382, 0]
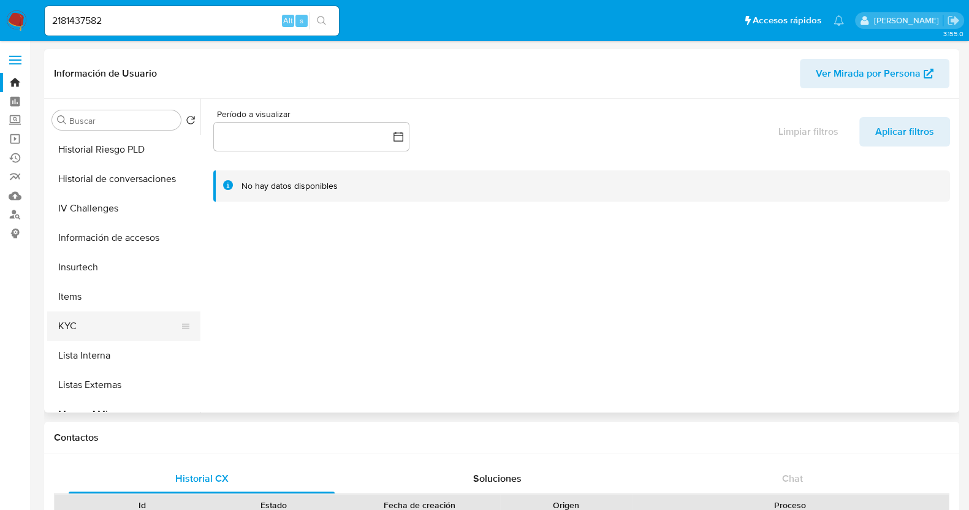
click at [97, 323] on button "KYC" at bounding box center [118, 325] width 143 height 29
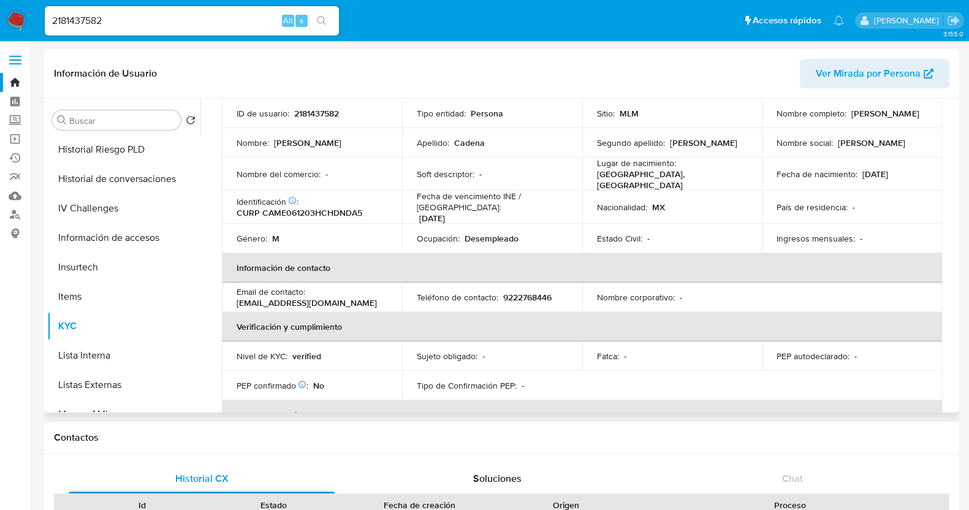
scroll to position [0, 0]
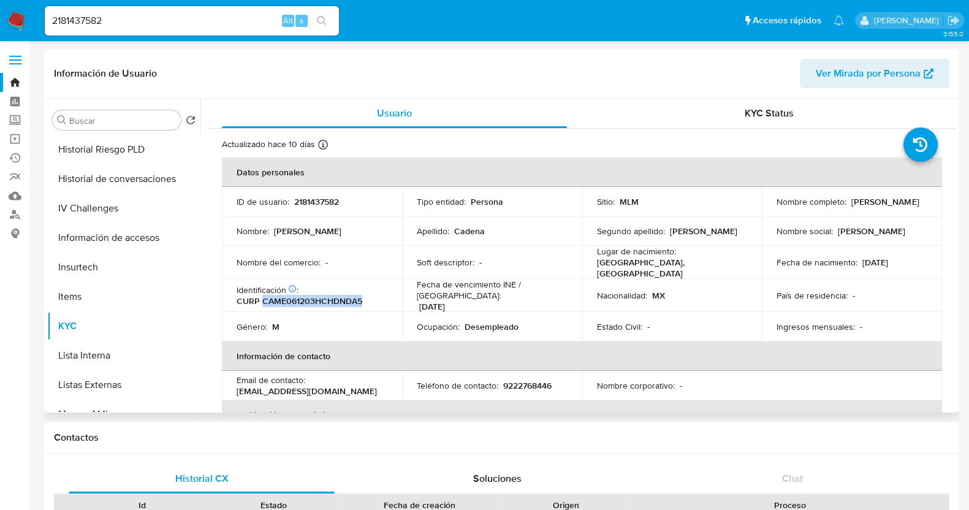
drag, startPoint x: 365, startPoint y: 293, endPoint x: 263, endPoint y: 295, distance: 102.4
click at [263, 295] on div "Identificación CIC: 270707610 : CURP CAME061203HCHDNDA5" at bounding box center [312, 295] width 151 height 22
copy p "CAME061203HCHDNDA5"
click at [152, 34] on div "2181437582 Alt s" at bounding box center [192, 20] width 294 height 29
click at [153, 23] on input "2181437582" at bounding box center [192, 21] width 294 height 16
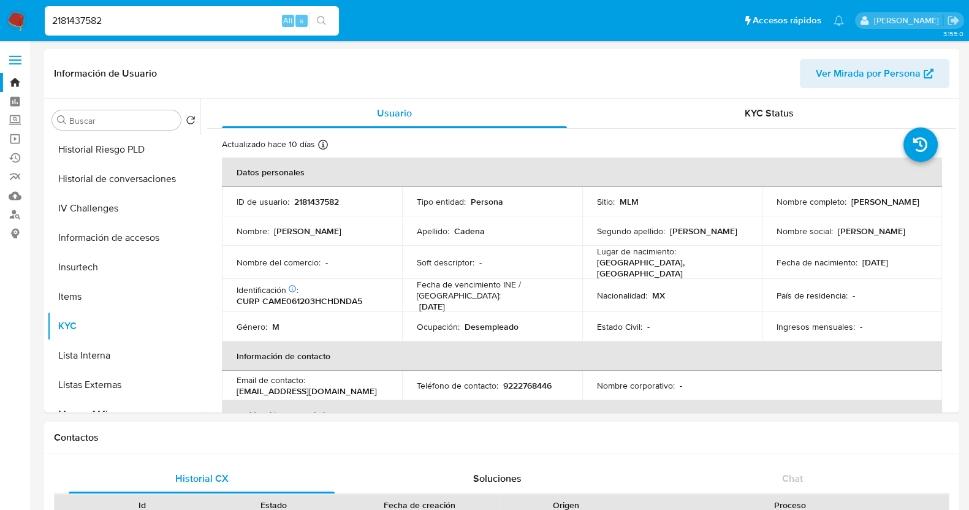
click at [153, 23] on input "2181437582" at bounding box center [192, 21] width 294 height 16
paste input "403264114"
type input "403264114"
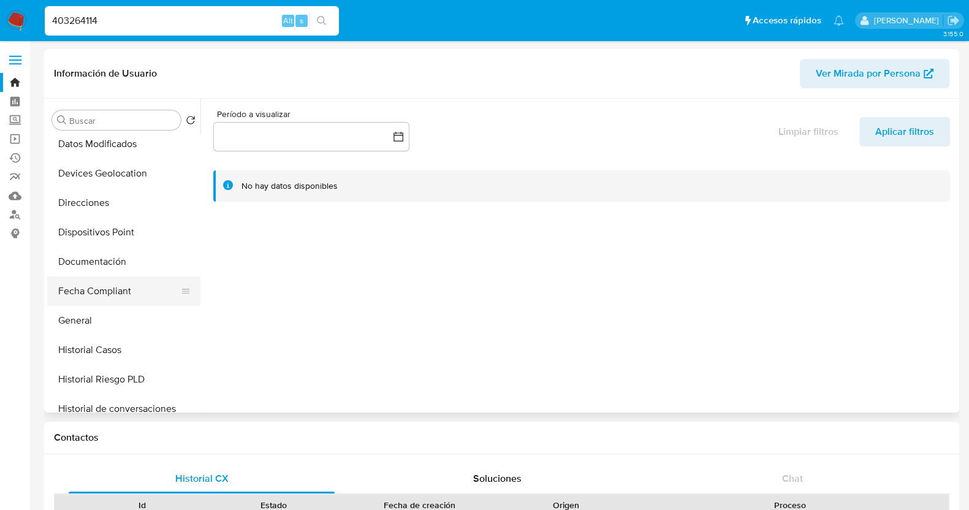
select select "10"
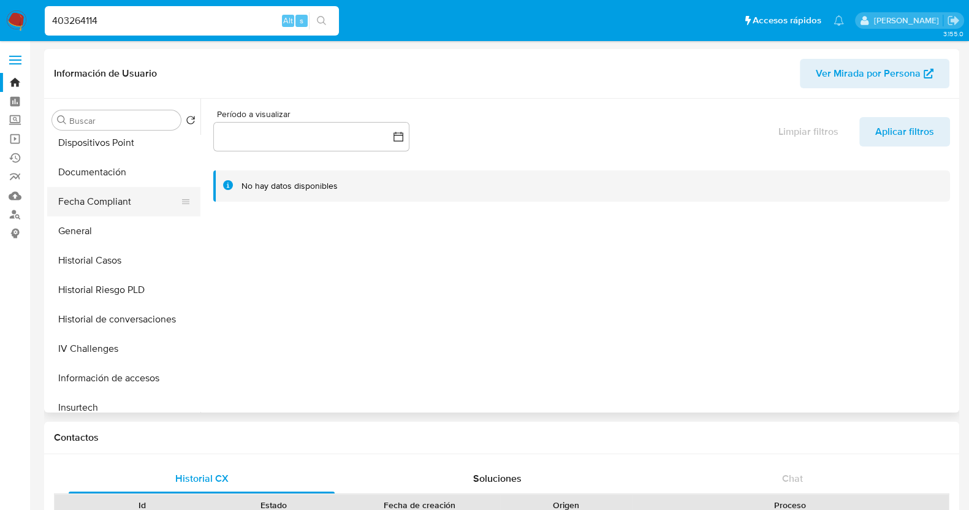
scroll to position [306, 0]
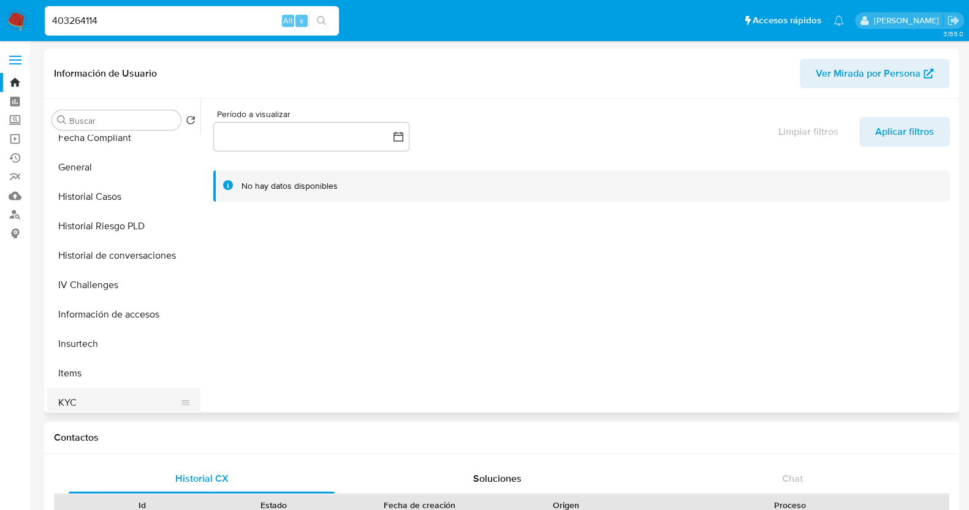
click at [92, 398] on button "KYC" at bounding box center [118, 402] width 143 height 29
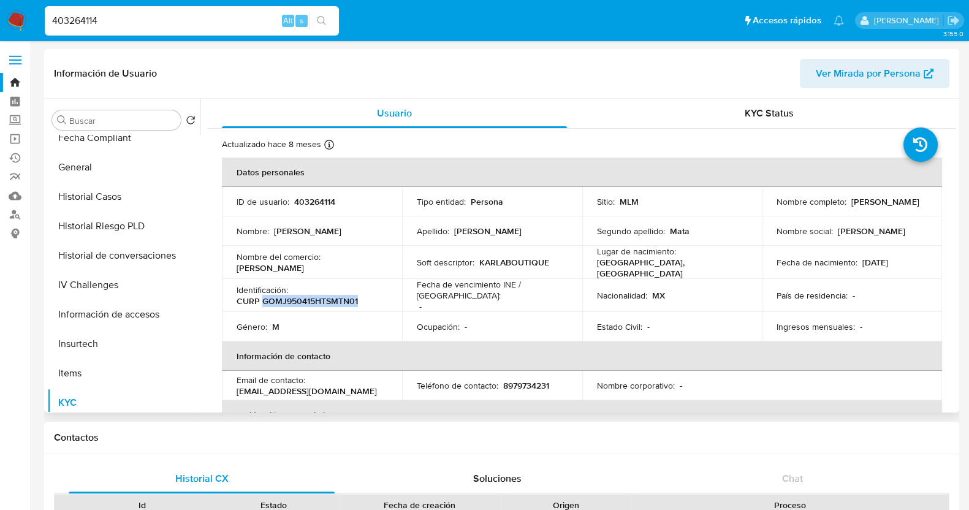
drag, startPoint x: 368, startPoint y: 296, endPoint x: 262, endPoint y: 296, distance: 105.4
click at [262, 296] on div "Identificación : CURP GOMJ950415HTSMTN01" at bounding box center [312, 295] width 151 height 22
copy p "GOMJ950415HTSMTN01"
click at [203, 18] on input "403264114" at bounding box center [192, 21] width 294 height 16
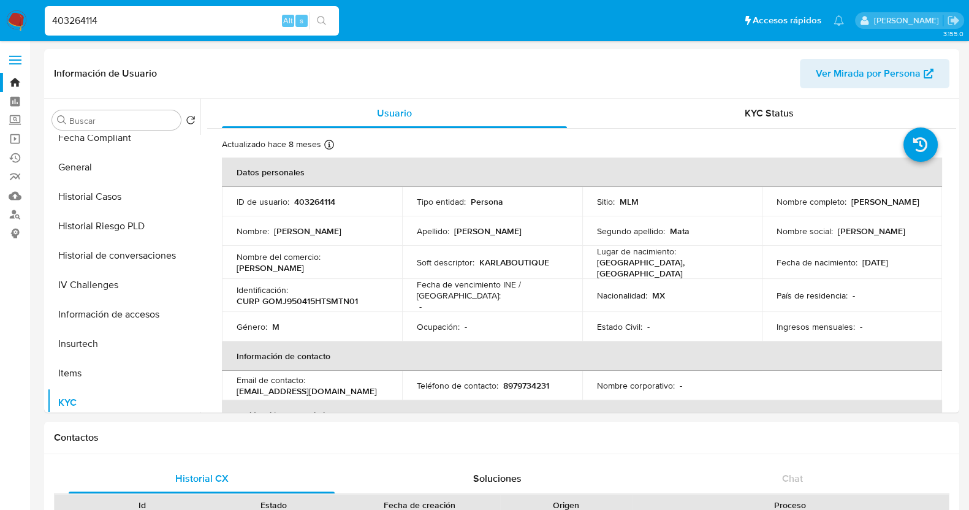
paste input "1056043328"
type input "1056043328"
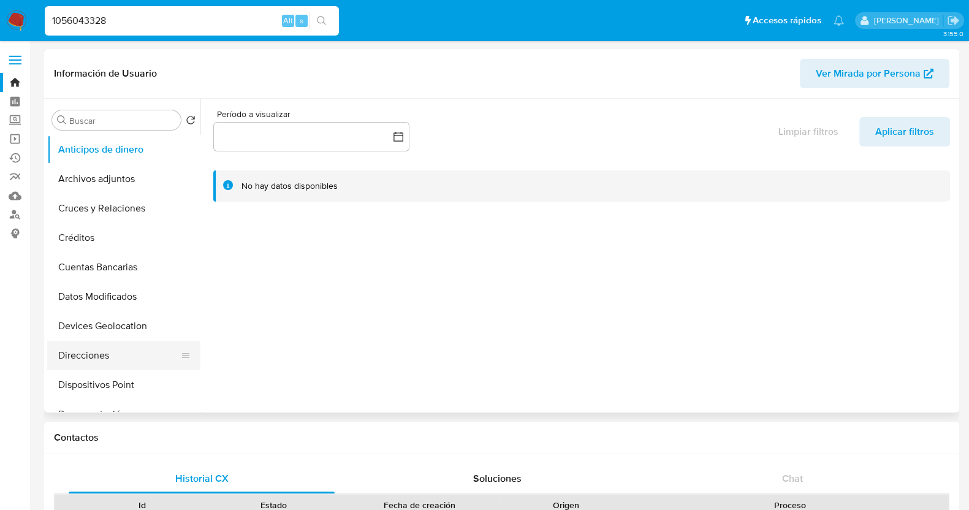
select select "10"
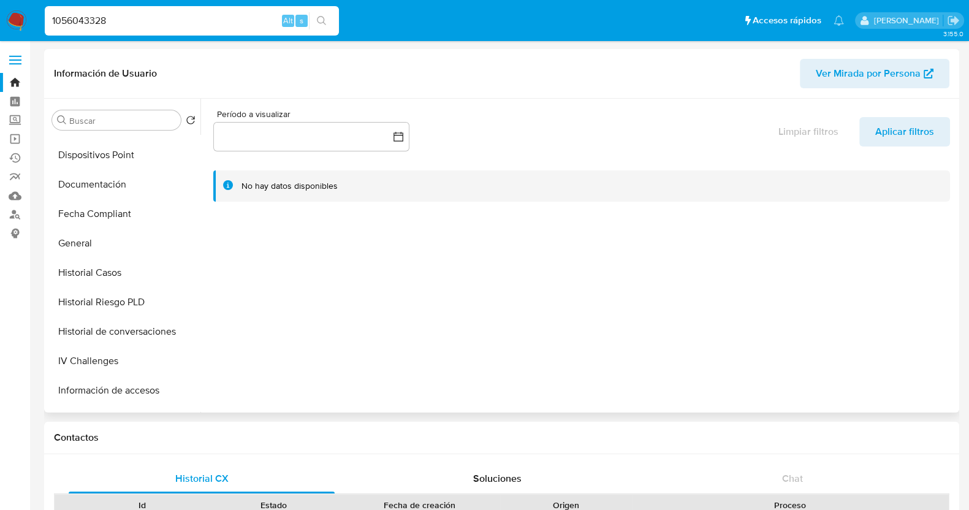
scroll to position [383, 0]
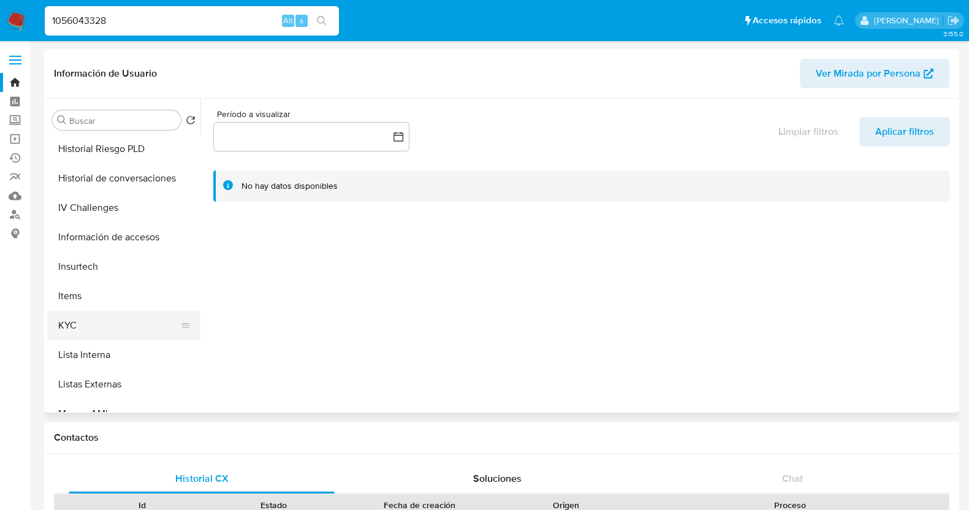
click at [101, 327] on button "KYC" at bounding box center [118, 325] width 143 height 29
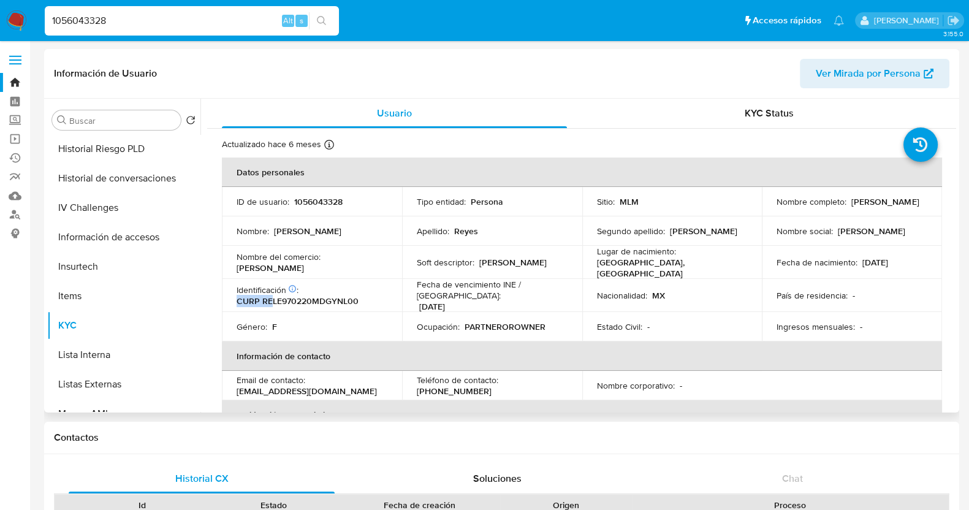
drag, startPoint x: 380, startPoint y: 289, endPoint x: 273, endPoint y: 298, distance: 107.6
click at [273, 298] on div "Identificación CIC: 173790538 : CURP RELE970220MDGYNL00" at bounding box center [312, 295] width 151 height 22
click at [292, 295] on p "CURP RELE970220MDGYNL00" at bounding box center [298, 300] width 122 height 11
drag, startPoint x: 360, startPoint y: 293, endPoint x: 261, endPoint y: 297, distance: 99.4
click at [261, 297] on div "Identificación CIC: 173790538 : CURP RELE970220MDGYNL00" at bounding box center [312, 295] width 151 height 22
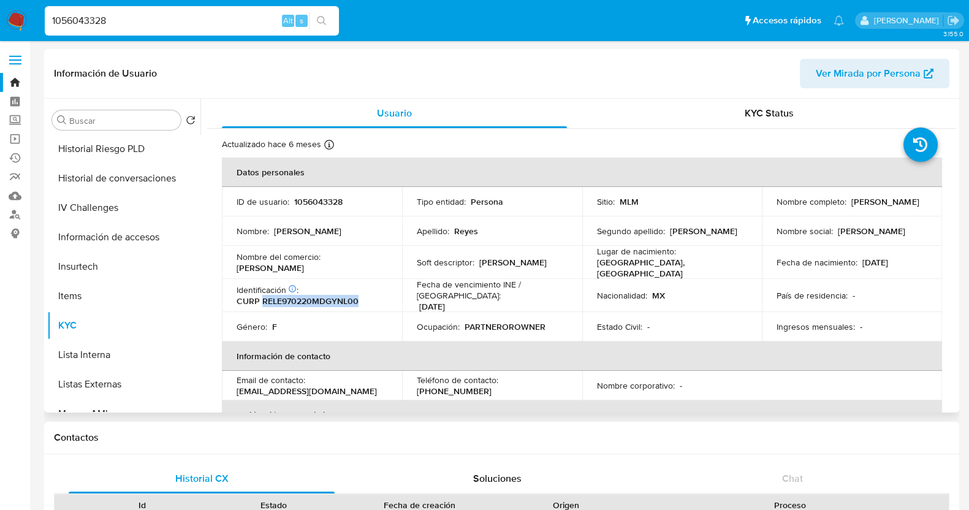
copy p "RELE970220MDGYNL00"
click at [138, 24] on input "1056043328" at bounding box center [192, 21] width 294 height 16
paste input "668695991"
type input "668695991"
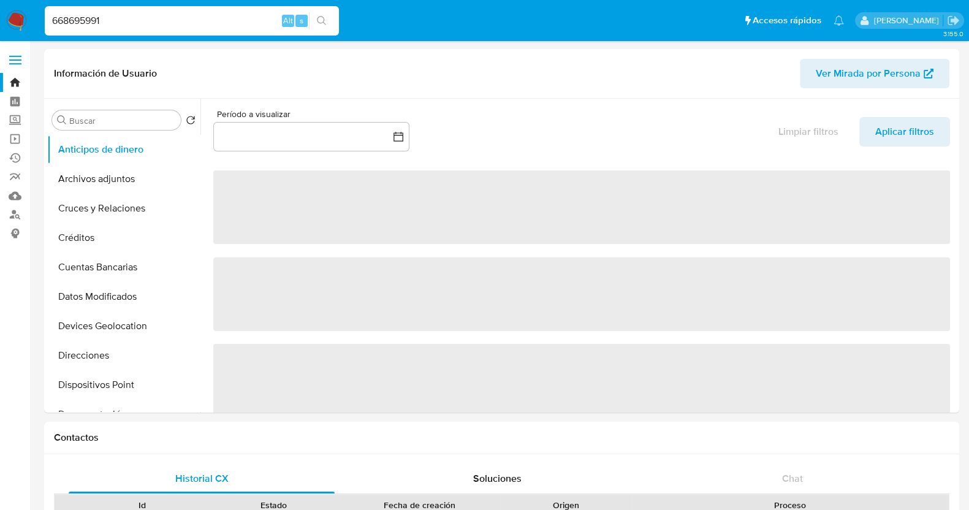
select select "10"
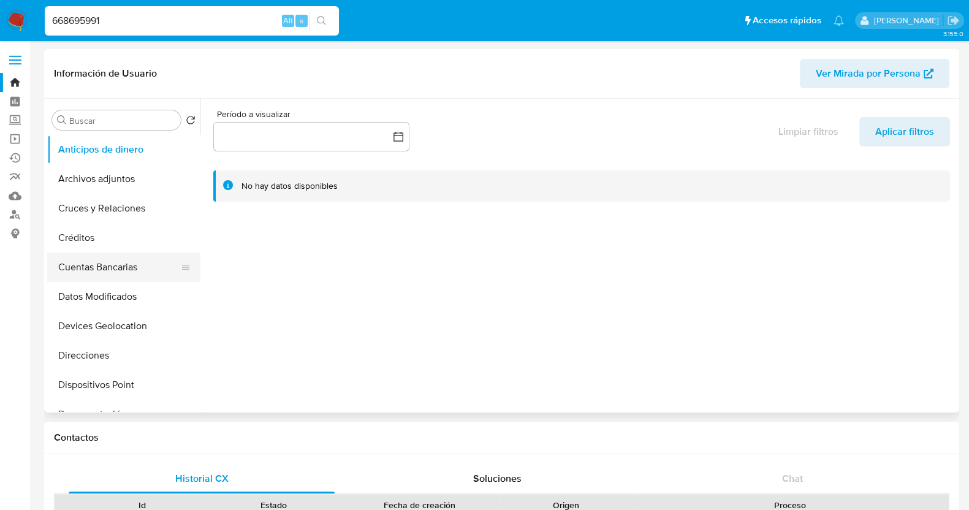
scroll to position [382, 0]
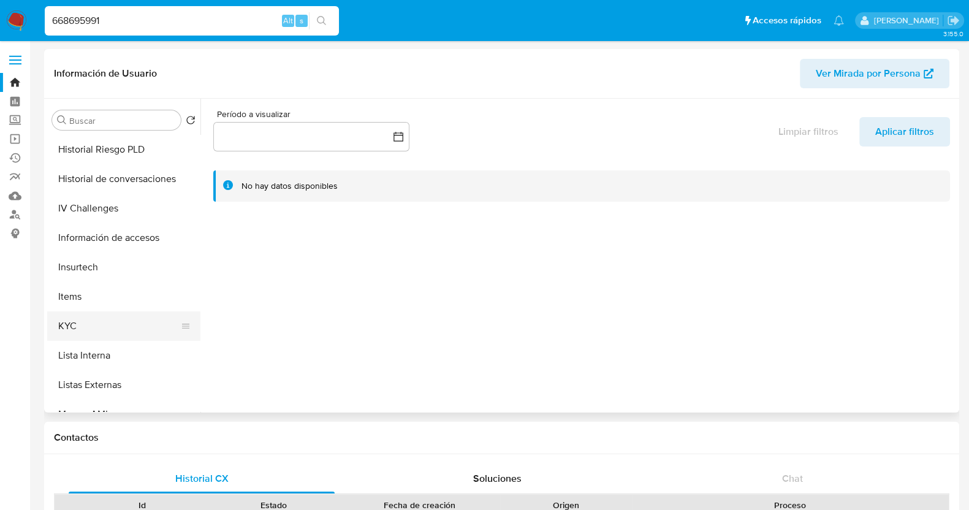
click at [83, 324] on button "KYC" at bounding box center [118, 325] width 143 height 29
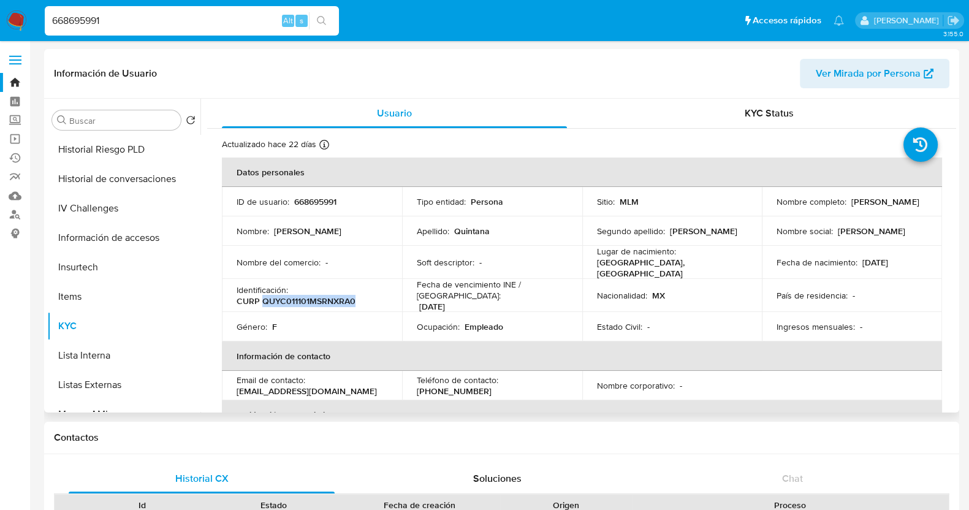
drag, startPoint x: 362, startPoint y: 295, endPoint x: 260, endPoint y: 298, distance: 101.8
click at [260, 298] on div "Identificación : CURP QUYC011101MSRNXRA0" at bounding box center [312, 295] width 151 height 22
copy p "QUYC011101MSRNXRA0"
click at [165, 26] on input "668695991" at bounding box center [192, 21] width 294 height 16
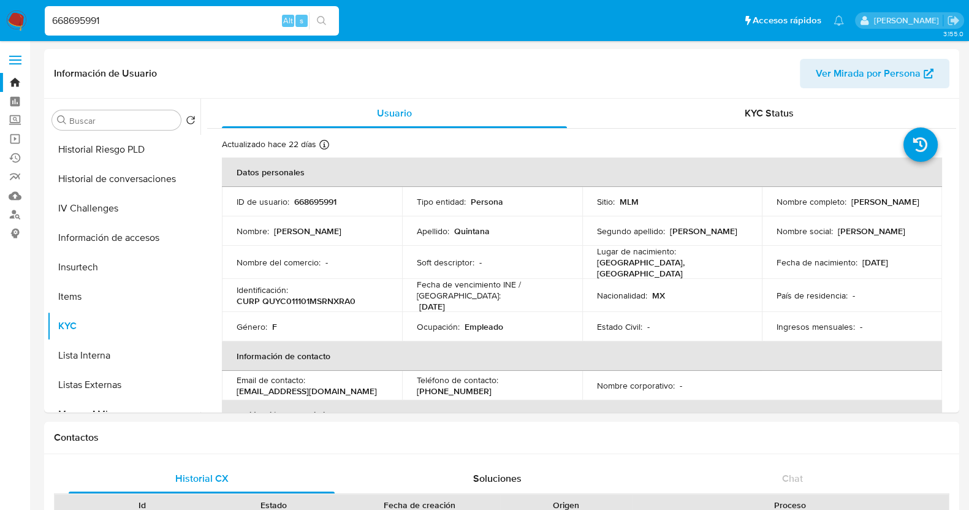
paste input "85133472"
type input "685133472"
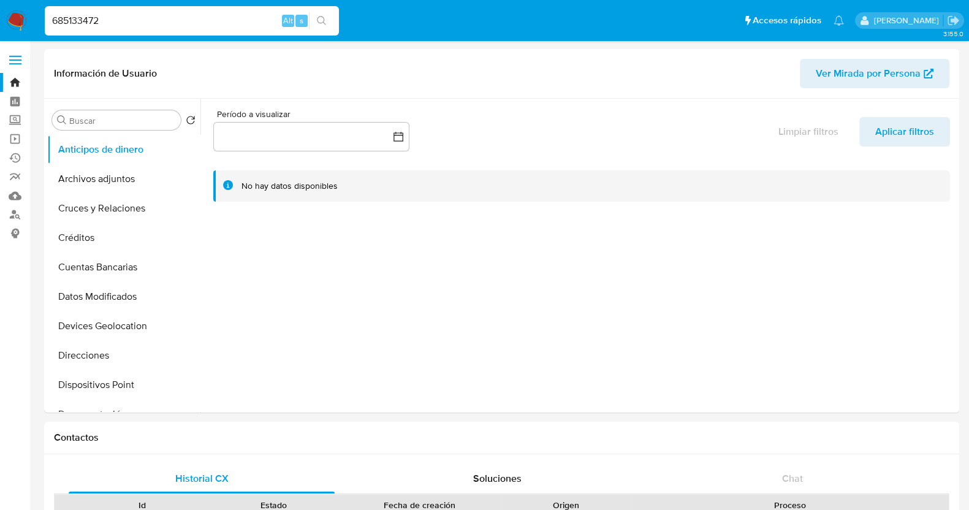
select select "10"
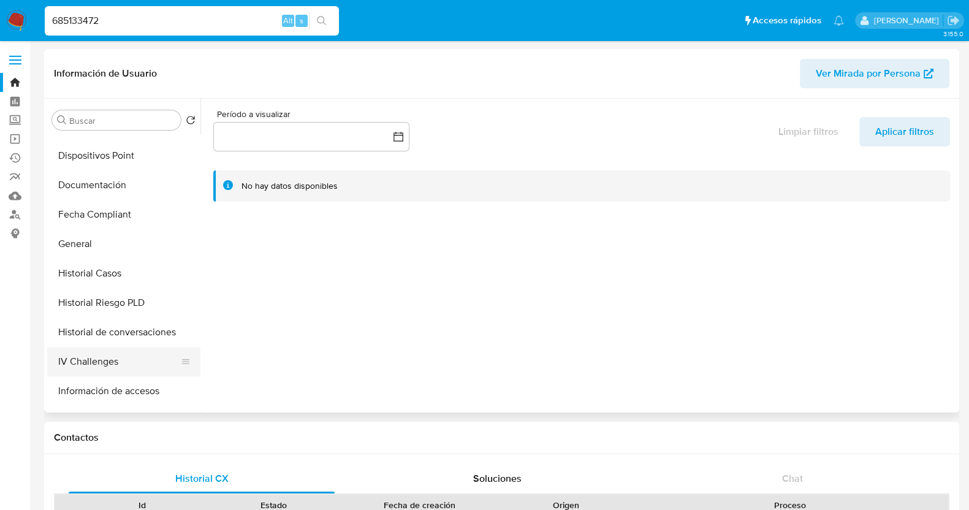
scroll to position [459, 0]
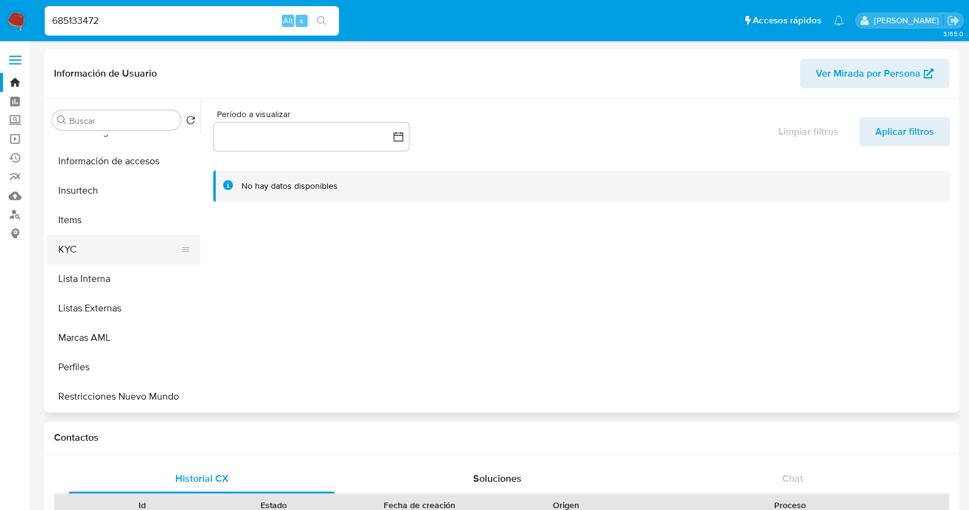
click at [78, 251] on button "KYC" at bounding box center [118, 249] width 143 height 29
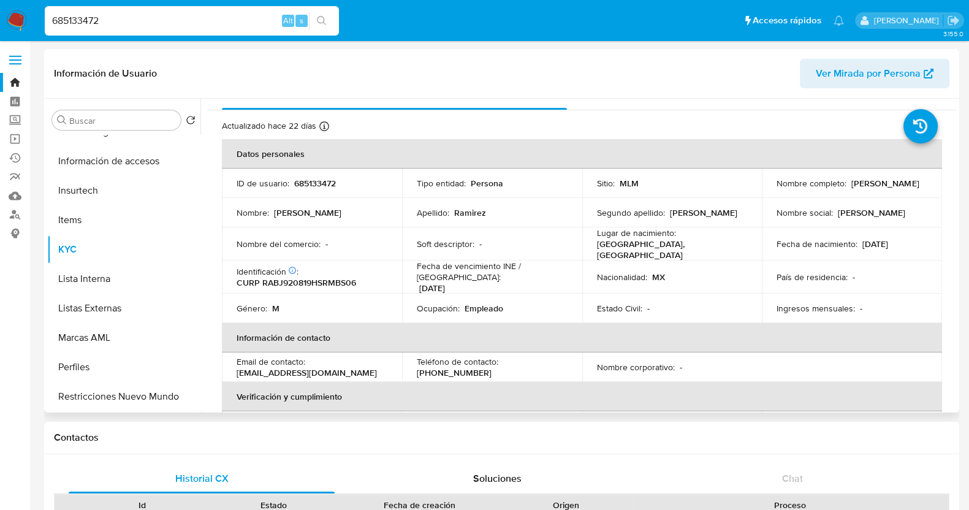
scroll to position [0, 0]
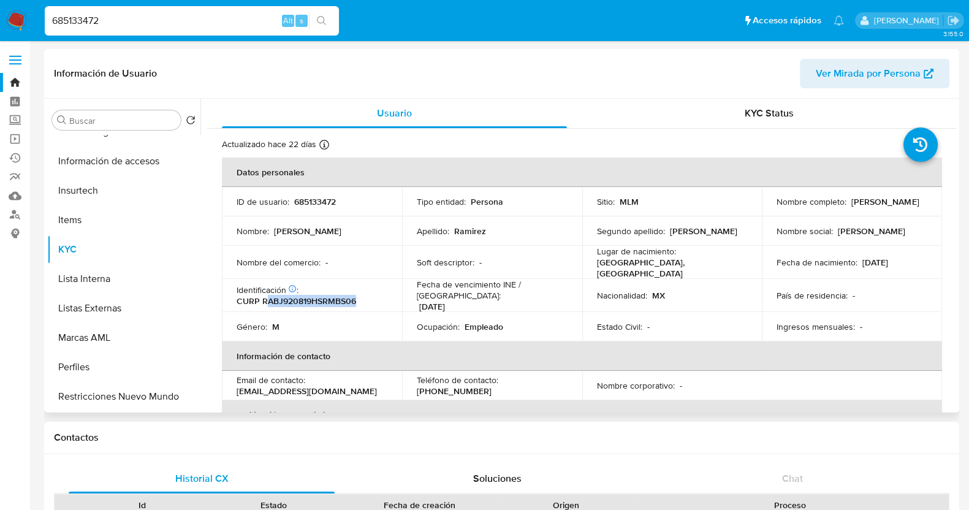
drag, startPoint x: 366, startPoint y: 297, endPoint x: 263, endPoint y: 295, distance: 103.0
click at [263, 295] on div "Identificación CIC: 128723086 : CURP RABJ920819HSRMBS06" at bounding box center [312, 295] width 151 height 22
drag, startPoint x: 263, startPoint y: 295, endPoint x: 298, endPoint y: 320, distance: 43.4
click at [298, 321] on div "Género : M" at bounding box center [312, 326] width 151 height 11
drag, startPoint x: 361, startPoint y: 295, endPoint x: 263, endPoint y: 295, distance: 98.0
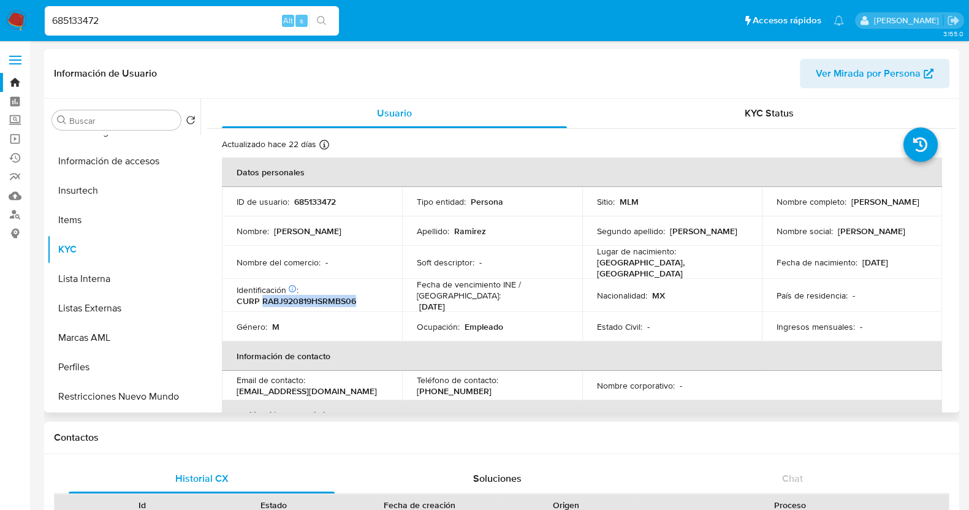
click at [263, 295] on div "Identificación CIC: 128723086 : CURP RABJ920819HSRMBS06" at bounding box center [312, 295] width 151 height 22
copy p "RABJ920819HSRMBS06"
